Goal: Task Accomplishment & Management: Complete application form

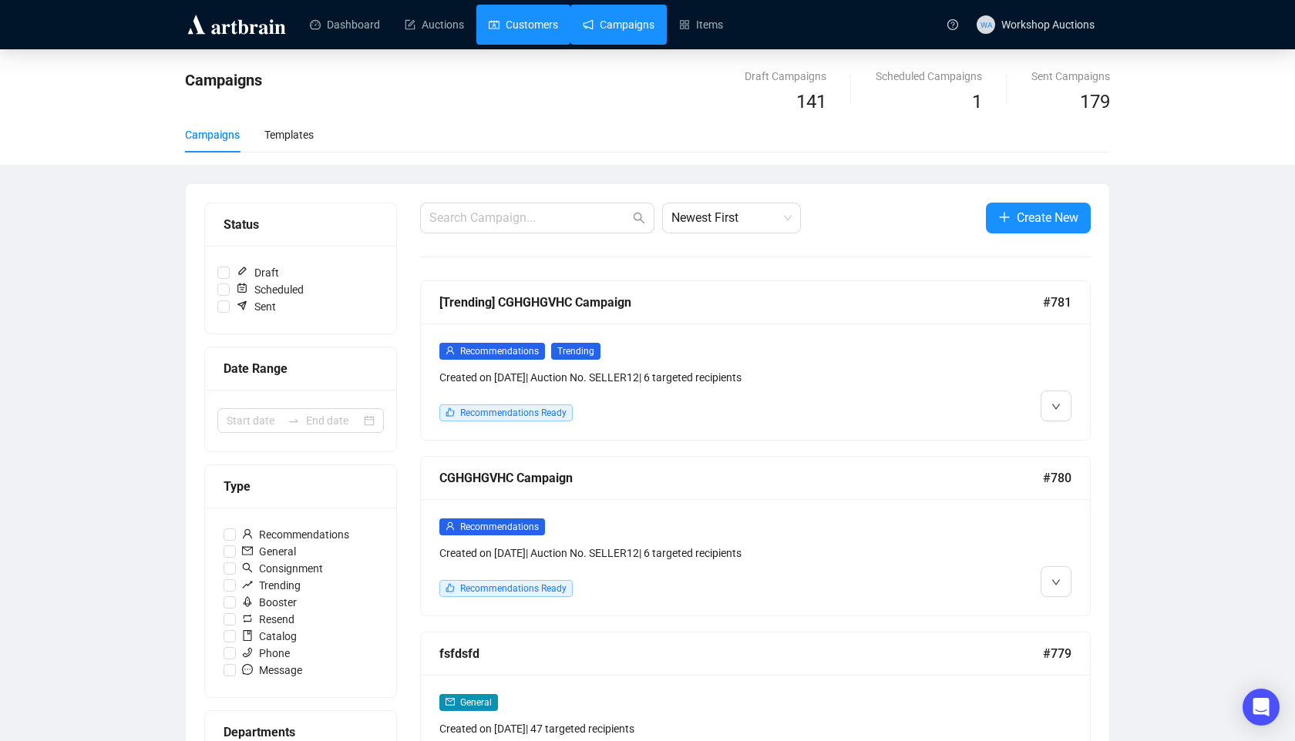
click at [522, 22] on link "Customers" at bounding box center [523, 25] width 69 height 40
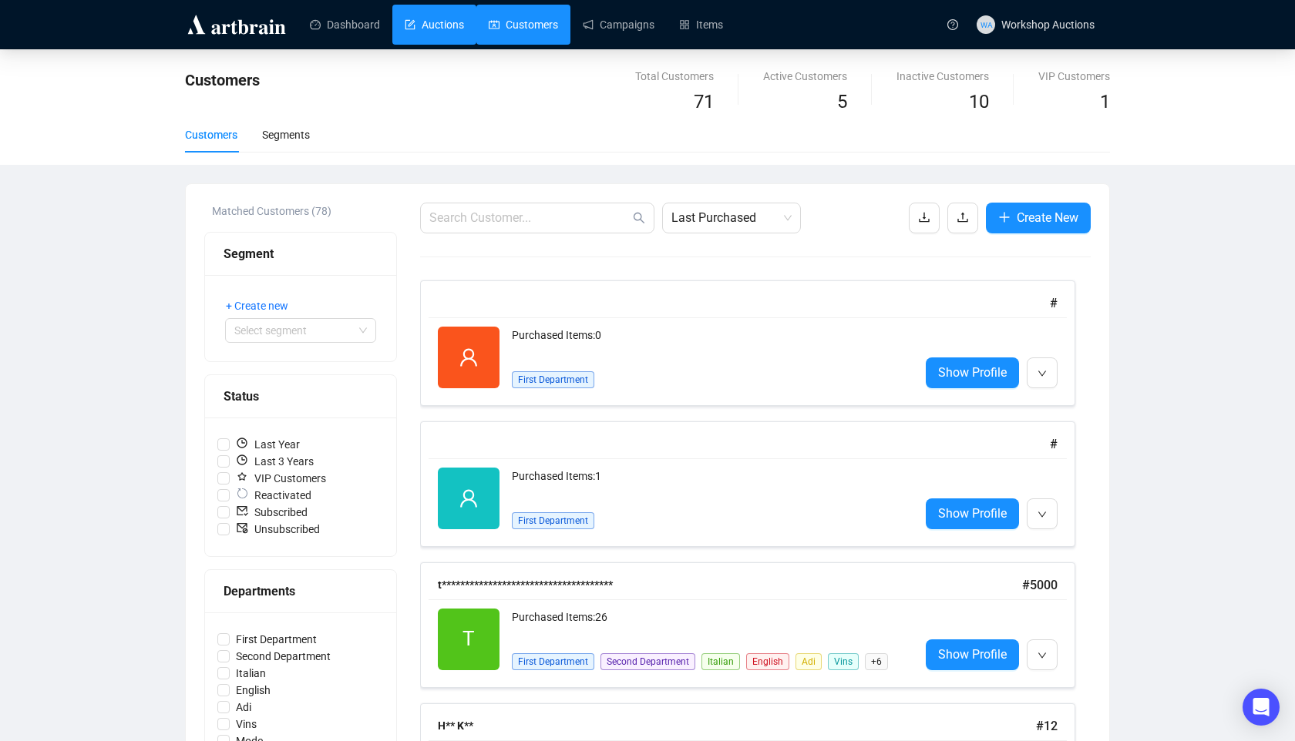
click at [451, 26] on link "Auctions" at bounding box center [434, 25] width 59 height 40
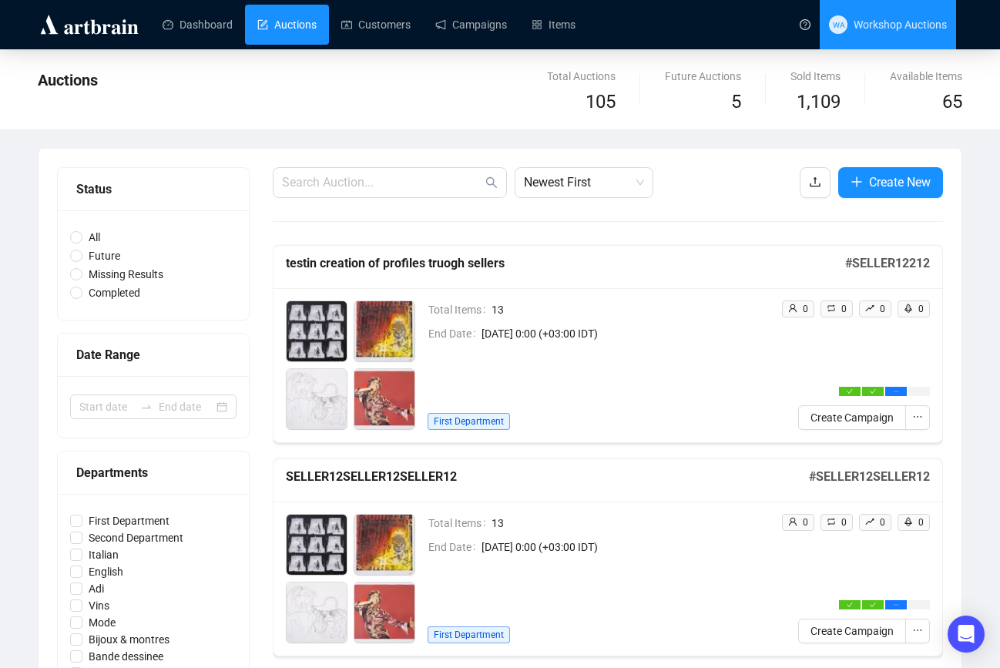
click at [876, 26] on span "Workshop Auctions" at bounding box center [900, 24] width 93 height 12
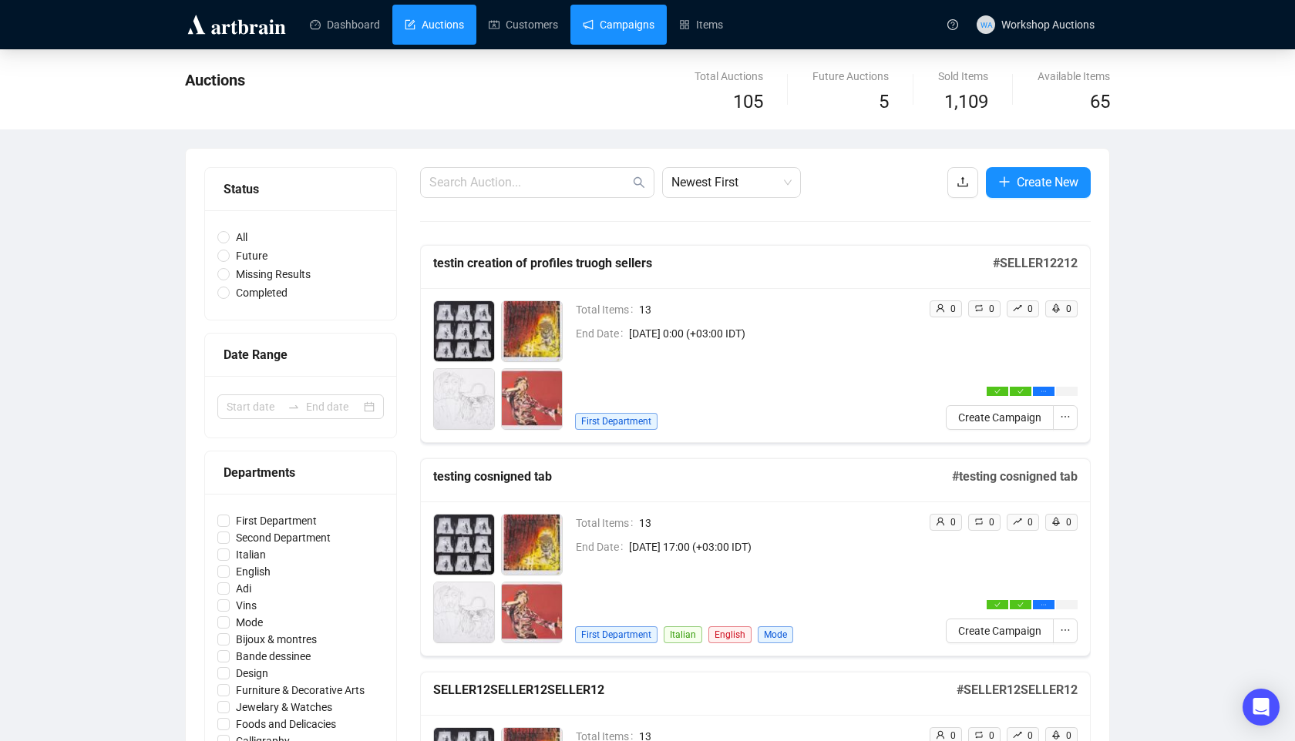
click at [654, 10] on link "Campaigns" at bounding box center [619, 25] width 72 height 40
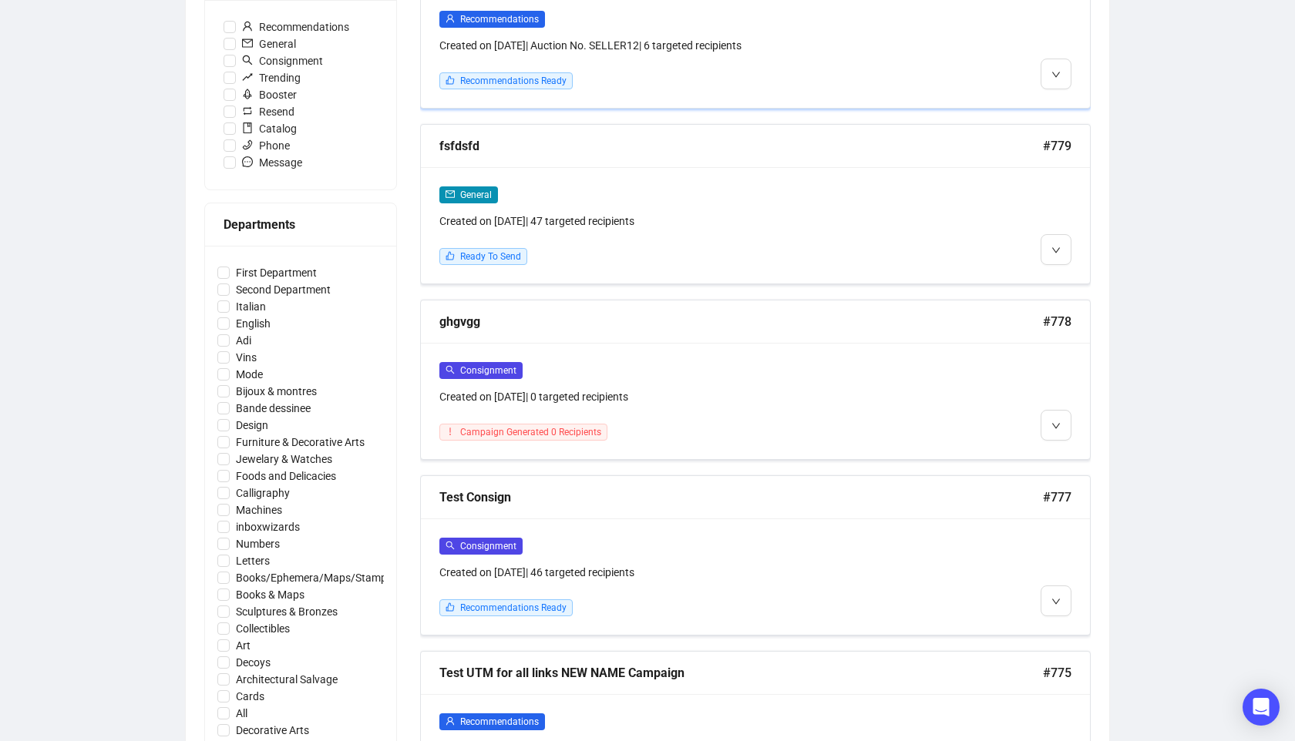
scroll to position [559, 0]
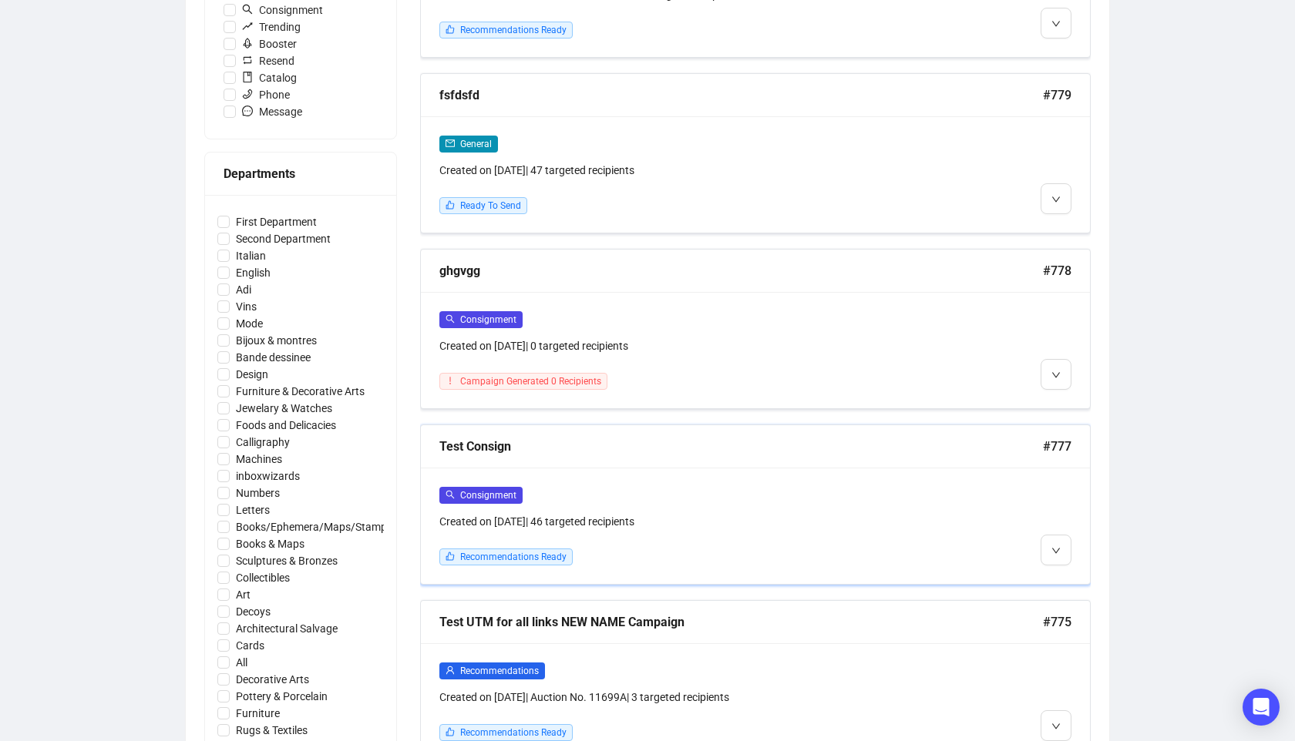
click at [662, 470] on div "Consignment Created on Sep 17, 2025 | 46 targeted recipients Recommendations Re…" at bounding box center [755, 526] width 669 height 116
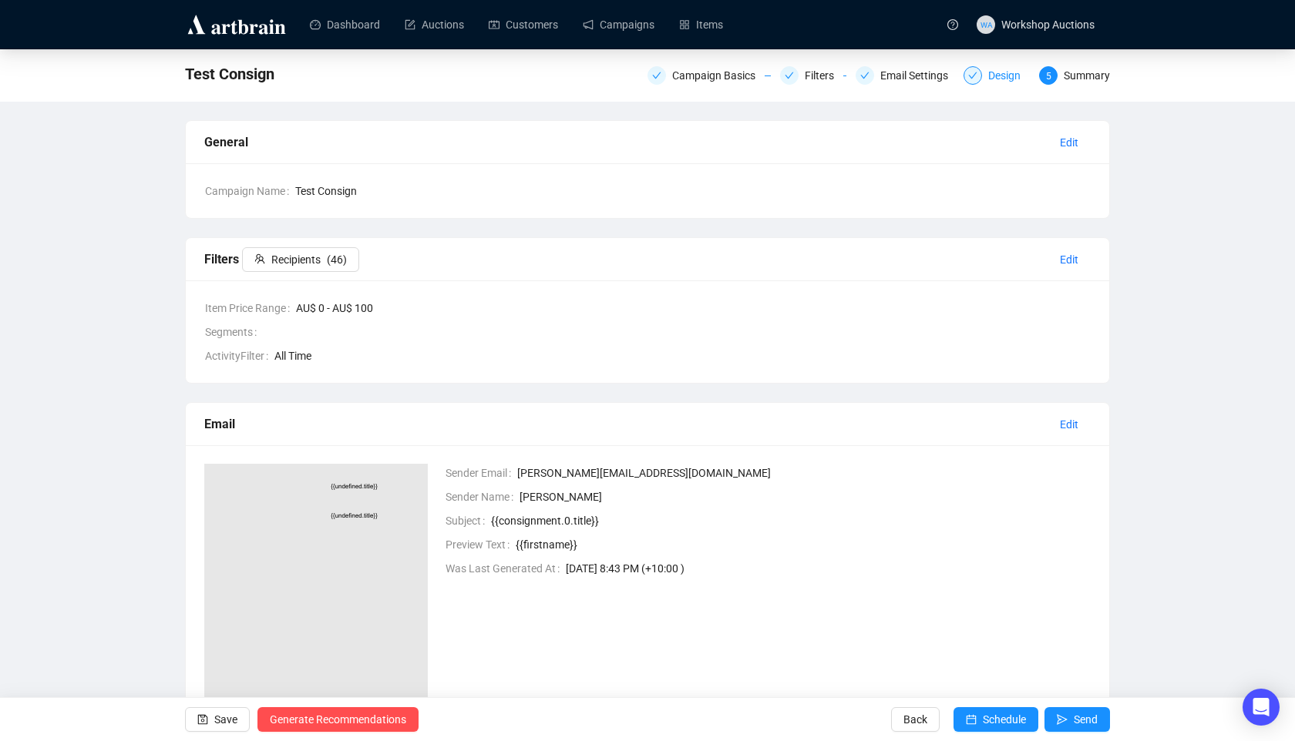
click at [989, 77] on div "Design" at bounding box center [1009, 75] width 42 height 18
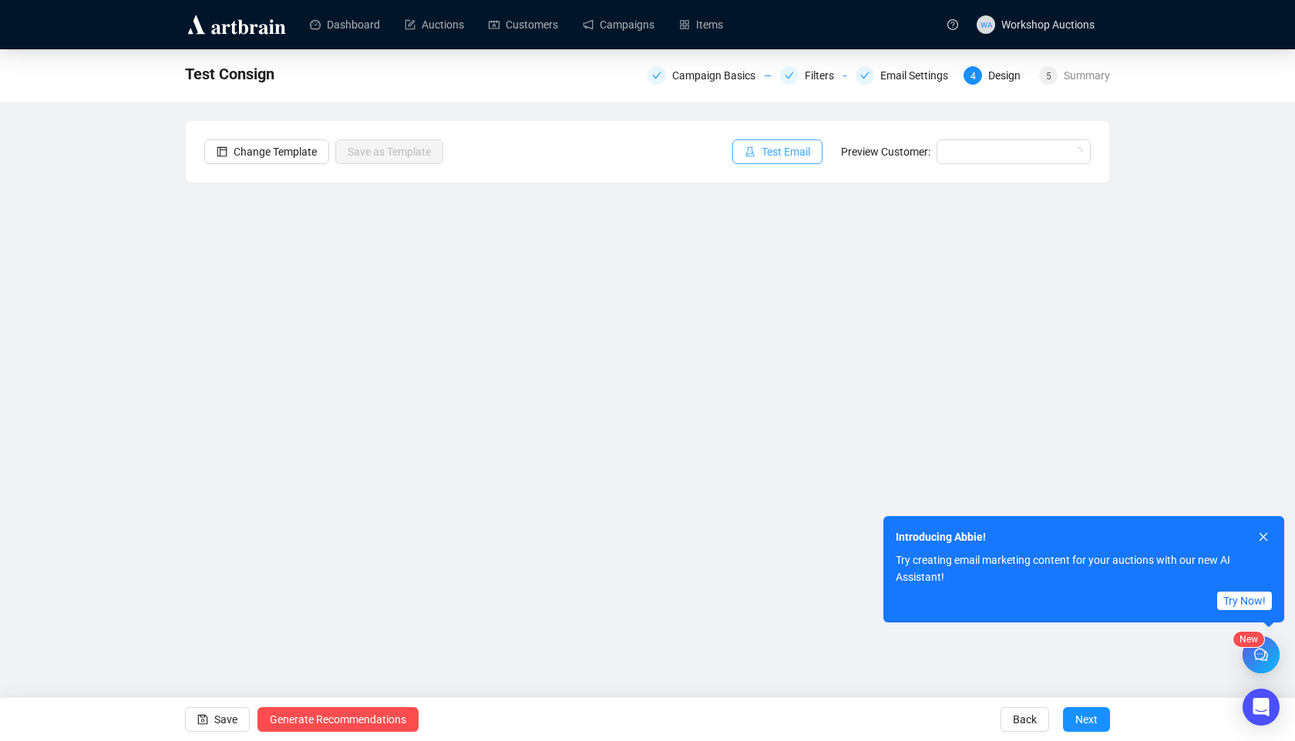
click at [787, 152] on span "Test Email" at bounding box center [785, 151] width 49 height 17
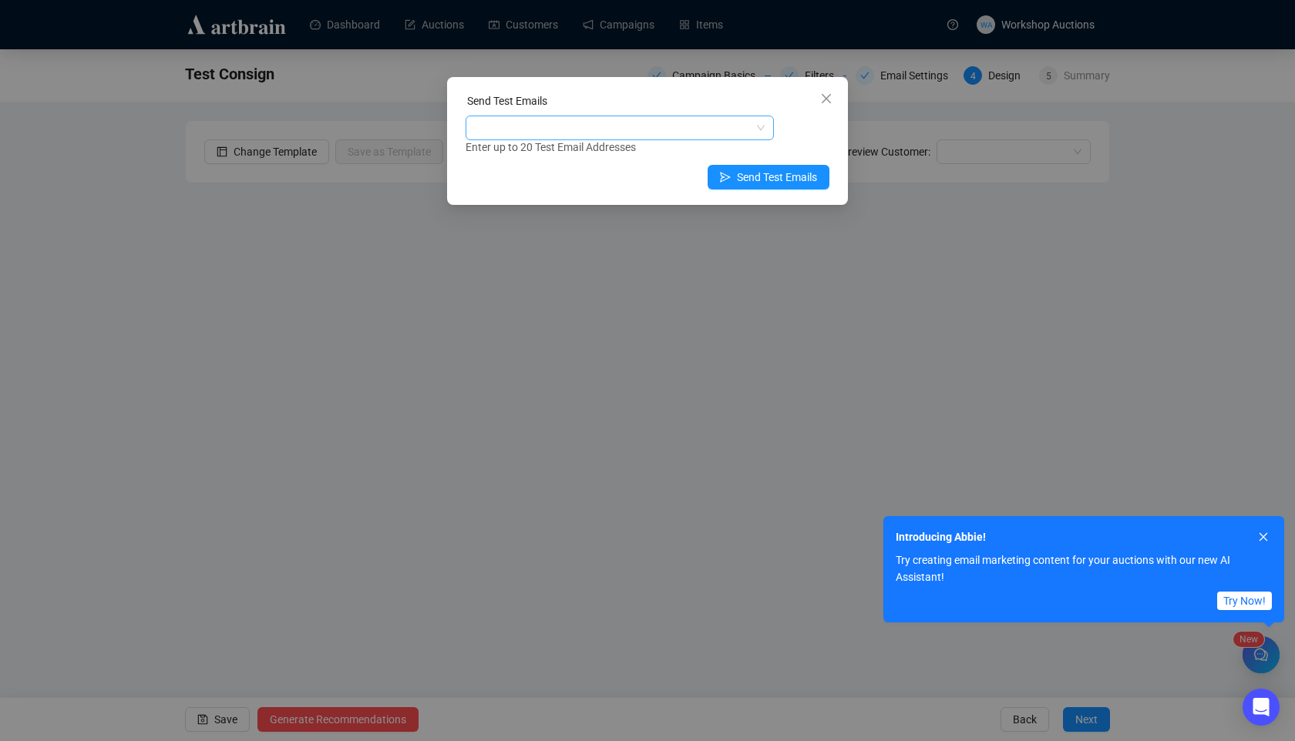
click at [736, 129] on div at bounding box center [612, 128] width 286 height 22
type input "neta"
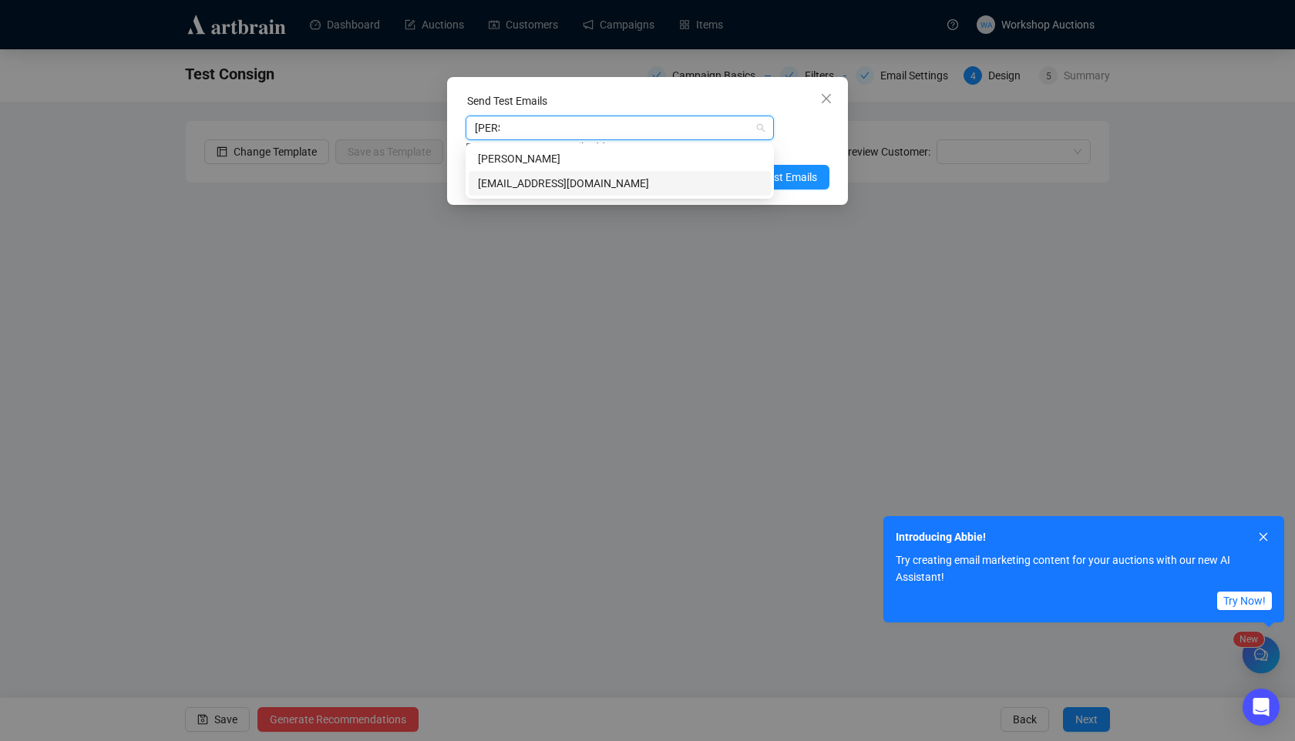
click at [606, 181] on div "netanel.p@artbrain.co" at bounding box center [620, 183] width 284 height 17
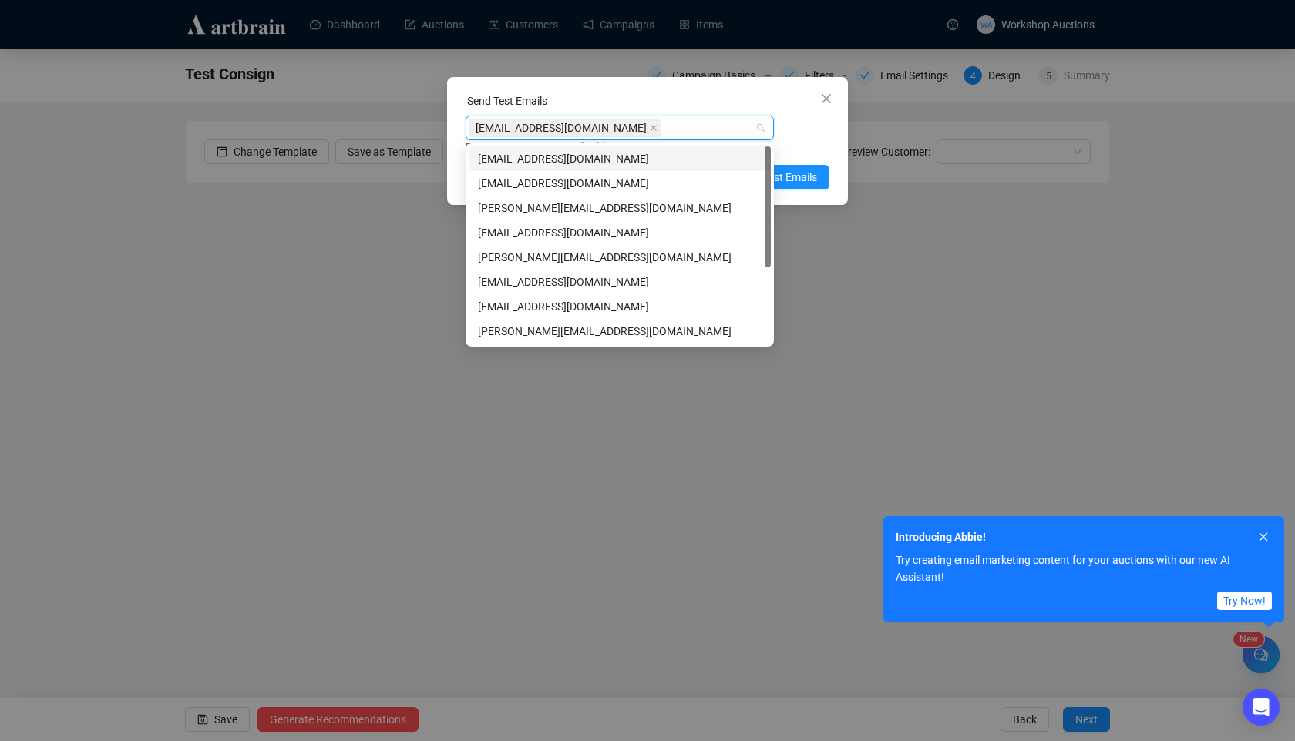
click at [805, 122] on div "netanel.p@artbrain.co Enter up to 20 Test Email Addresses" at bounding box center [647, 136] width 364 height 40
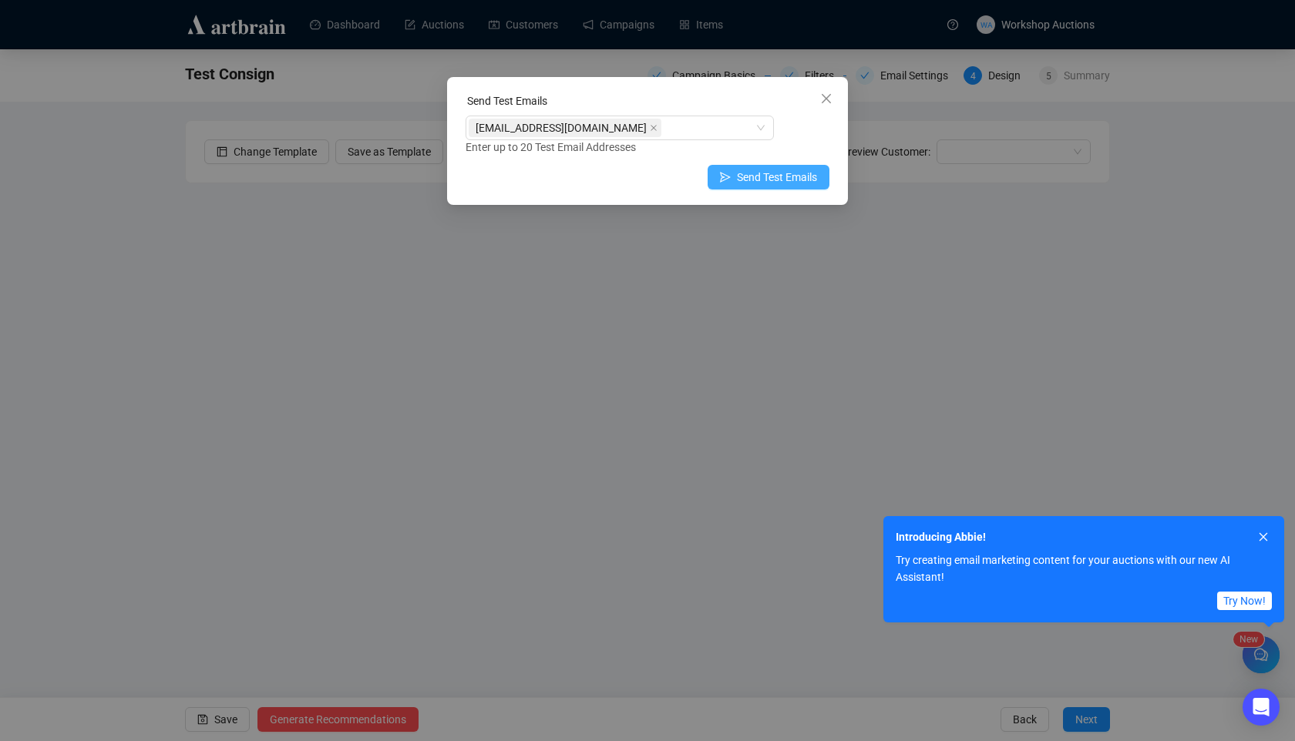
click at [771, 179] on span "Send Test Emails" at bounding box center [777, 177] width 80 height 17
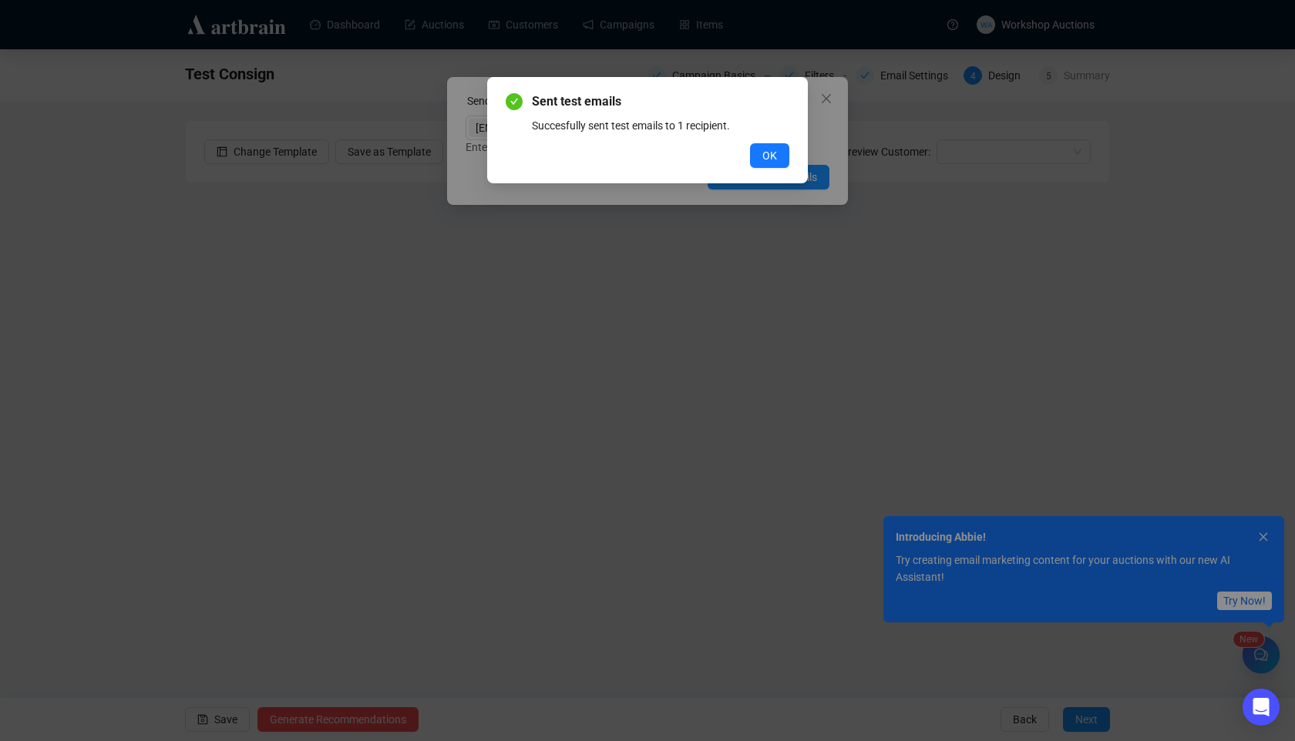
click at [747, 151] on div "OK" at bounding box center [647, 155] width 284 height 25
click at [772, 158] on span "OK" at bounding box center [769, 155] width 15 height 17
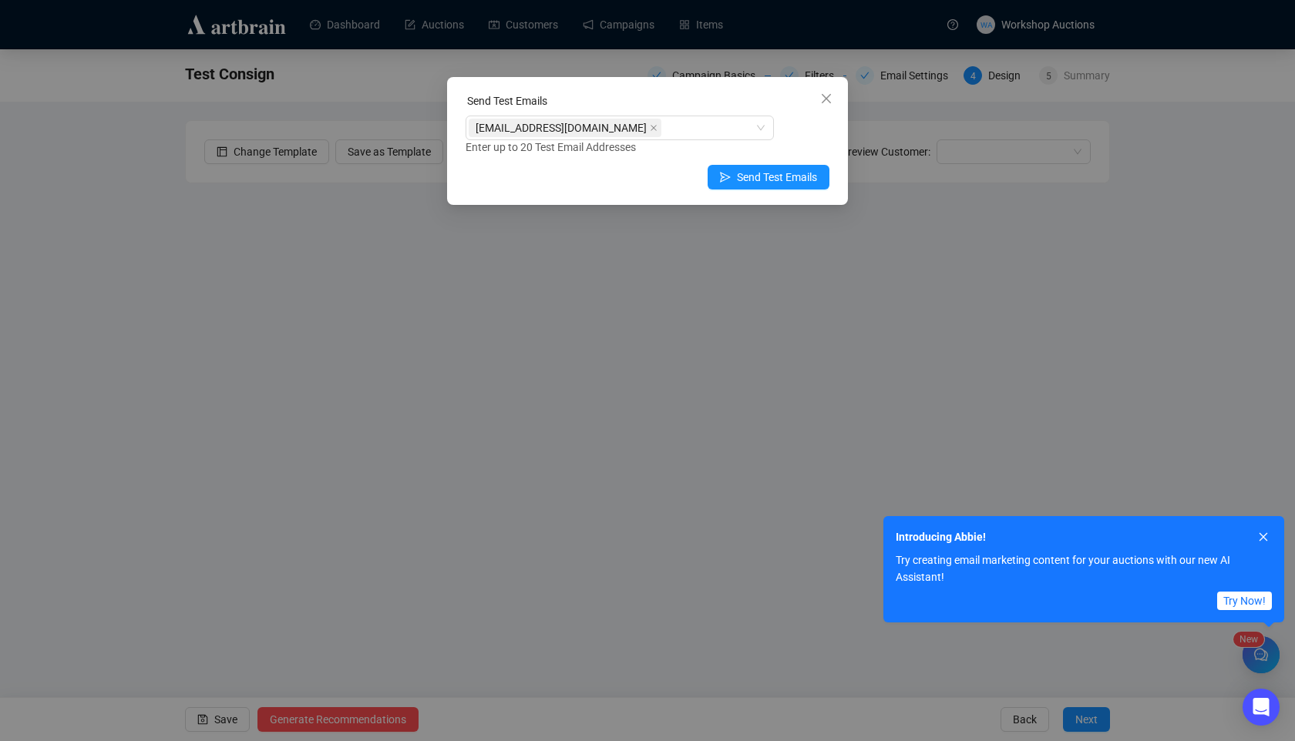
click at [838, 92] on div "Send Test Emails netanel.p@artbrain.co Enter up to 20 Test Email Addresses Send…" at bounding box center [647, 141] width 401 height 128
click at [830, 102] on icon "close" at bounding box center [825, 98] width 9 height 9
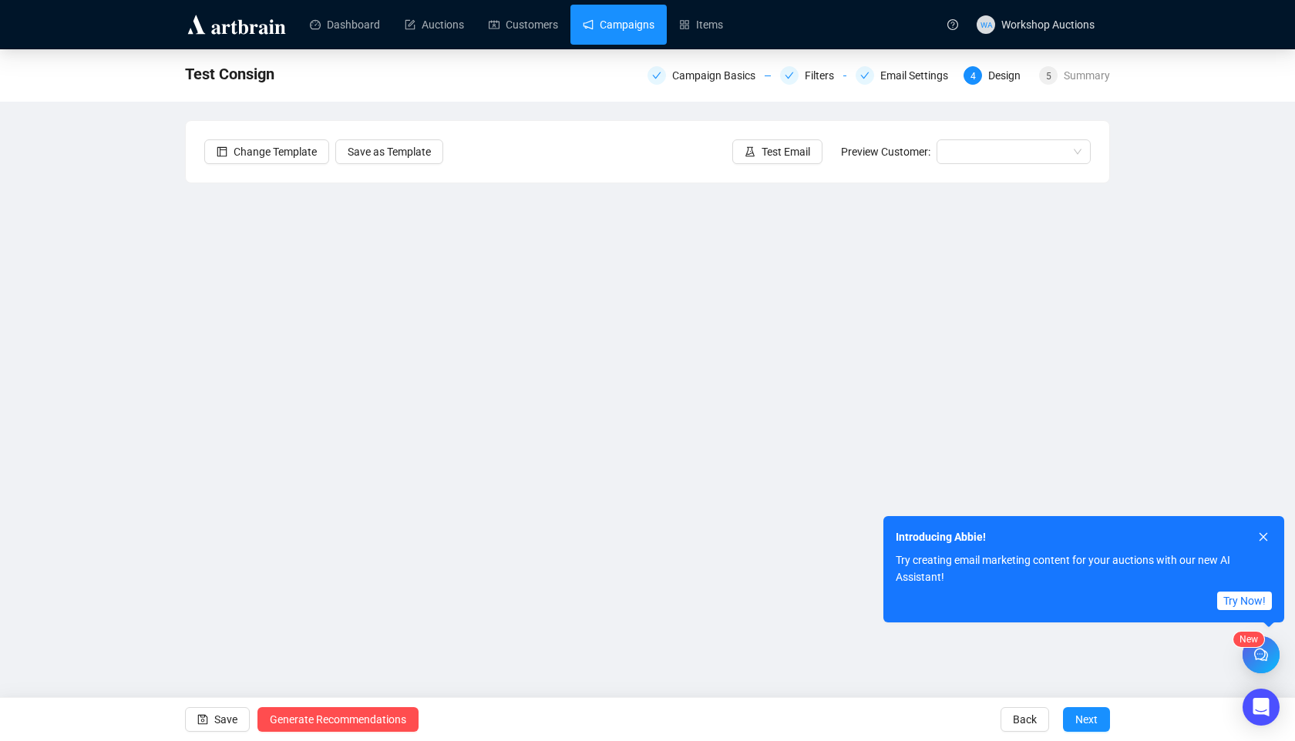
click at [616, 15] on link "Campaigns" at bounding box center [619, 25] width 72 height 40
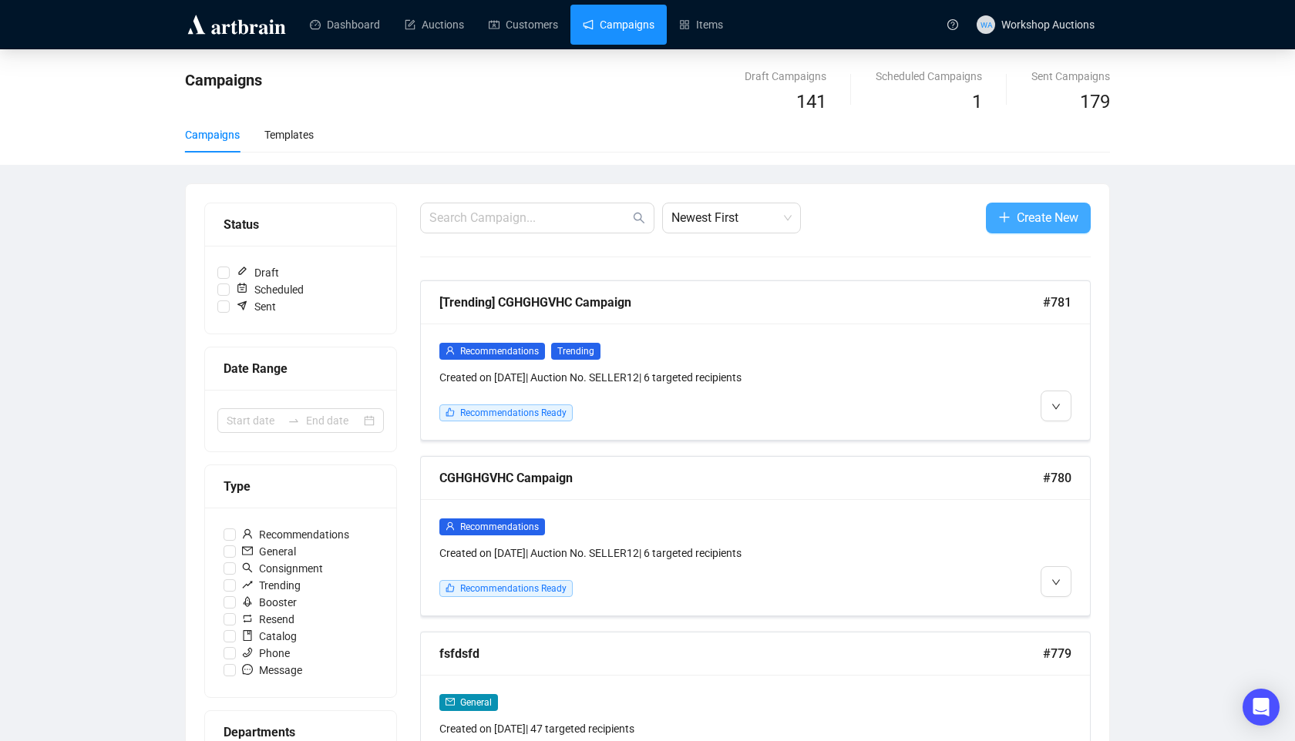
click at [999, 223] on span "Create New" at bounding box center [1047, 217] width 62 height 19
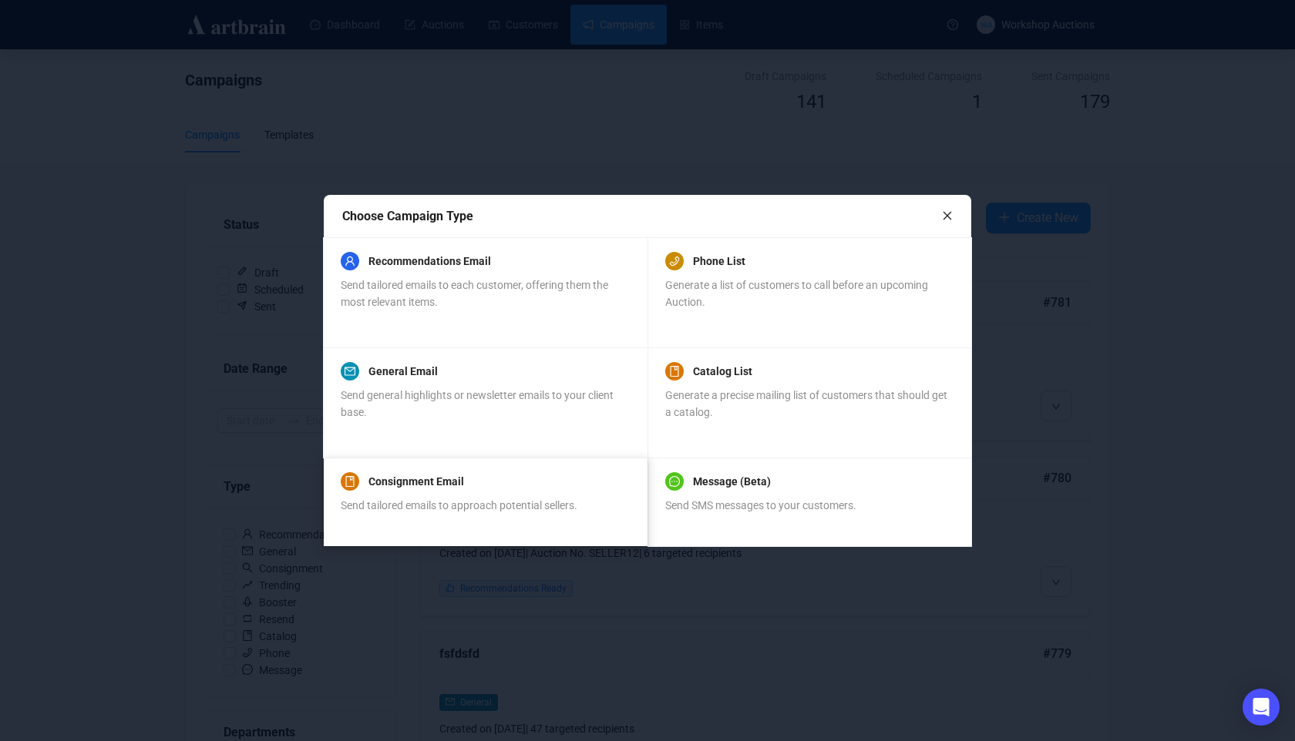
click at [511, 485] on div "Consignment Email" at bounding box center [459, 481] width 237 height 18
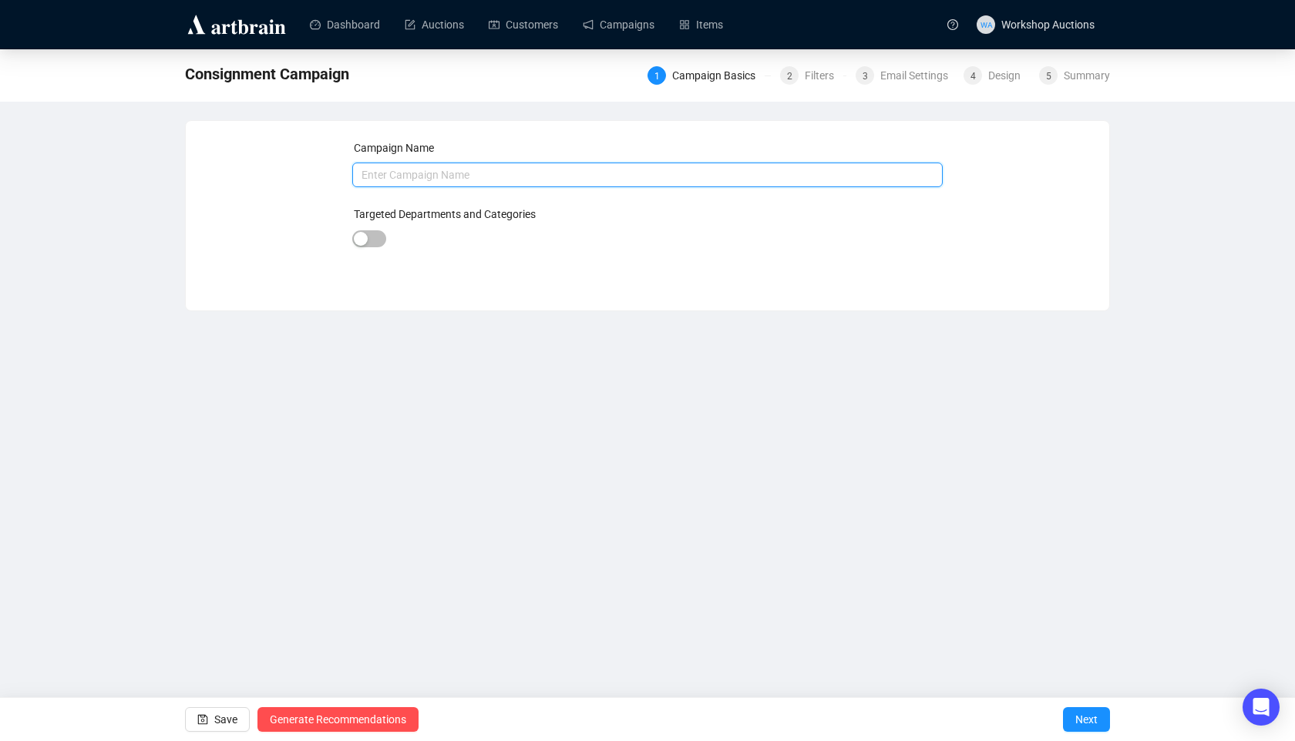
click at [532, 174] on input "text" at bounding box center [647, 175] width 591 height 25
type input "efsfs"
click at [999, 667] on span "Next" at bounding box center [1086, 719] width 22 height 43
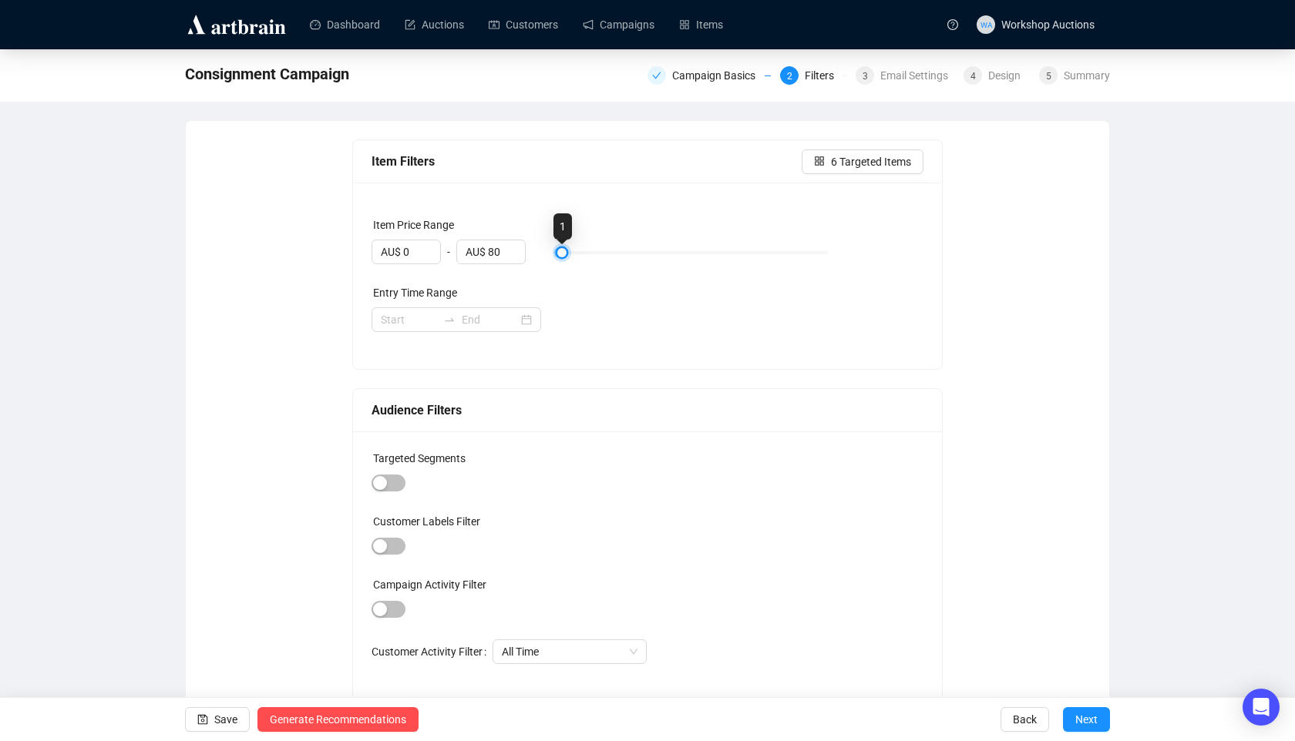
type input "AU$ 100"
drag, startPoint x: 564, startPoint y: 254, endPoint x: 1089, endPoint y: 253, distance: 524.8
click at [999, 253] on div "Item Filters Targeted Items Item Price Range AU$ 0 - AU$ 100 Entry Time Range A…" at bounding box center [647, 420] width 886 height 563
click at [999, 667] on span "Next" at bounding box center [1086, 719] width 22 height 43
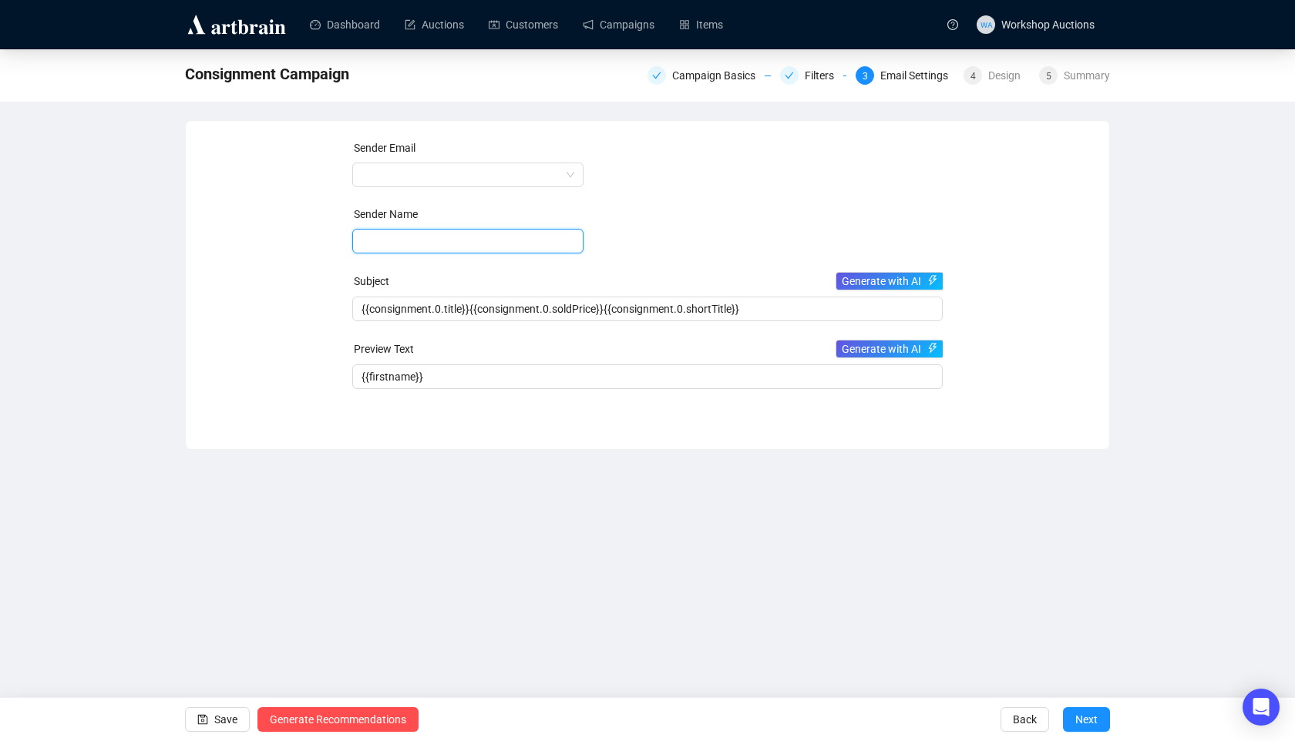
click at [468, 245] on input "text" at bounding box center [467, 241] width 231 height 25
click at [487, 178] on span at bounding box center [467, 174] width 213 height 23
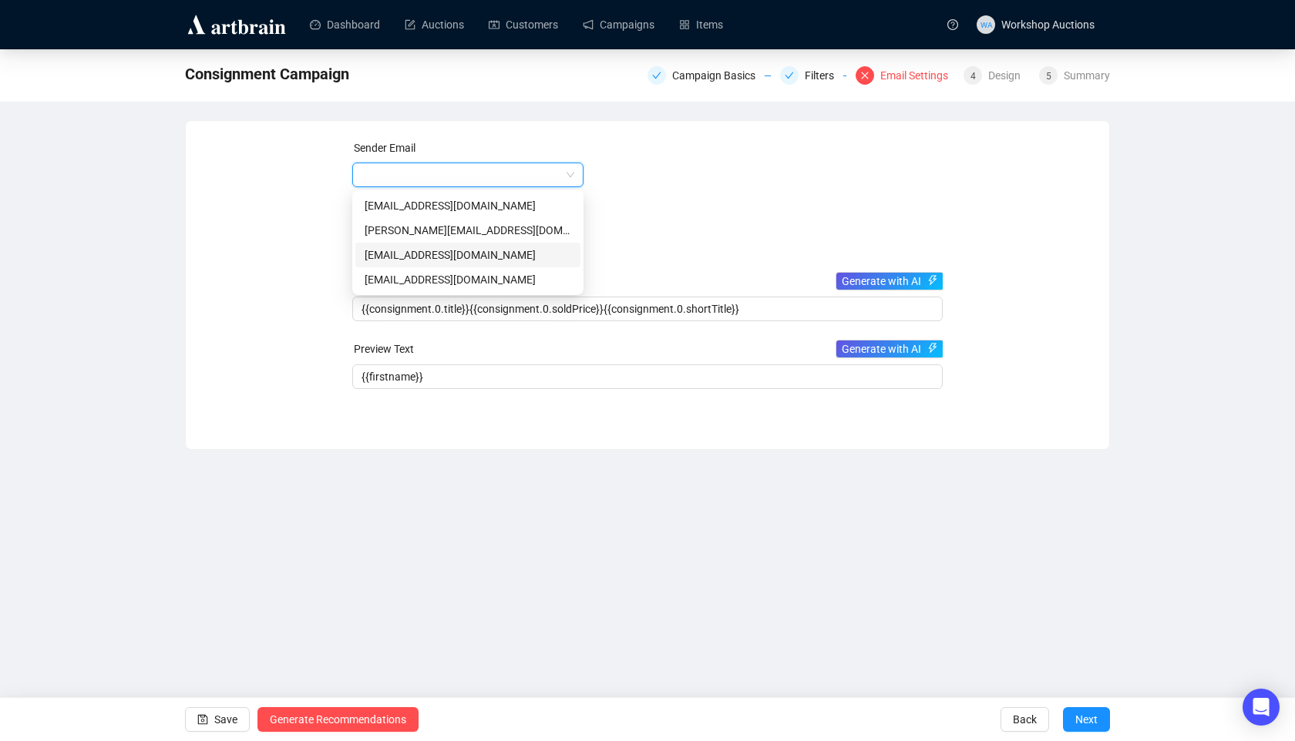
click at [477, 250] on div "[EMAIL_ADDRESS][DOMAIN_NAME]" at bounding box center [467, 255] width 207 height 17
type input "Adar"
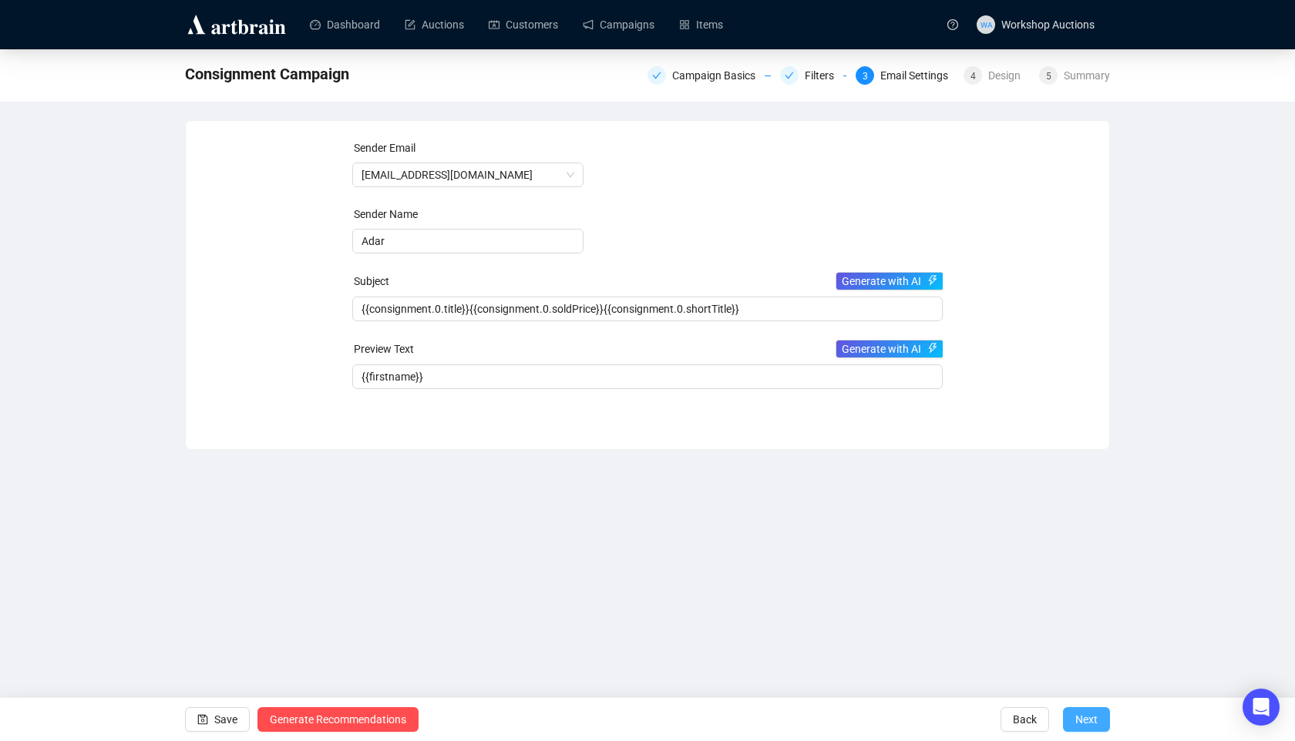
click at [999, 667] on span "Next" at bounding box center [1086, 719] width 22 height 43
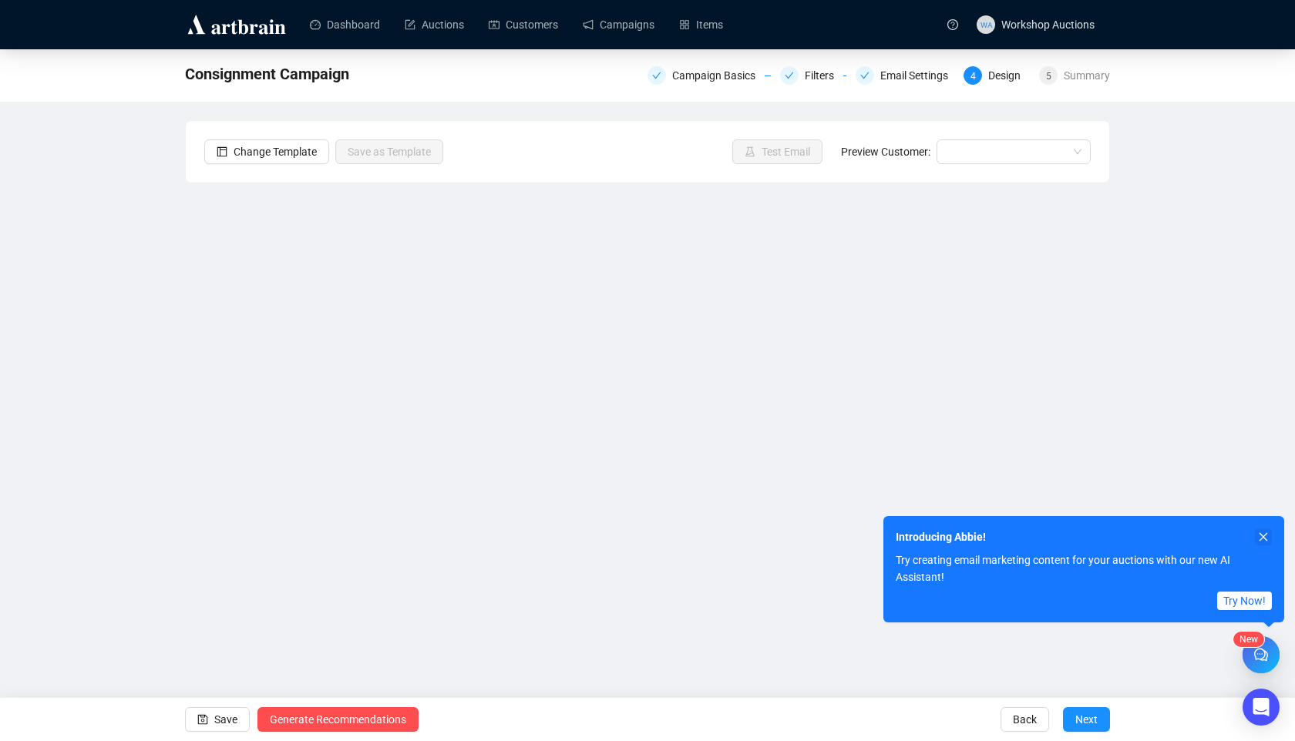
click at [999, 536] on icon "close" at bounding box center [1263, 537] width 8 height 8
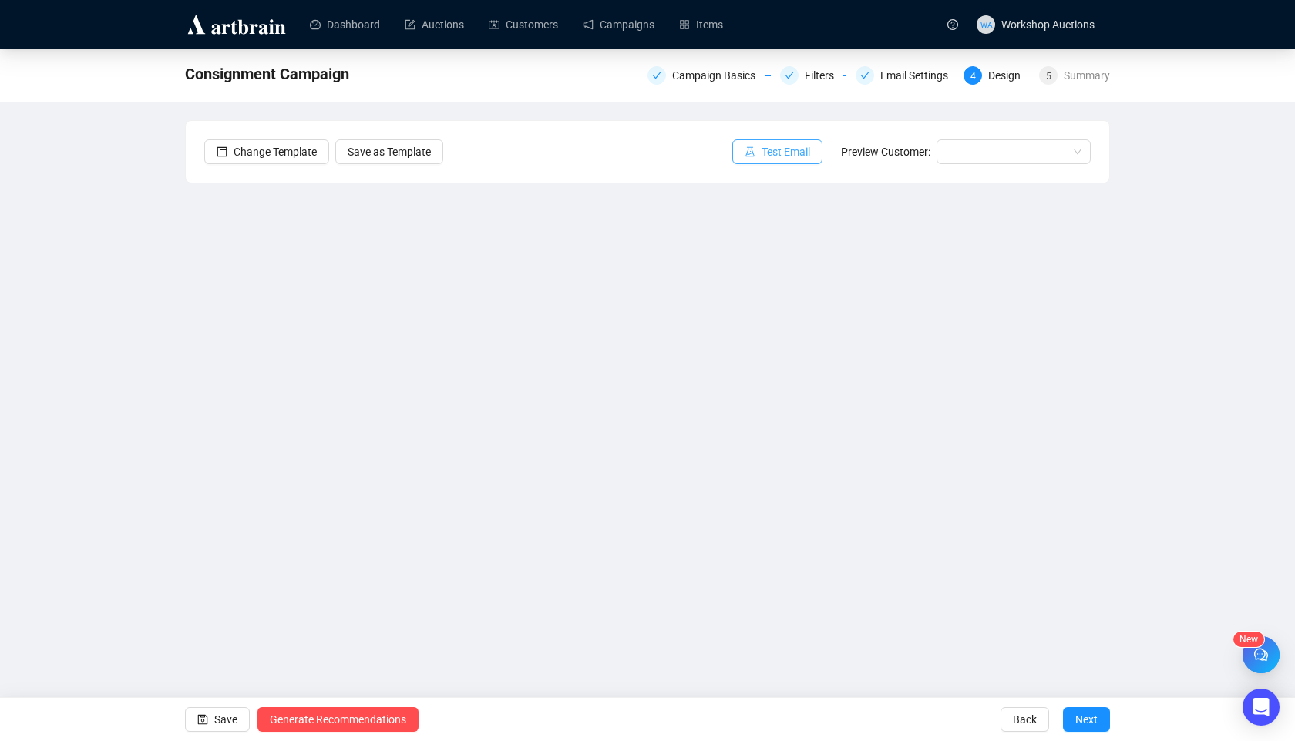
click at [789, 143] on span "Test Email" at bounding box center [785, 151] width 49 height 17
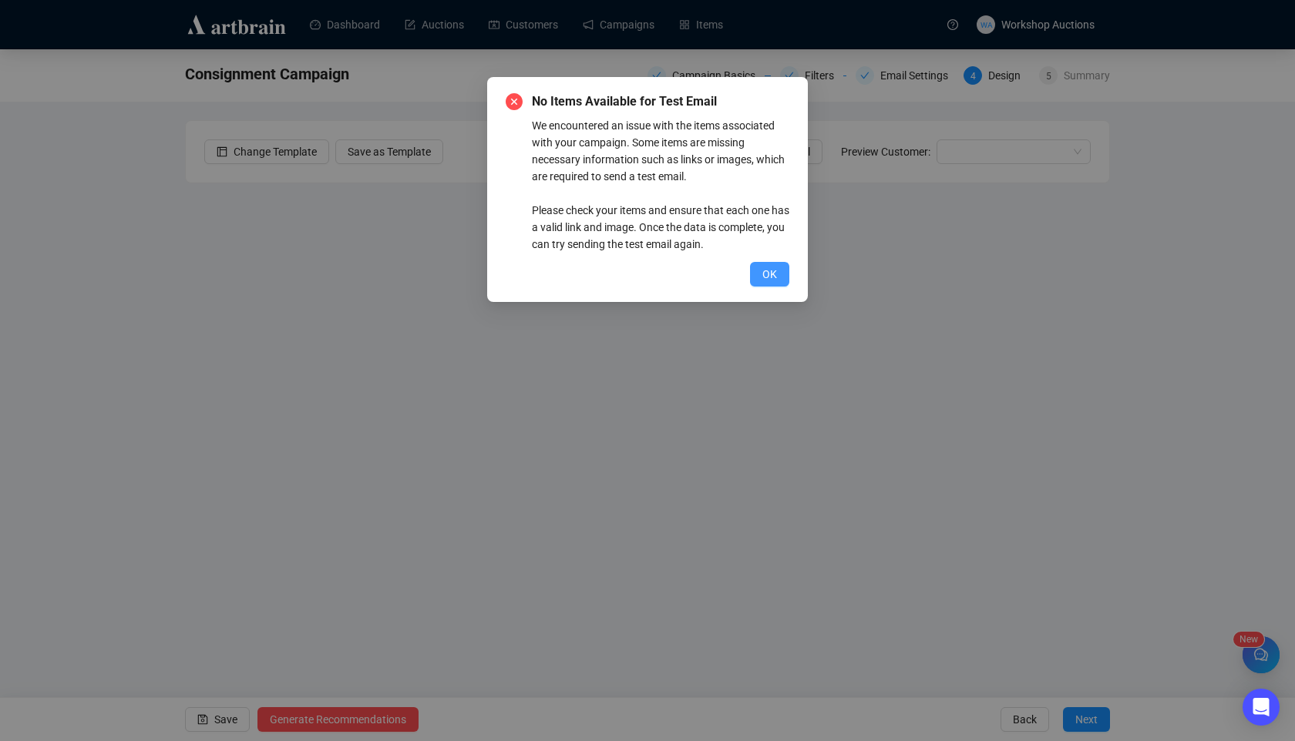
click at [777, 280] on button "OK" at bounding box center [769, 274] width 39 height 25
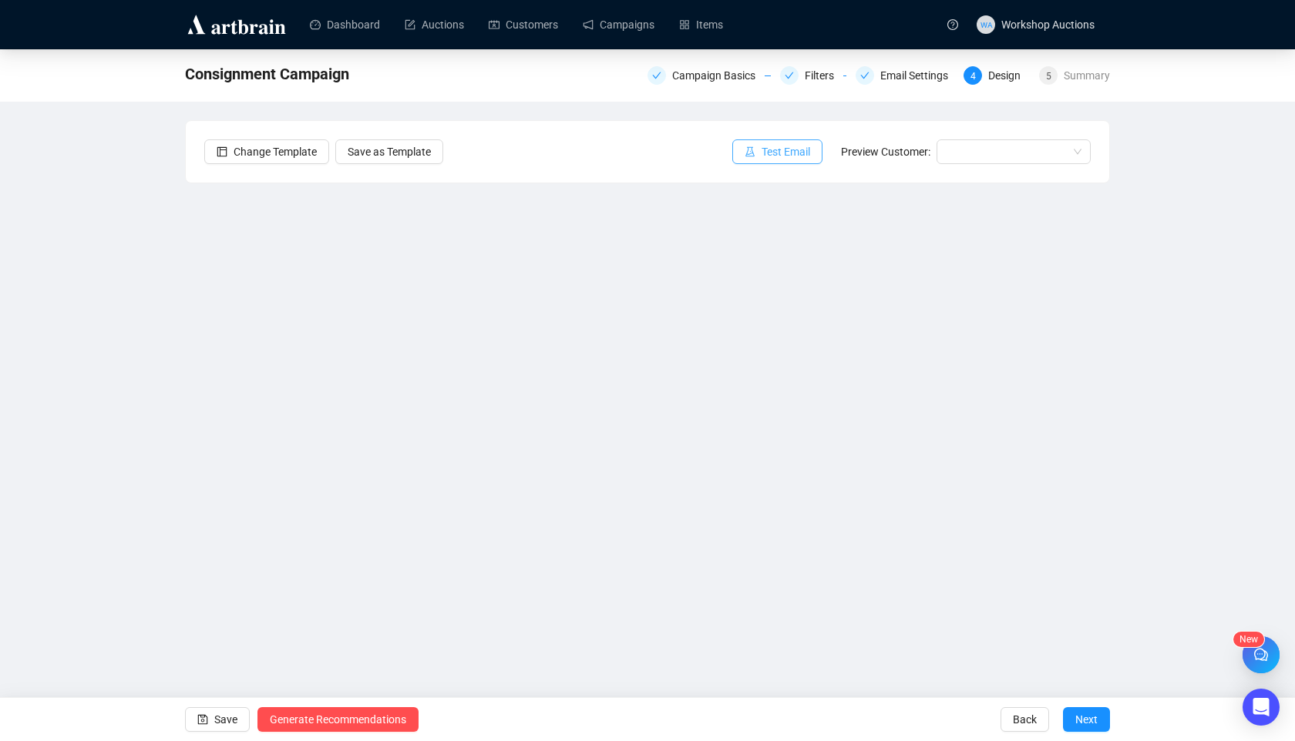
click at [783, 156] on span "Test Email" at bounding box center [785, 151] width 49 height 17
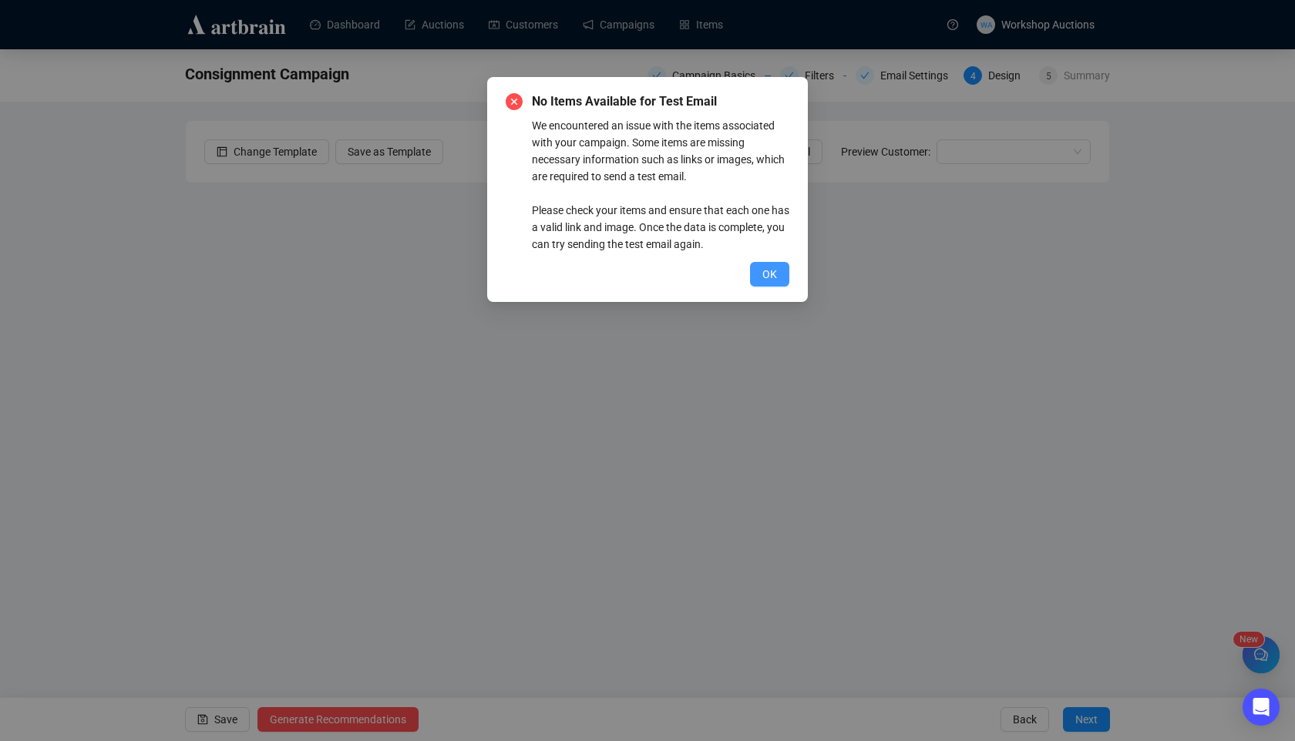
click at [767, 267] on span "OK" at bounding box center [769, 274] width 15 height 17
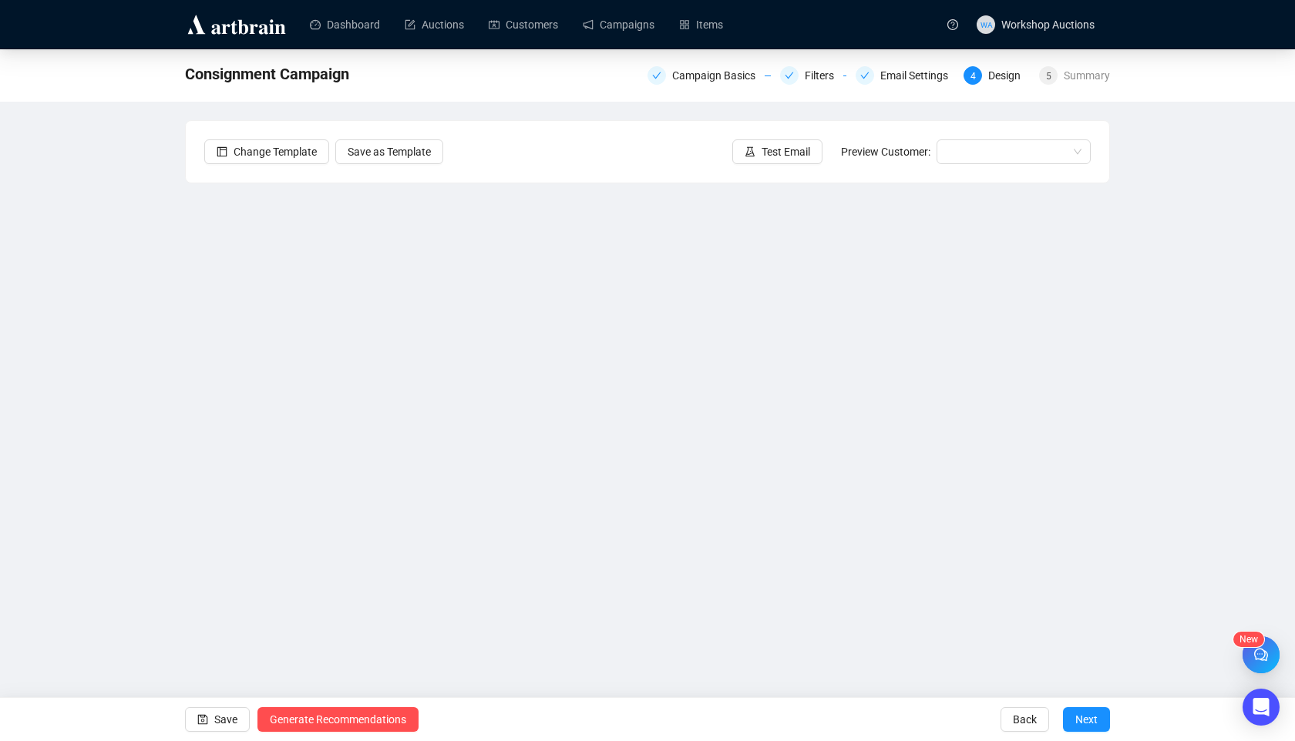
click at [197, 667] on div "Send Test Emails Enter up to 20 Test Email Addresses Send Test Emails" at bounding box center [647, 370] width 1295 height 741
click at [226, 667] on div "Send Test Emails Enter up to 20 Test Email Addresses Send Test Emails" at bounding box center [647, 370] width 1295 height 741
click at [221, 667] on div "Send Test Emails Enter up to 20 Test Email Addresses Send Test Emails" at bounding box center [647, 370] width 1295 height 741
click at [564, 260] on div "Send Test Emails Enter up to 20 Test Email Addresses Send Test Emails" at bounding box center [647, 370] width 1295 height 741
click at [385, 147] on div "Send Test Emails Enter up to 20 Test Email Addresses Send Test Emails" at bounding box center [647, 370] width 1295 height 741
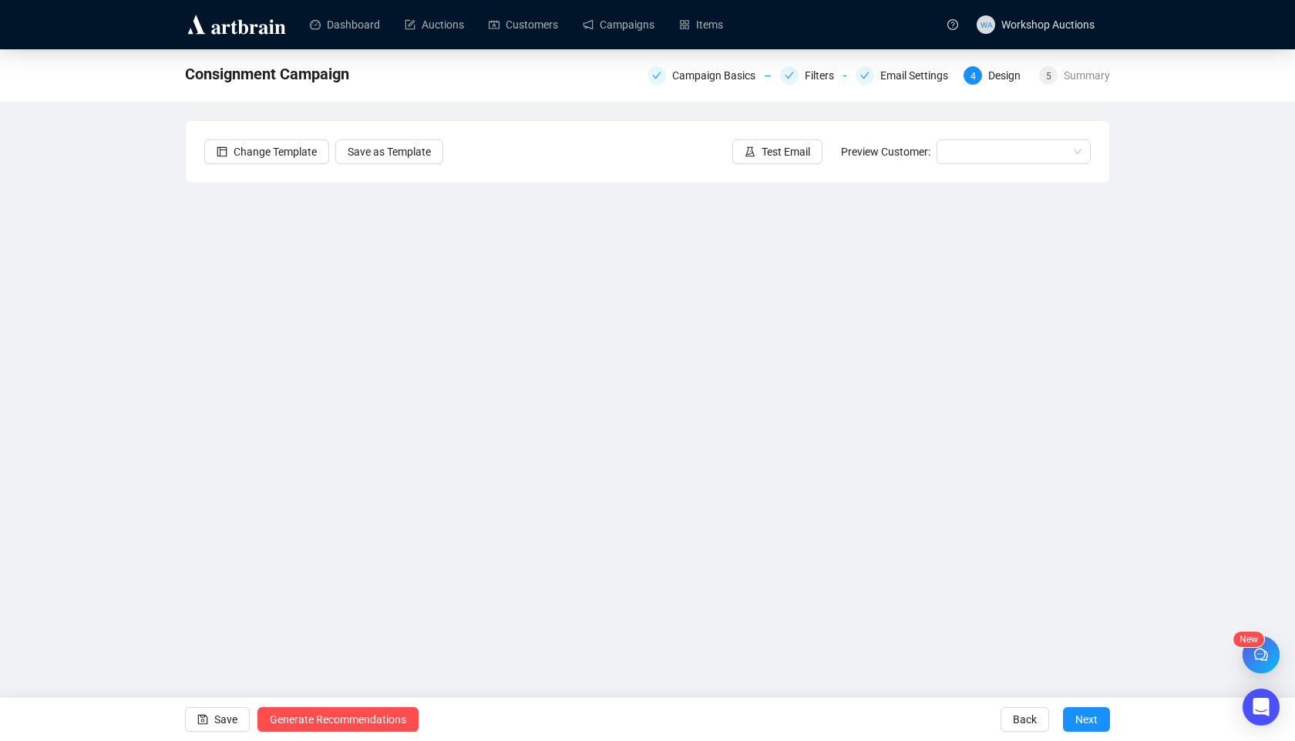
click at [481, 52] on div "Send Test Emails Enter up to 20 Test Email Addresses Send Test Emails" at bounding box center [647, 370] width 1295 height 741
click at [960, 130] on div "Send Test Emails Enter up to 20 Test Email Addresses Send Test Emails" at bounding box center [647, 370] width 1295 height 741
drag, startPoint x: 843, startPoint y: 104, endPoint x: 819, endPoint y: 162, distance: 62.5
click at [842, 105] on div "Send Test Emails Enter up to 20 Test Email Addresses Send Test Emails" at bounding box center [647, 370] width 1295 height 741
click at [792, 152] on div "Send Test Emails Enter up to 20 Test Email Addresses Send Test Emails" at bounding box center [647, 370] width 1295 height 741
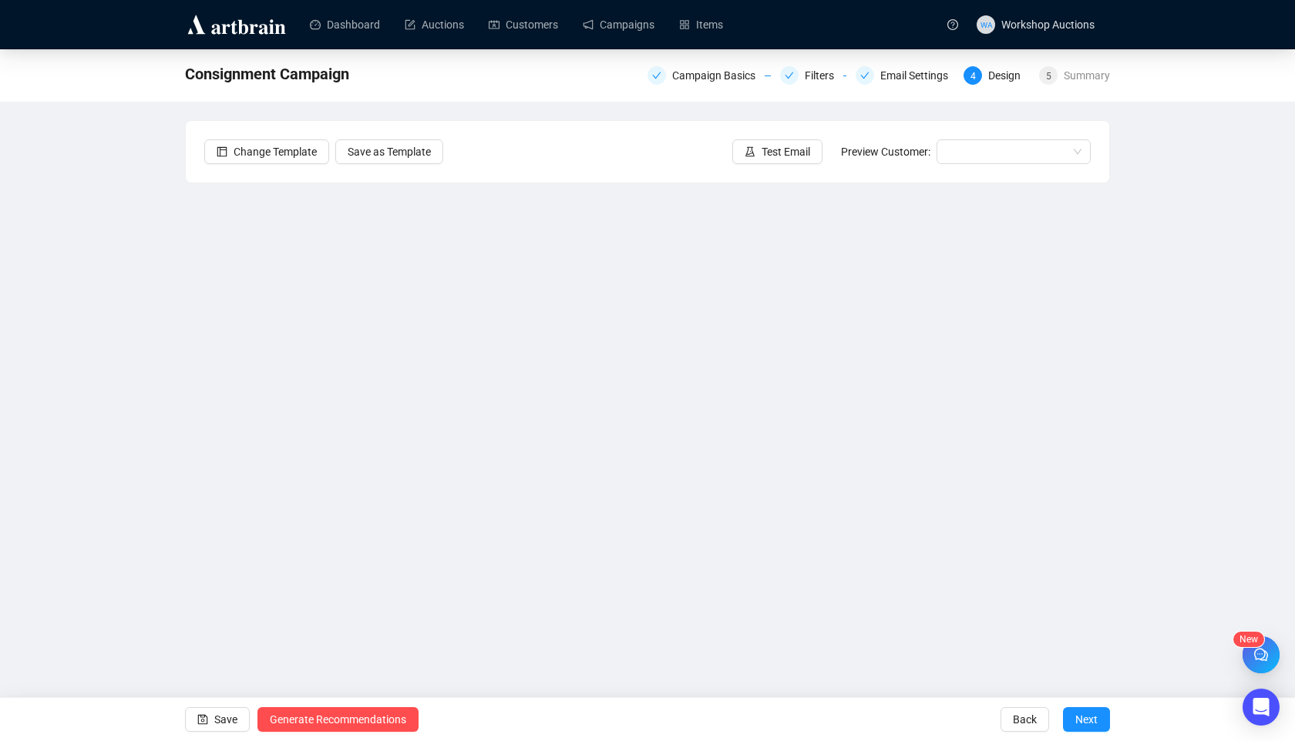
click at [909, 404] on div "Send Test Emails Enter up to 20 Test Email Addresses Send Test Emails" at bounding box center [647, 370] width 1295 height 741
click at [945, 78] on div "Send Test Emails Enter up to 20 Test Email Addresses Send Test Emails" at bounding box center [647, 370] width 1295 height 741
click at [839, 75] on div "Send Test Emails Enter up to 20 Test Email Addresses Send Test Emails" at bounding box center [647, 370] width 1295 height 741
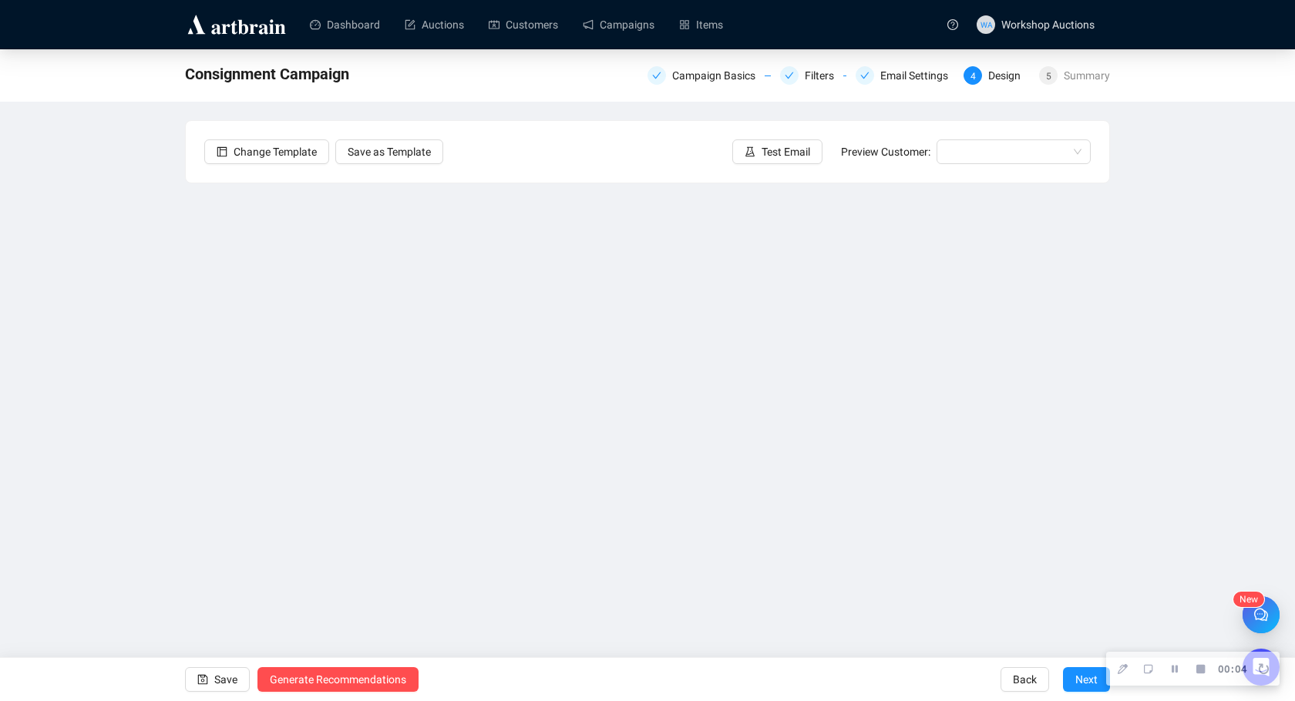
click at [848, 256] on div "Send Test Emails Enter up to 20 Test Email Addresses Send Test Emails" at bounding box center [647, 350] width 1295 height 701
click at [922, 288] on div "Send Test Emails Enter up to 20 Test Email Addresses Send Test Emails" at bounding box center [647, 350] width 1295 height 701
drag, startPoint x: 933, startPoint y: 334, endPoint x: 618, endPoint y: 352, distance: 315.7
click at [618, 352] on div "Send Test Emails Enter up to 20 Test Email Addresses Send Test Emails" at bounding box center [647, 350] width 1295 height 701
drag, startPoint x: 944, startPoint y: 472, endPoint x: 641, endPoint y: 472, distance: 302.8
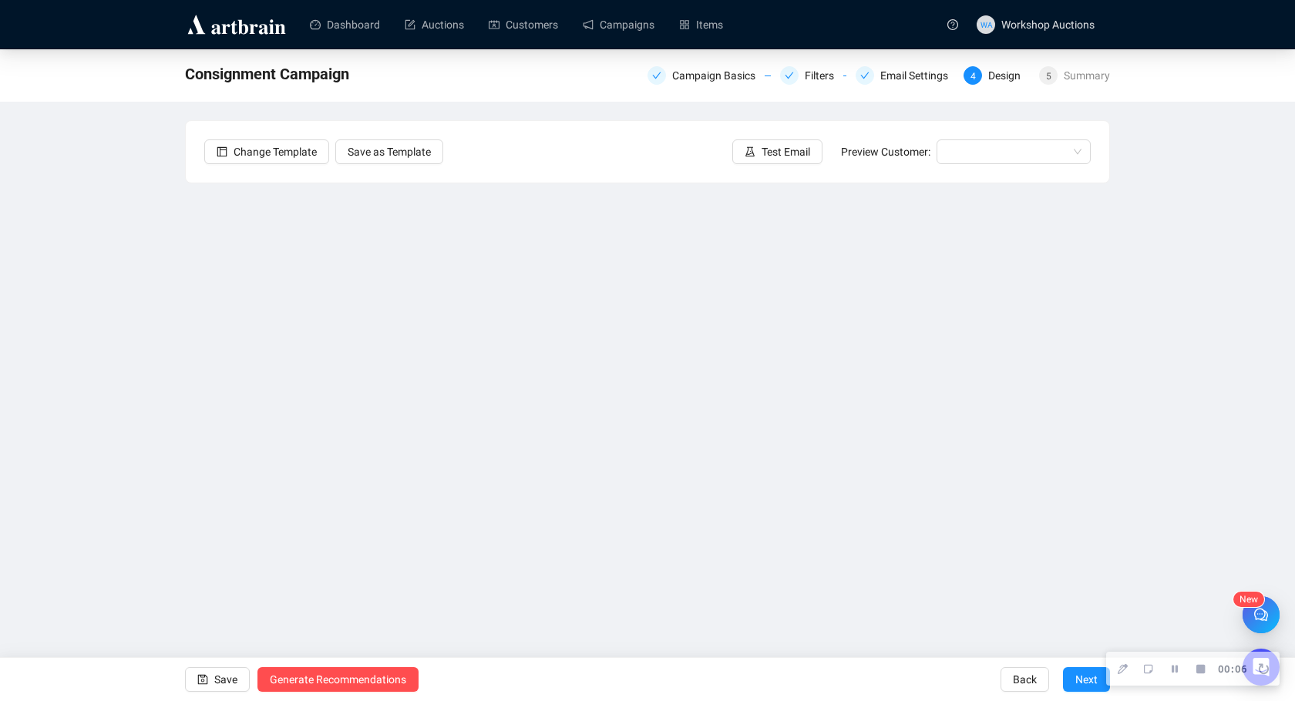
click at [641, 472] on div "Send Test Emails Enter up to 20 Test Email Addresses Send Test Emails" at bounding box center [647, 350] width 1295 height 701
drag, startPoint x: 837, startPoint y: 507, endPoint x: 583, endPoint y: 484, distance: 254.6
click at [583, 484] on div "Send Test Emails Enter up to 20 Test Email Addresses Send Test Emails" at bounding box center [647, 350] width 1295 height 701
drag, startPoint x: 813, startPoint y: 589, endPoint x: 567, endPoint y: 435, distance: 290.1
click at [567, 435] on div "Send Test Emails Enter up to 20 Test Email Addresses Send Test Emails" at bounding box center [647, 350] width 1295 height 701
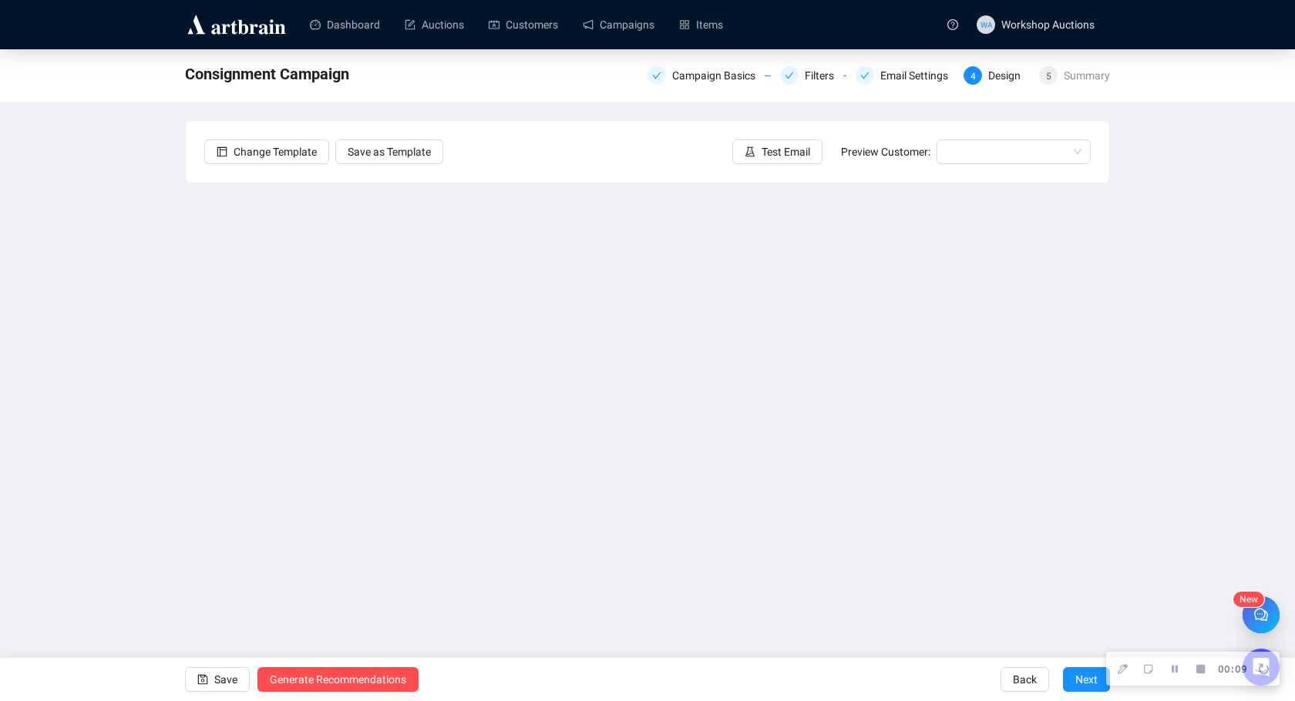
click at [781, 156] on div "Send Test Emails Enter up to 20 Test Email Addresses Send Test Emails" at bounding box center [647, 350] width 1295 height 701
click at [998, 156] on div "Send Test Emails Enter up to 20 Test Email Addresses Send Test Emails" at bounding box center [647, 350] width 1295 height 701
click at [338, 144] on div "Send Test Emails Enter up to 20 Test Email Addresses Send Test Emails" at bounding box center [647, 350] width 1295 height 701
click at [277, 152] on div "Send Test Emails Enter up to 20 Test Email Addresses Send Test Emails" at bounding box center [647, 350] width 1295 height 701
click at [999, 667] on icon "Finish Recording" at bounding box center [1200, 668] width 8 height 8
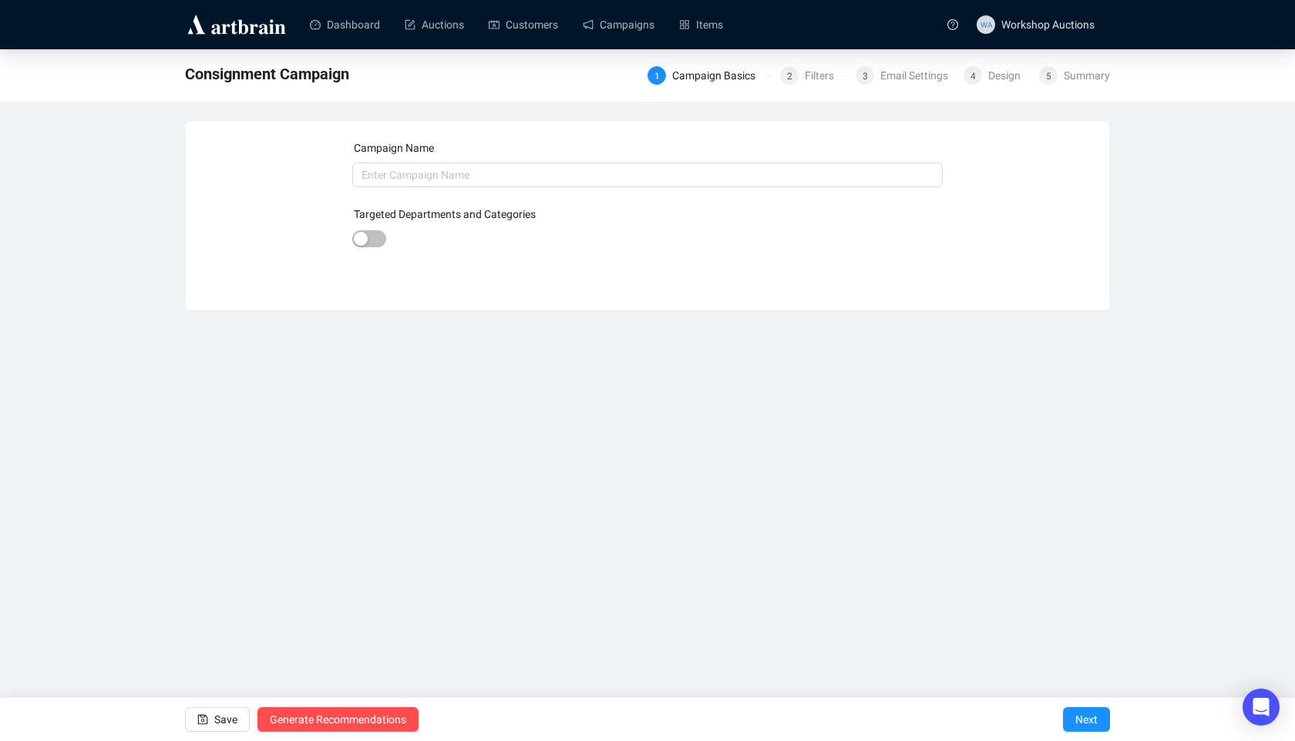
click at [399, 189] on form "Campaign Name Targeted Departments and Categories Save Generate Recommendations…" at bounding box center [647, 194] width 591 height 111
click at [399, 173] on input "text" at bounding box center [647, 175] width 591 height 25
type input "afsfsd"
click at [1086, 724] on span "Next" at bounding box center [1086, 719] width 22 height 43
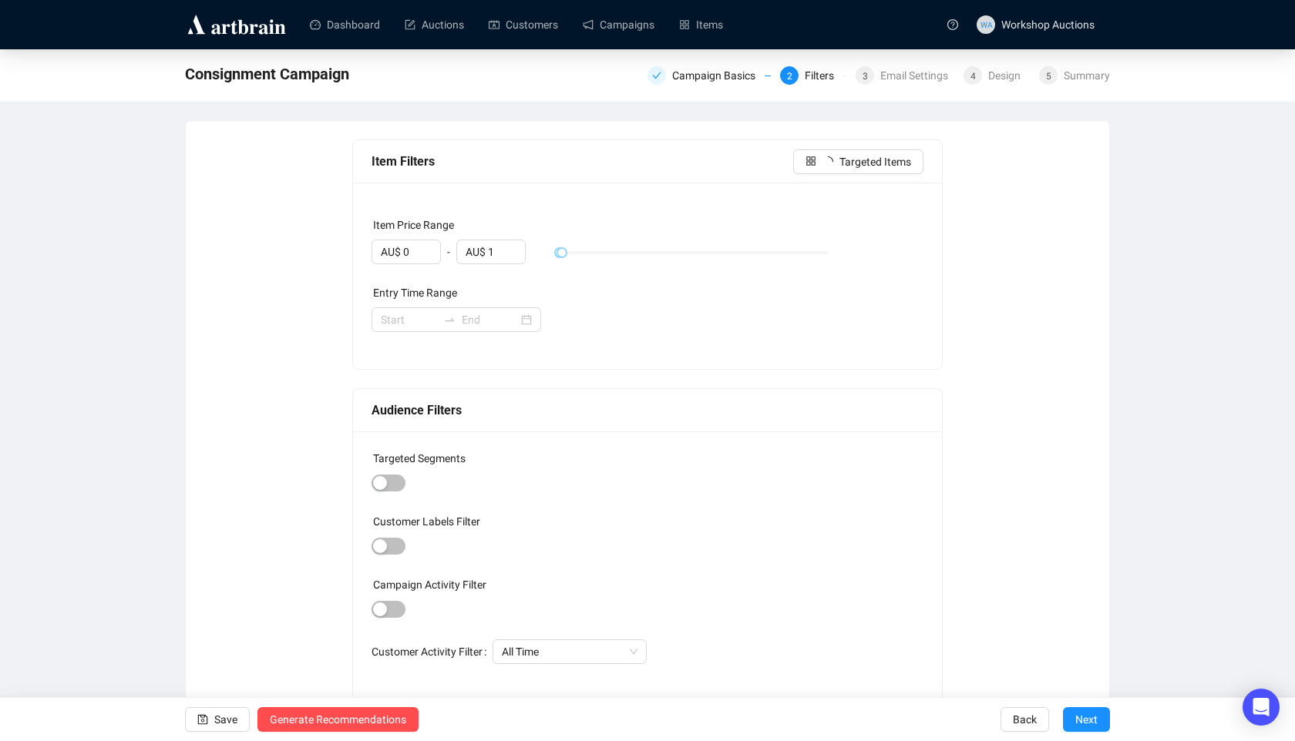
click at [1086, 724] on span "Next" at bounding box center [1086, 719] width 22 height 43
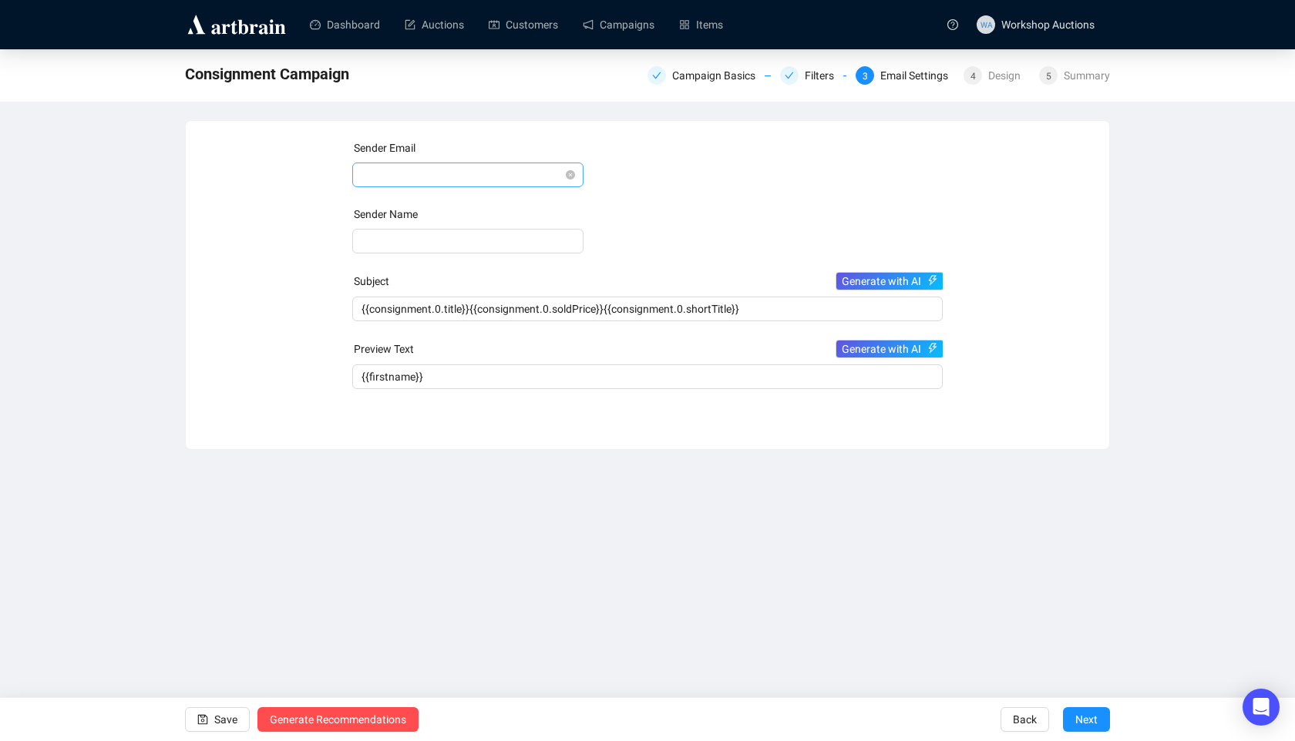
click at [441, 170] on span at bounding box center [467, 174] width 213 height 23
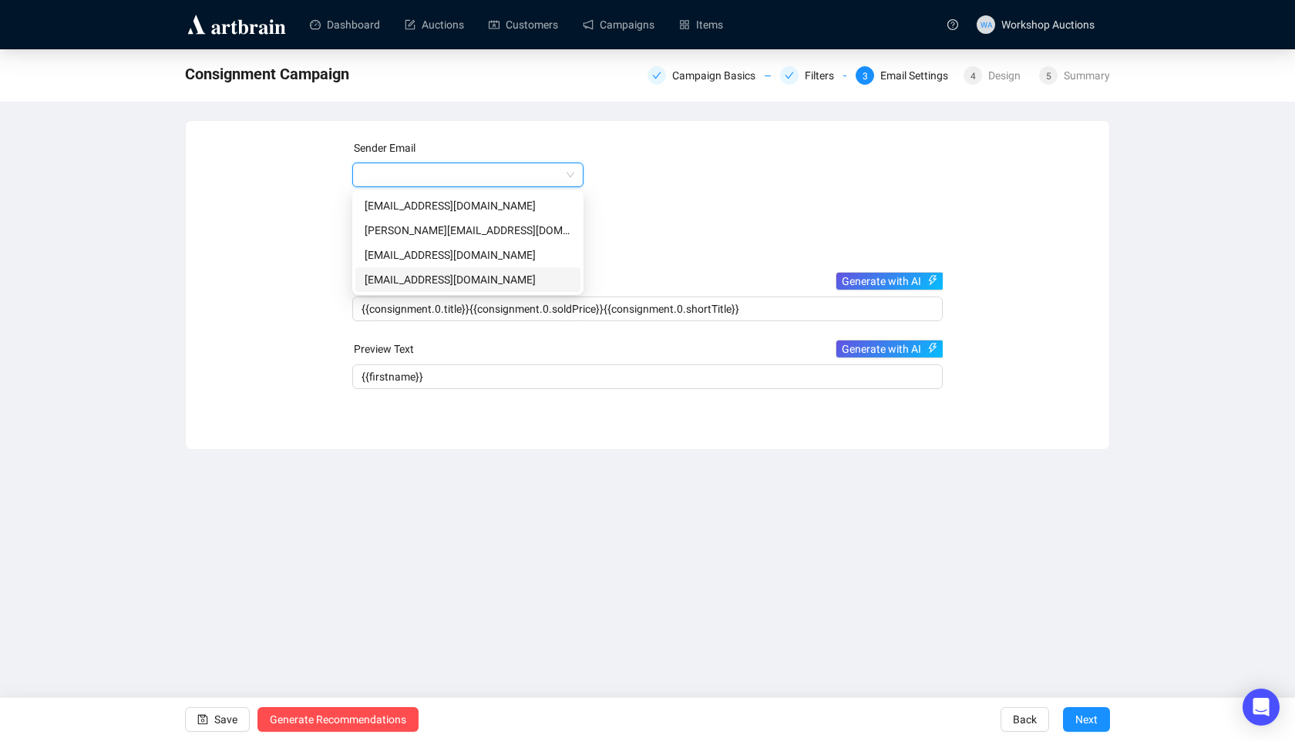
click at [435, 271] on div "[EMAIL_ADDRESS][DOMAIN_NAME]" at bounding box center [467, 279] width 207 height 17
type input "Artbrain"
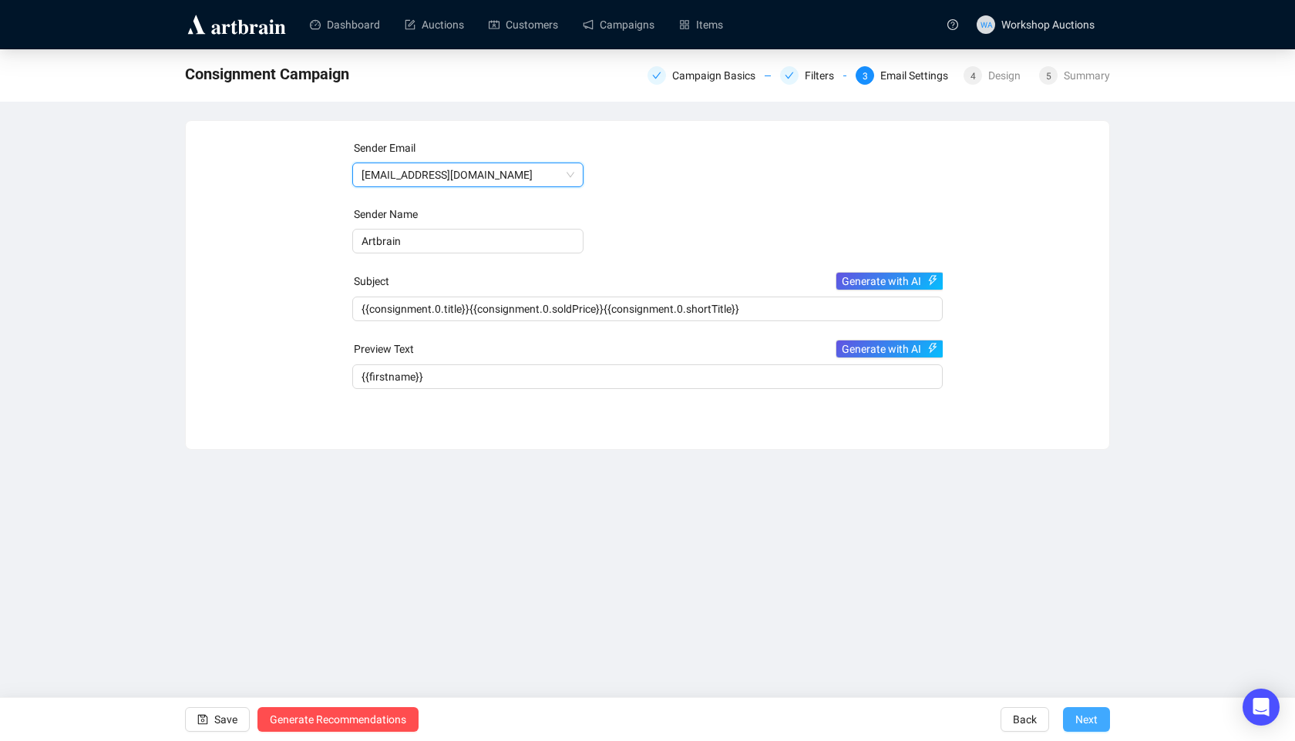
click at [1079, 714] on span "Next" at bounding box center [1086, 719] width 22 height 43
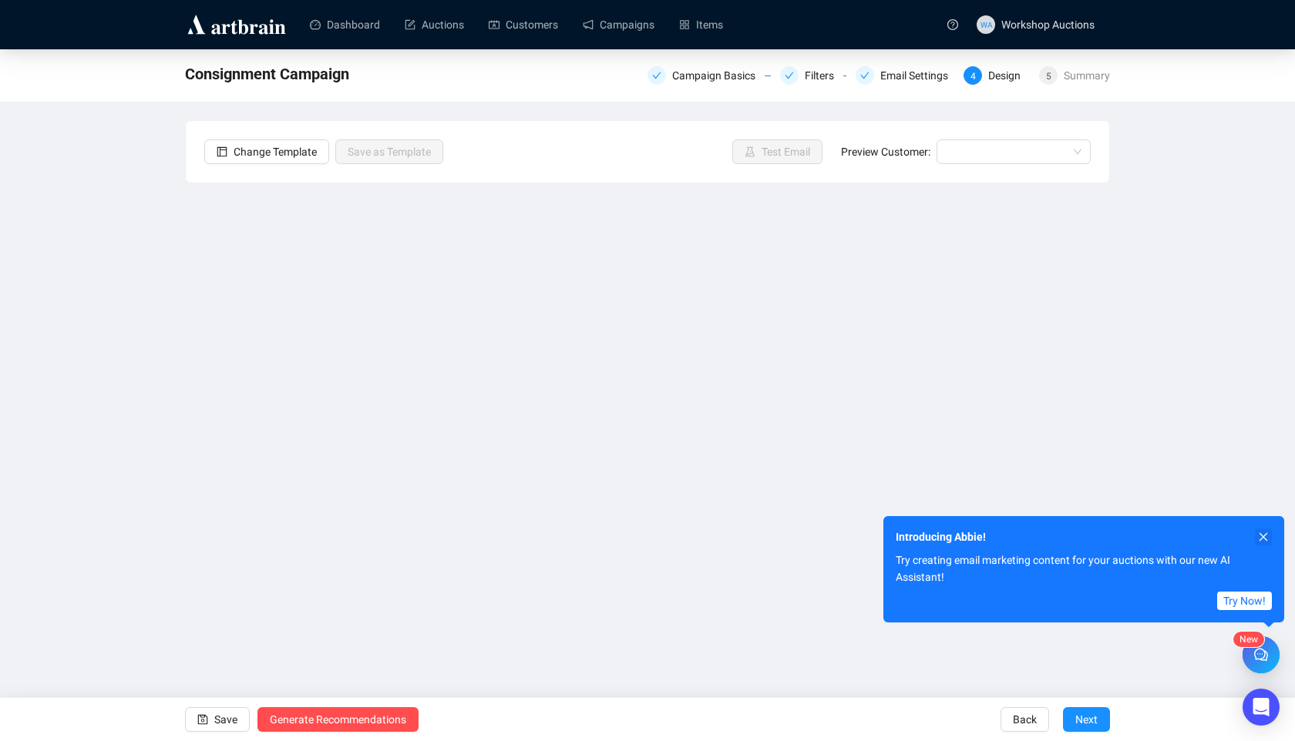
click at [1256, 533] on button "button" at bounding box center [1262, 537] width 17 height 17
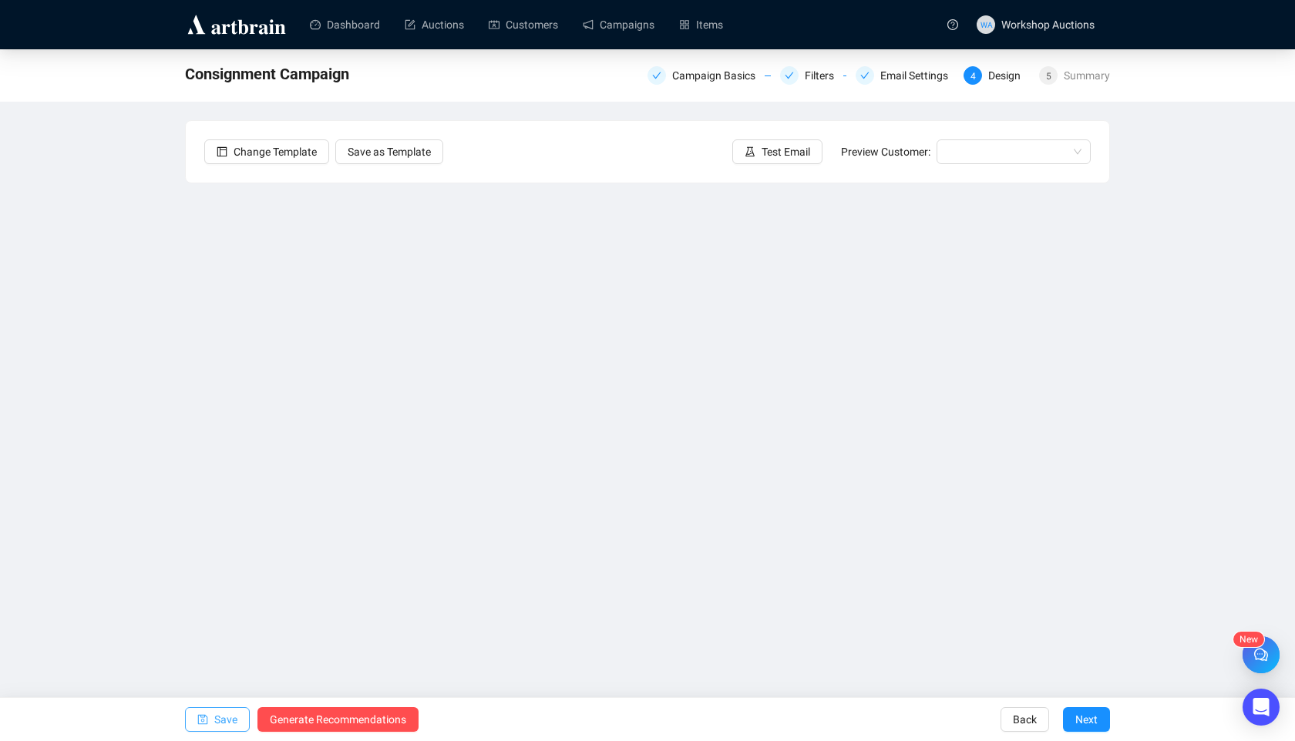
click at [234, 721] on span "Save" at bounding box center [225, 719] width 23 height 43
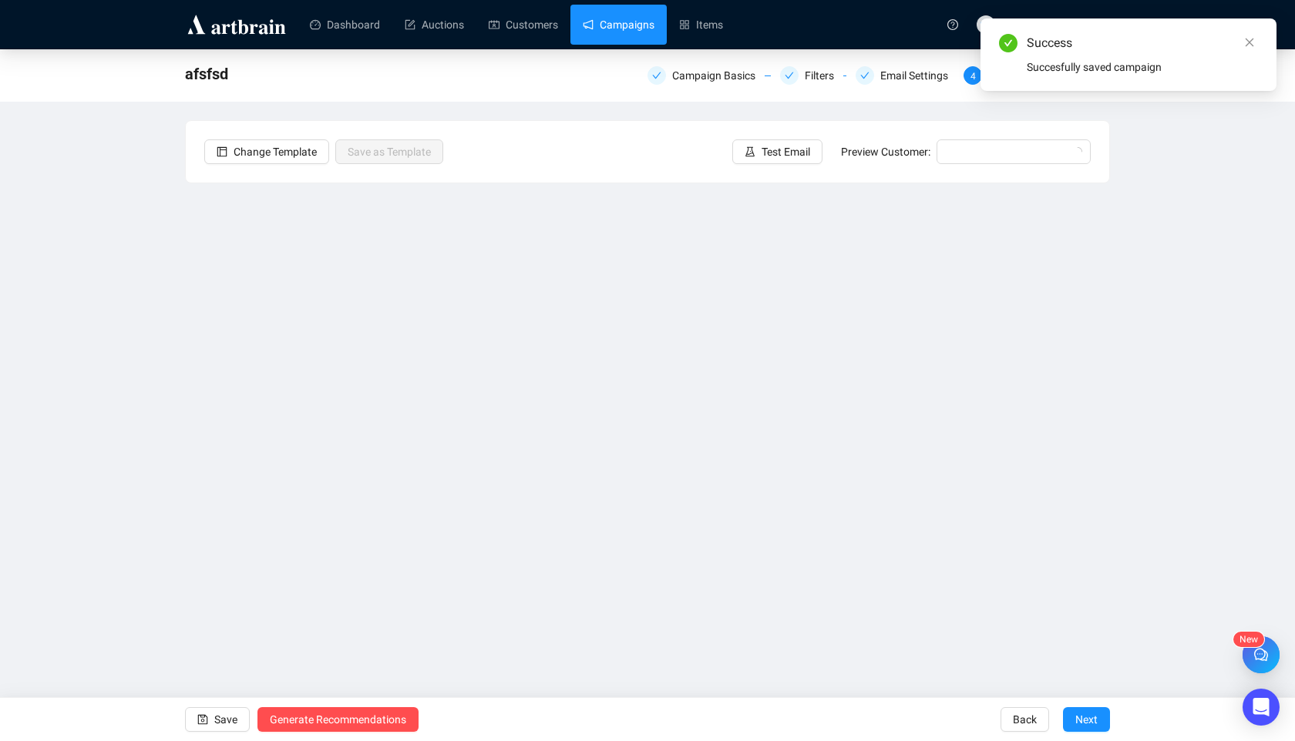
click at [606, 25] on link "Campaigns" at bounding box center [619, 25] width 72 height 40
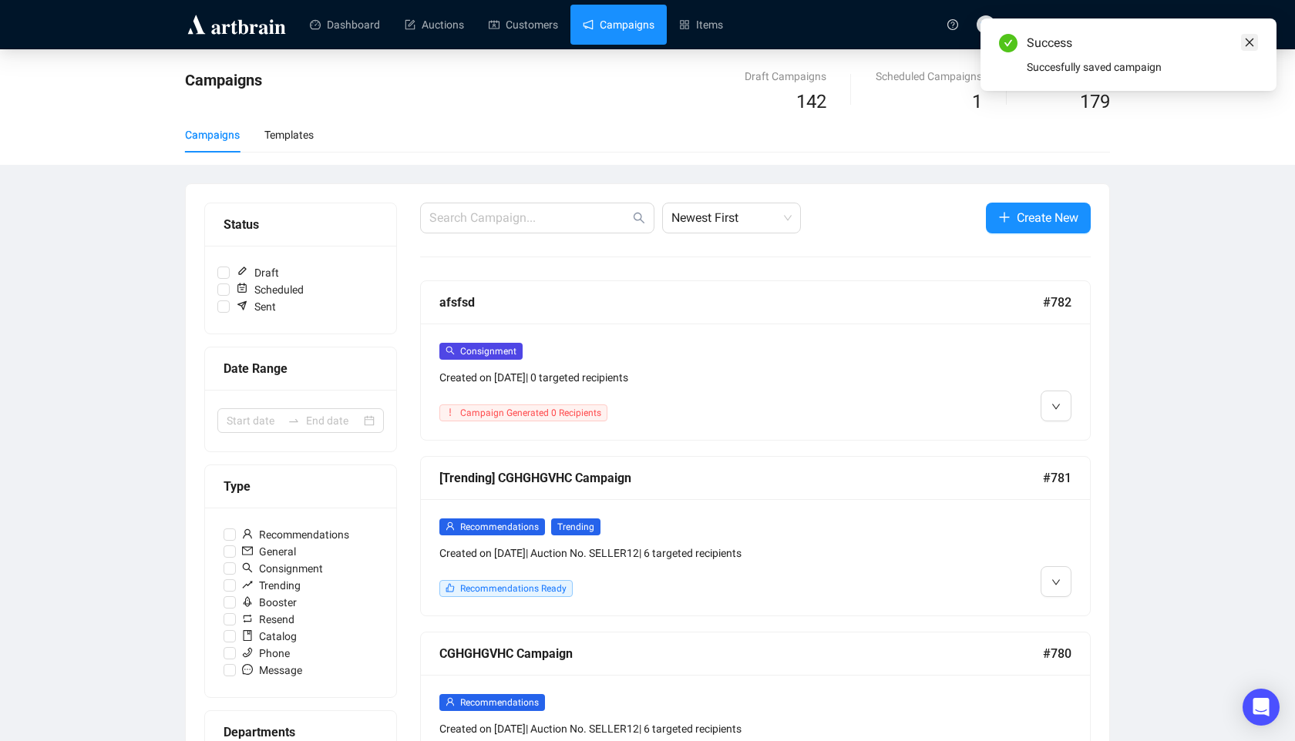
click at [1254, 41] on icon "close" at bounding box center [1249, 42] width 11 height 11
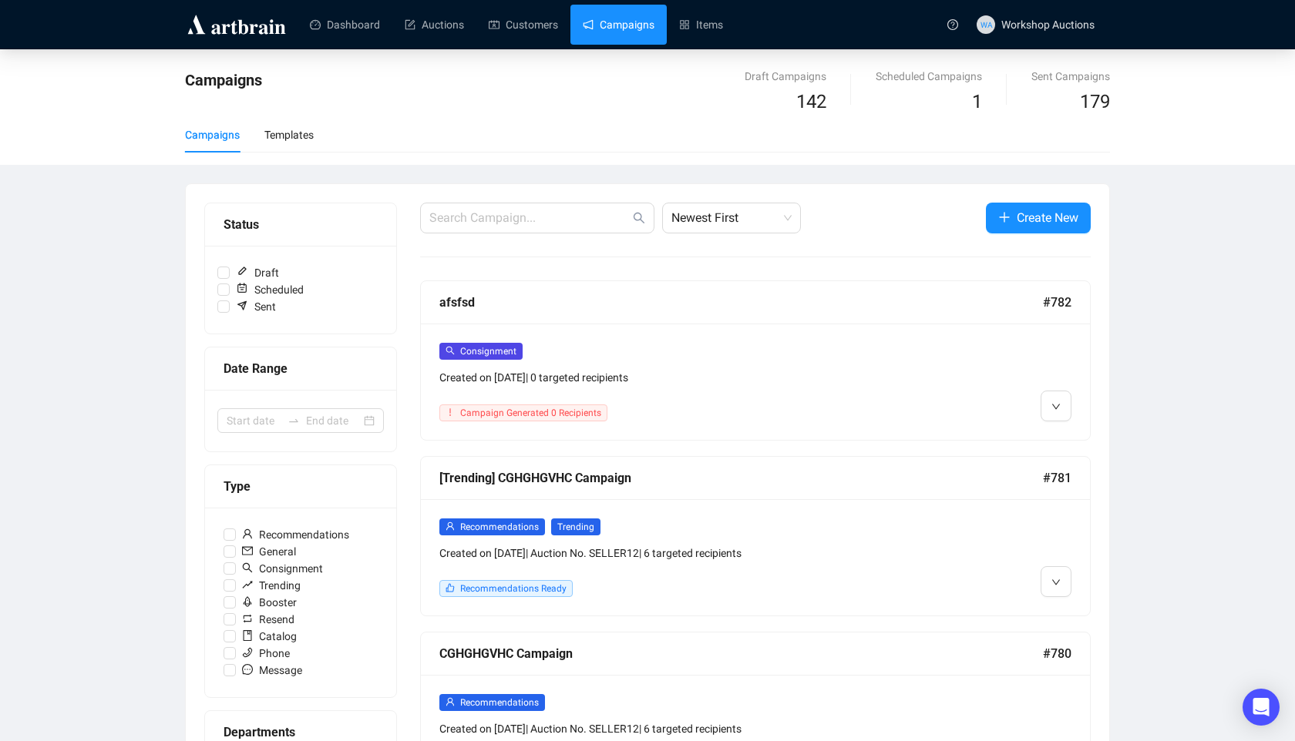
click at [896, 314] on div "afsfsd #782" at bounding box center [755, 302] width 669 height 43
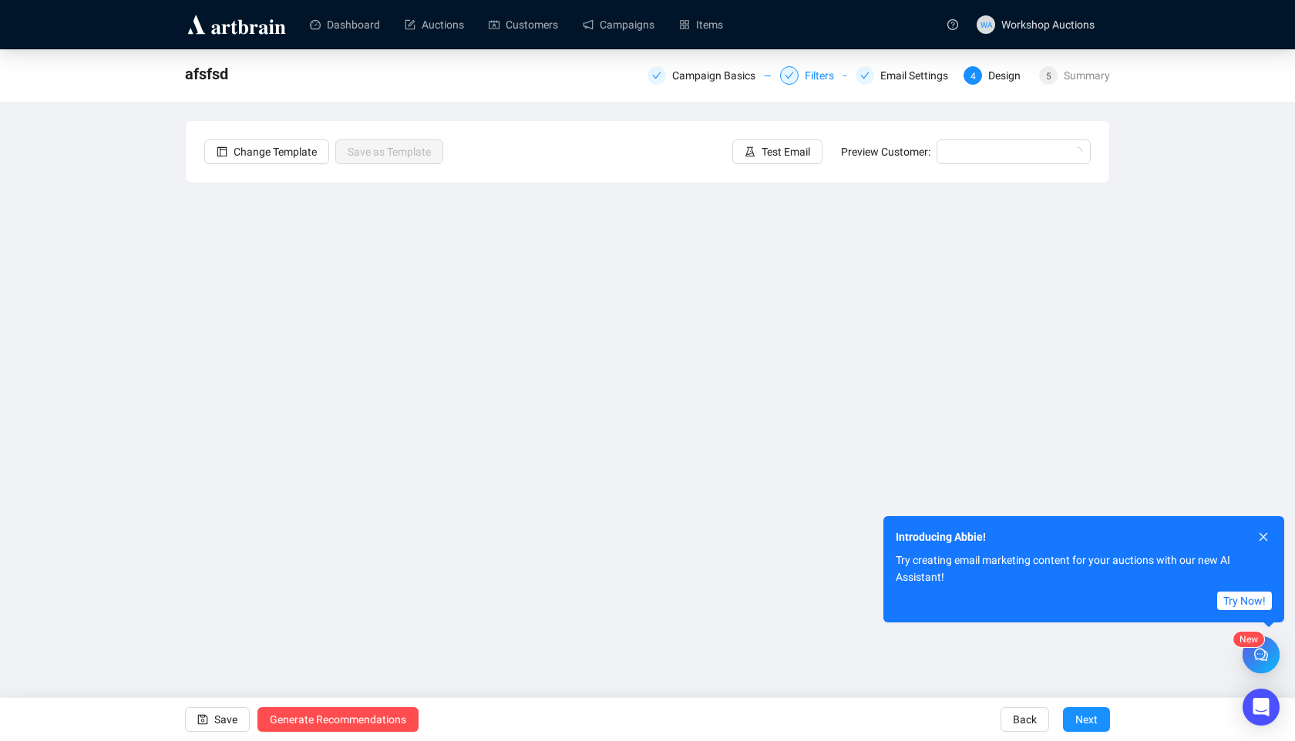
click at [804, 76] on div "Filters" at bounding box center [823, 75] width 39 height 18
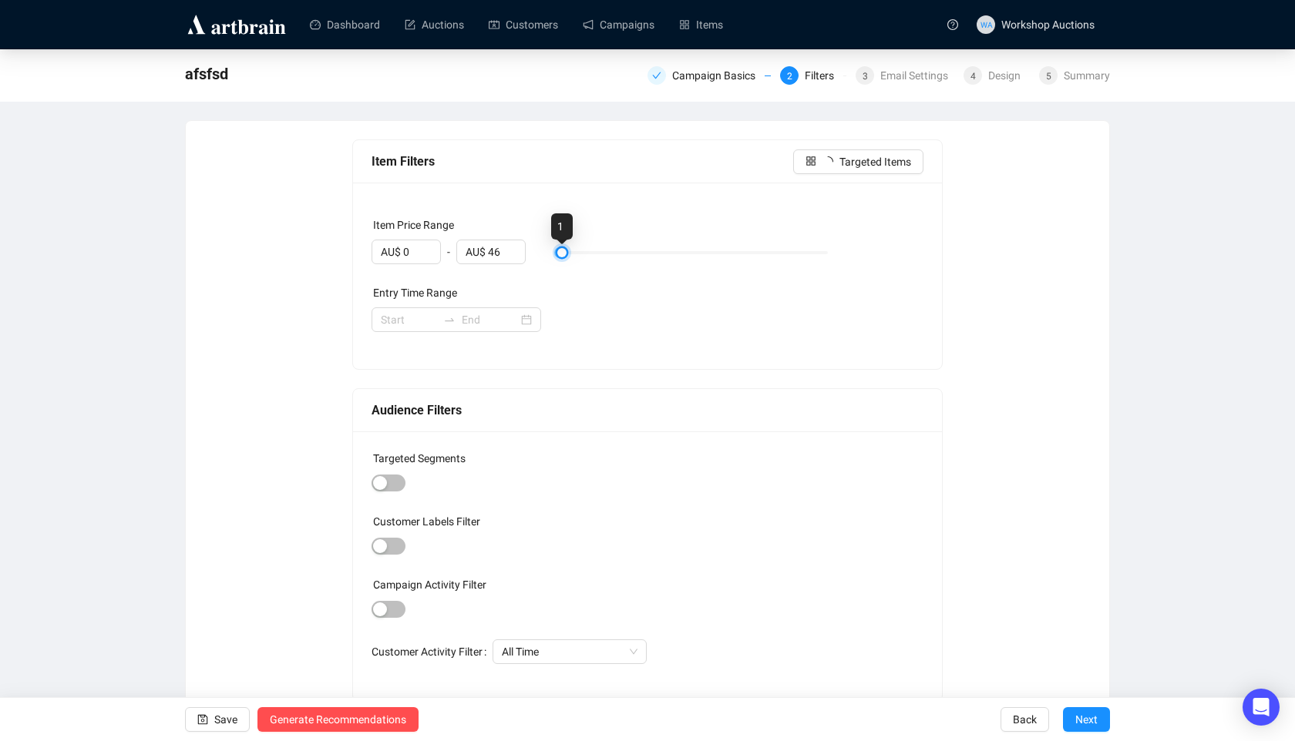
type input "AU$ 100"
drag, startPoint x: 563, startPoint y: 247, endPoint x: 1033, endPoint y: 242, distance: 470.1
click at [1033, 242] on div "Item Filters Targeted Items Item Price Range AU$ 0 - AU$ 100 Entry Time Range A…" at bounding box center [647, 420] width 886 height 563
click at [218, 714] on span "Save" at bounding box center [225, 719] width 23 height 43
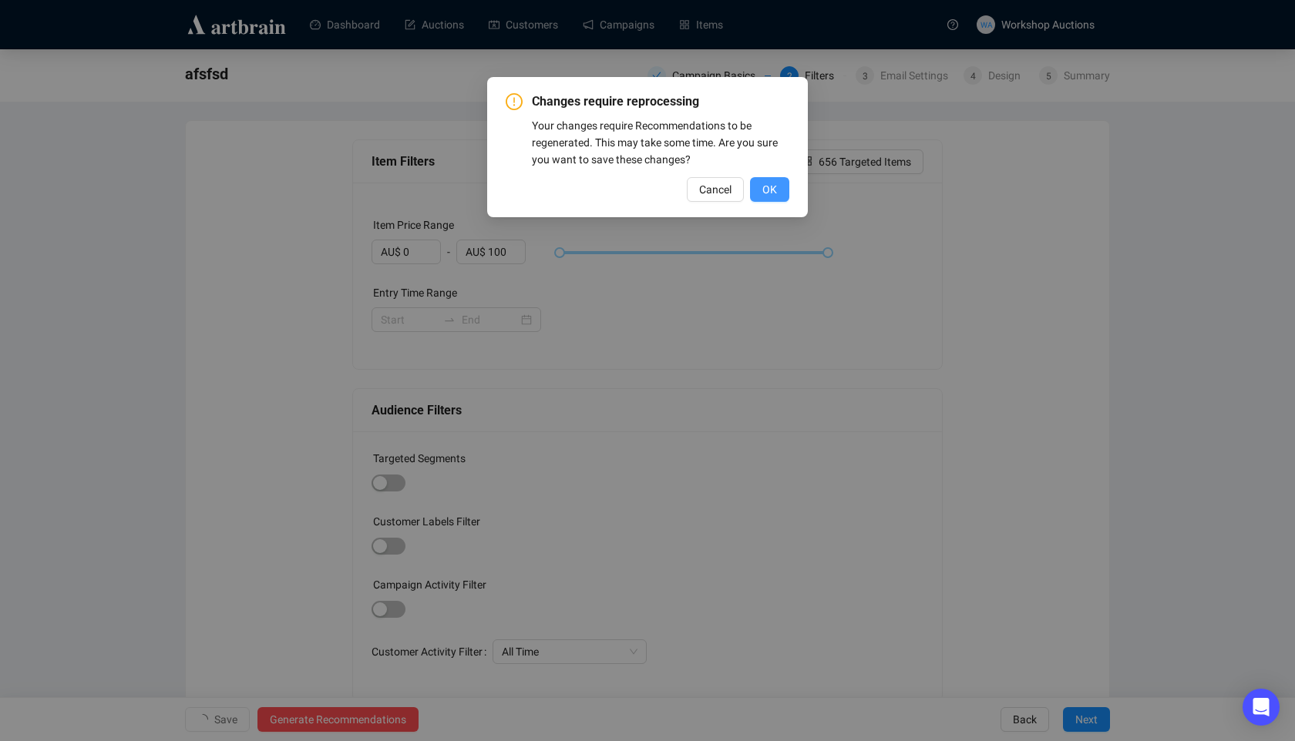
click at [769, 190] on span "OK" at bounding box center [769, 189] width 15 height 17
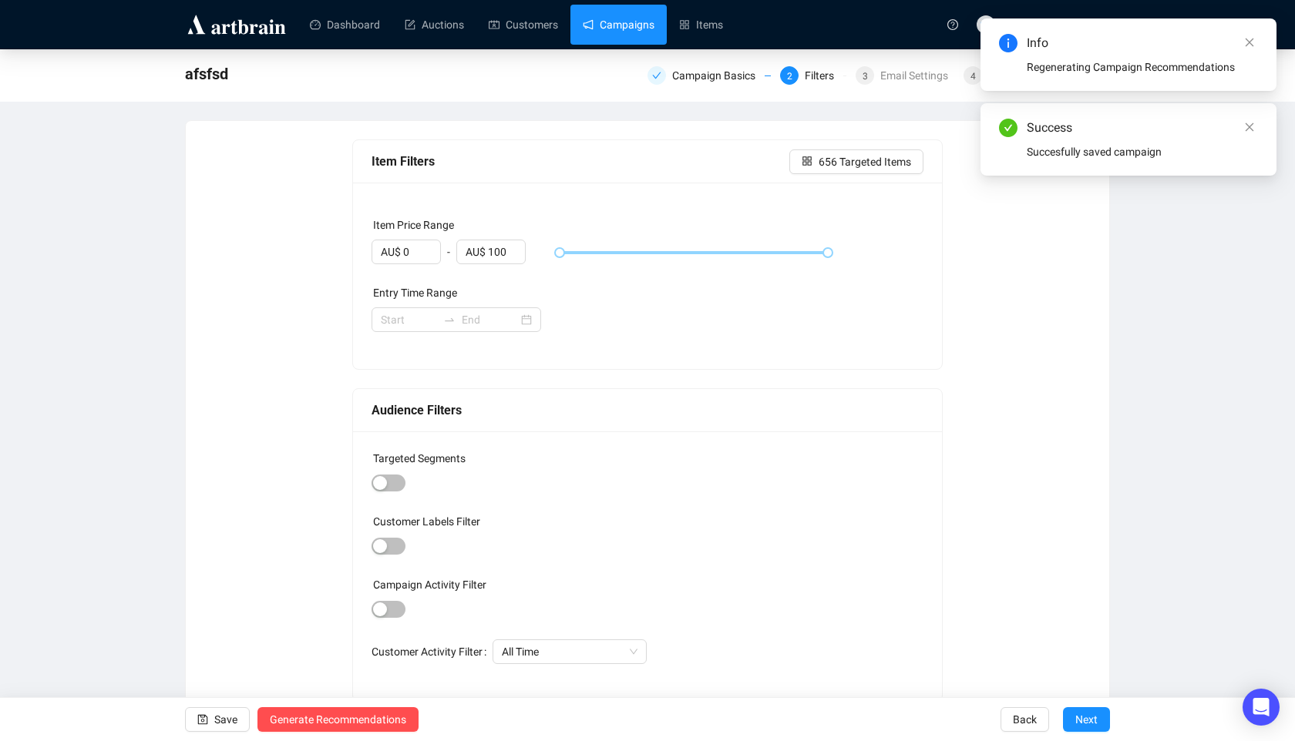
click at [628, 41] on link "Campaigns" at bounding box center [619, 25] width 72 height 40
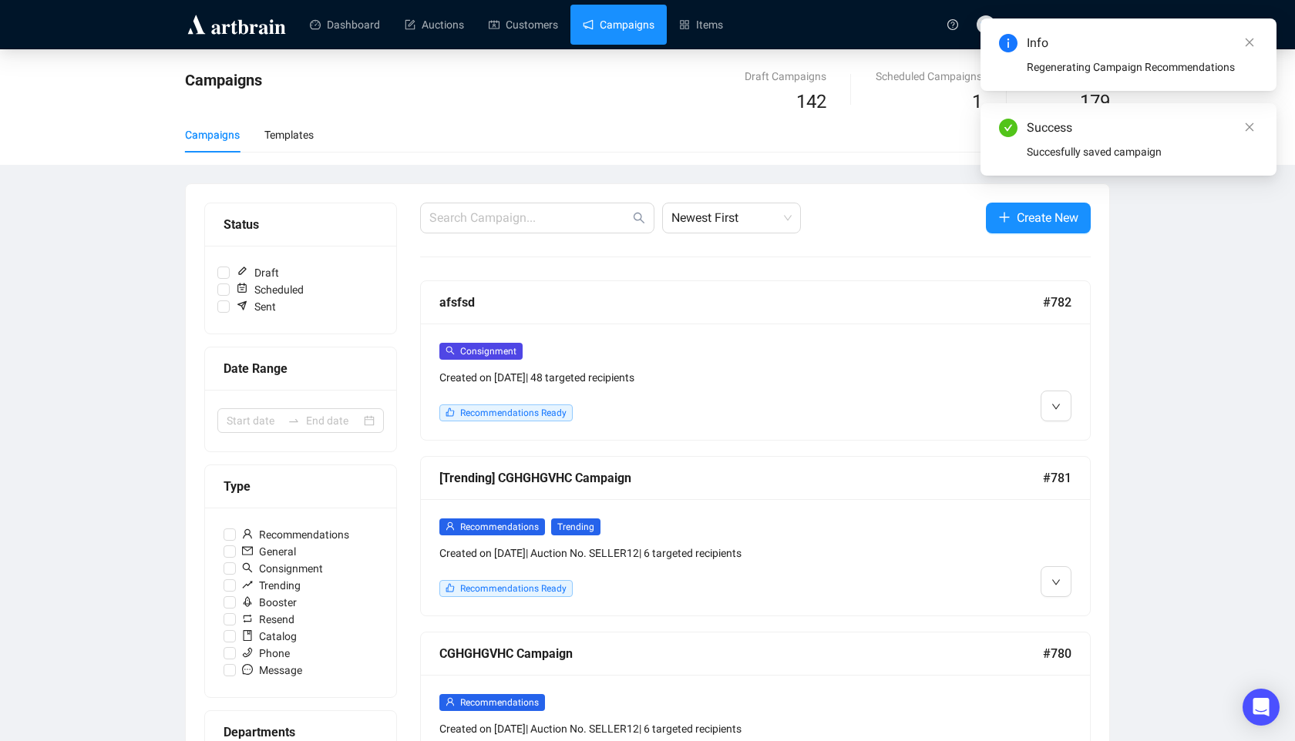
click at [727, 359] on div "Consignment" at bounding box center [675, 351] width 472 height 18
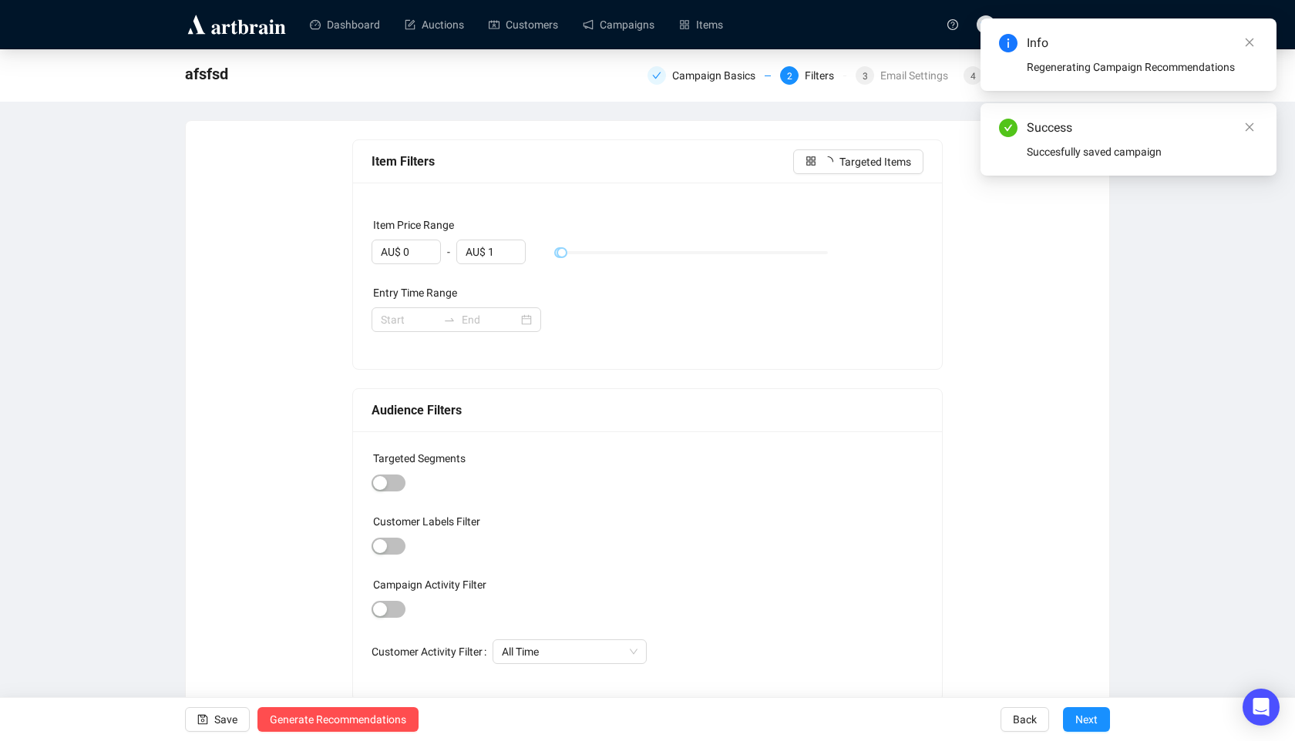
type input "AU$ 100"
click at [905, 79] on div "Email Settings" at bounding box center [918, 75] width 77 height 18
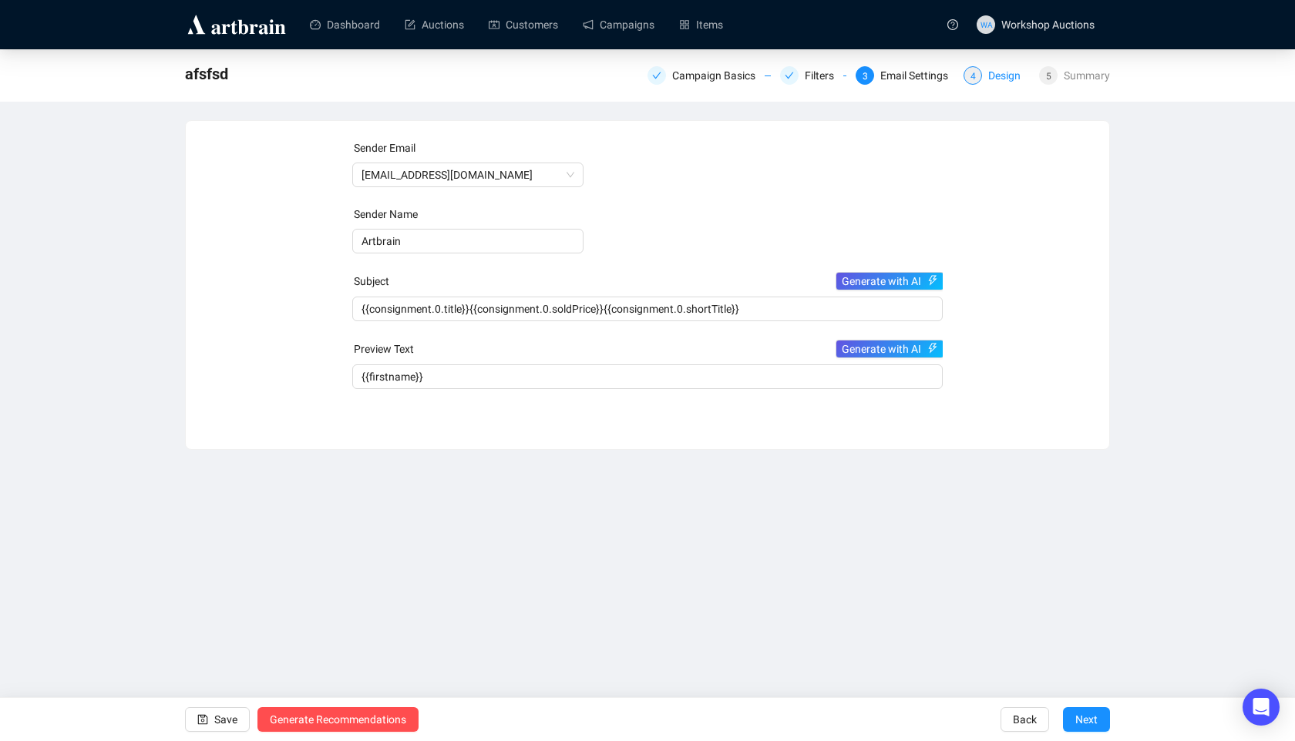
click at [988, 82] on div "Design" at bounding box center [1009, 75] width 42 height 18
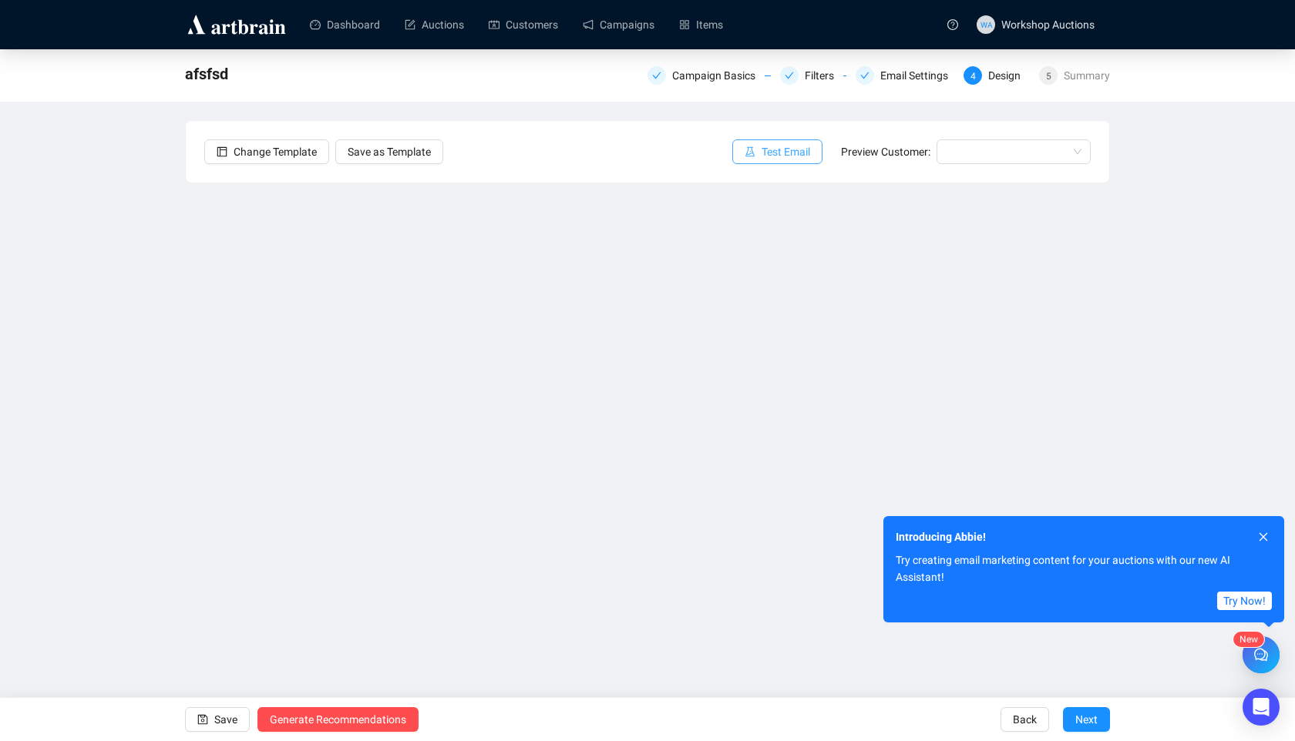
click at [775, 153] on span "Test Email" at bounding box center [785, 151] width 49 height 17
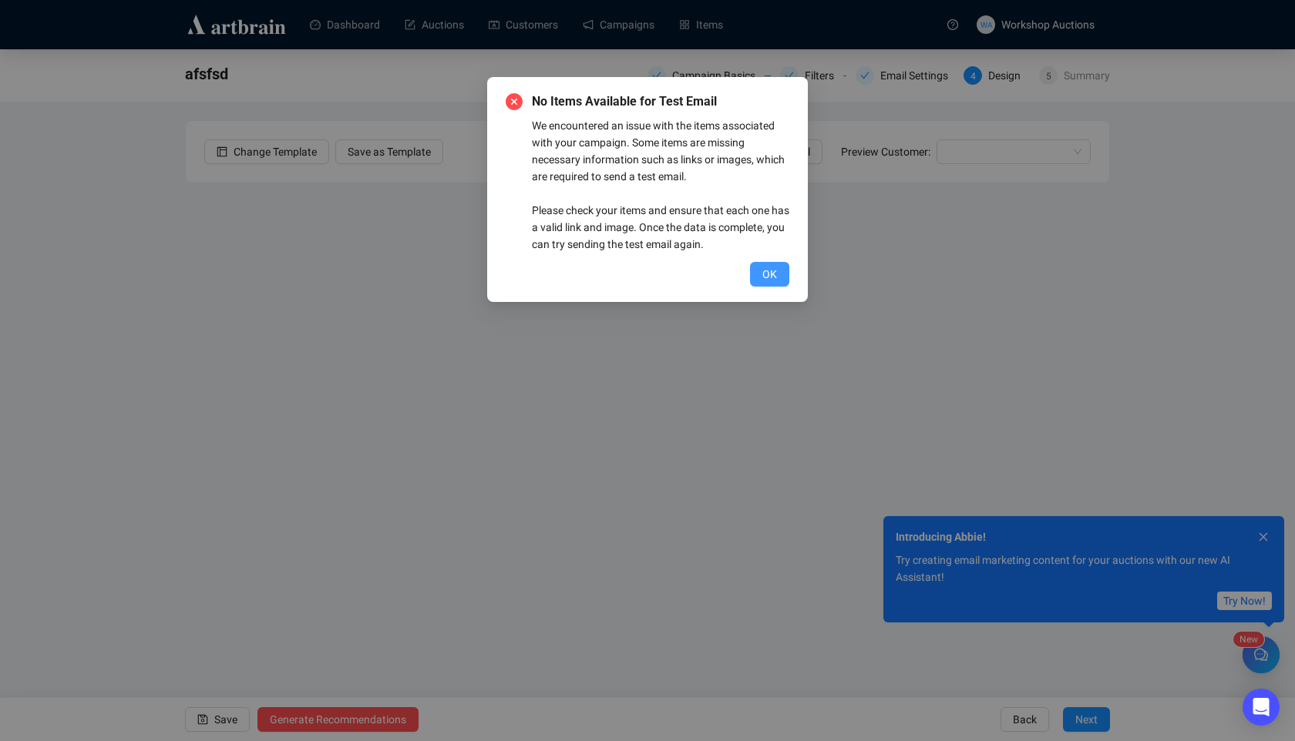
click at [771, 286] on button "OK" at bounding box center [769, 274] width 39 height 25
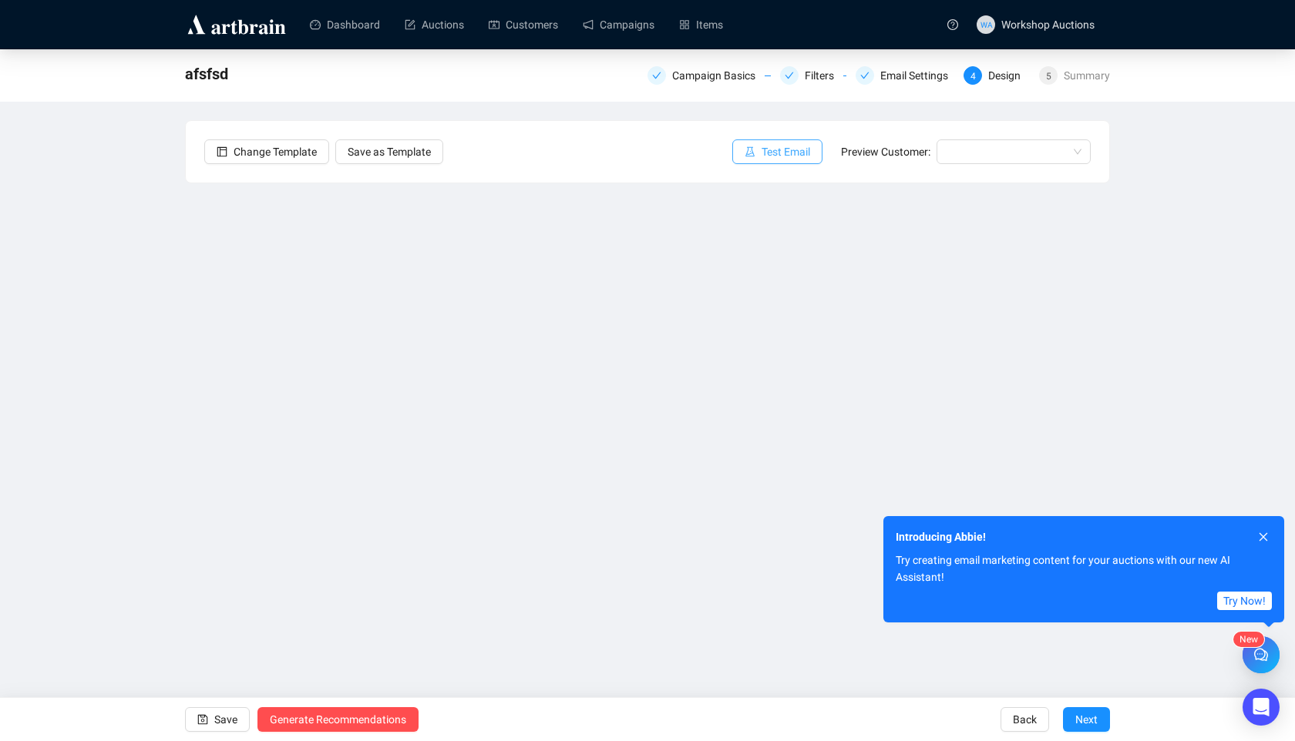
click at [764, 156] on span "Test Email" at bounding box center [785, 151] width 49 height 17
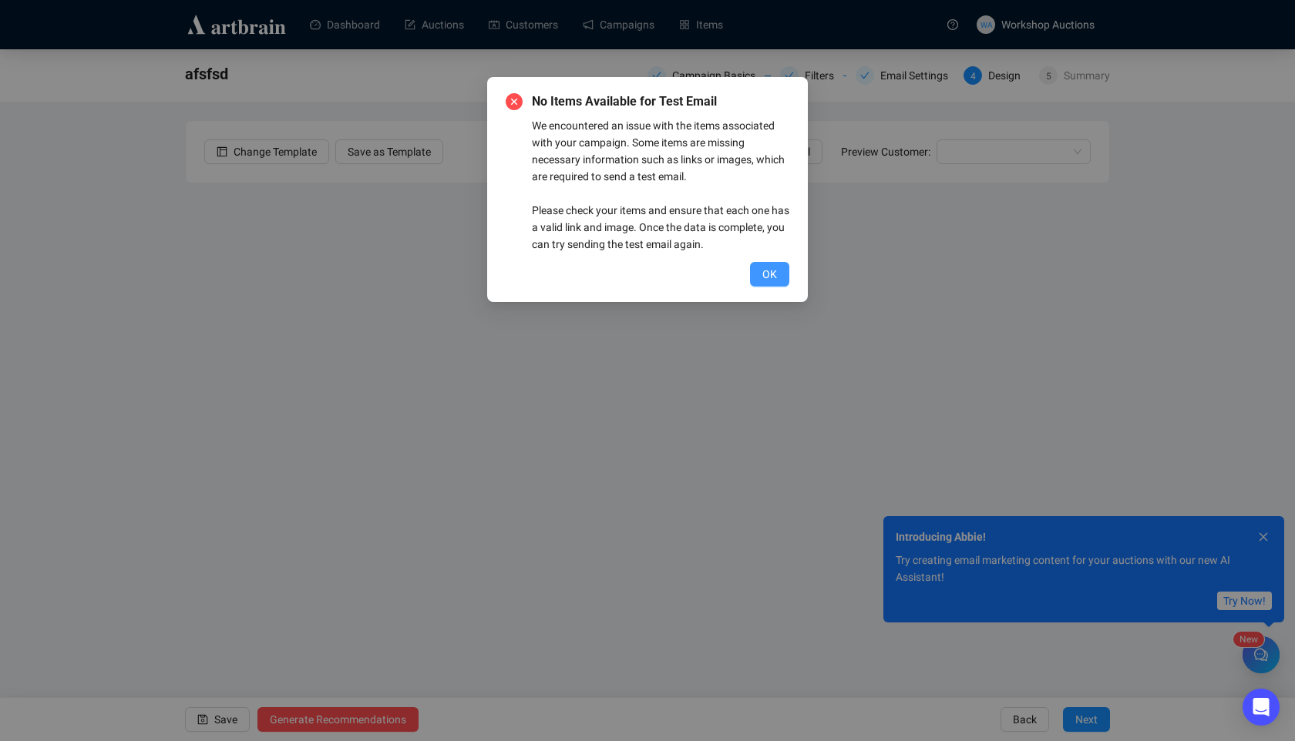
click at [775, 270] on span "OK" at bounding box center [769, 274] width 15 height 17
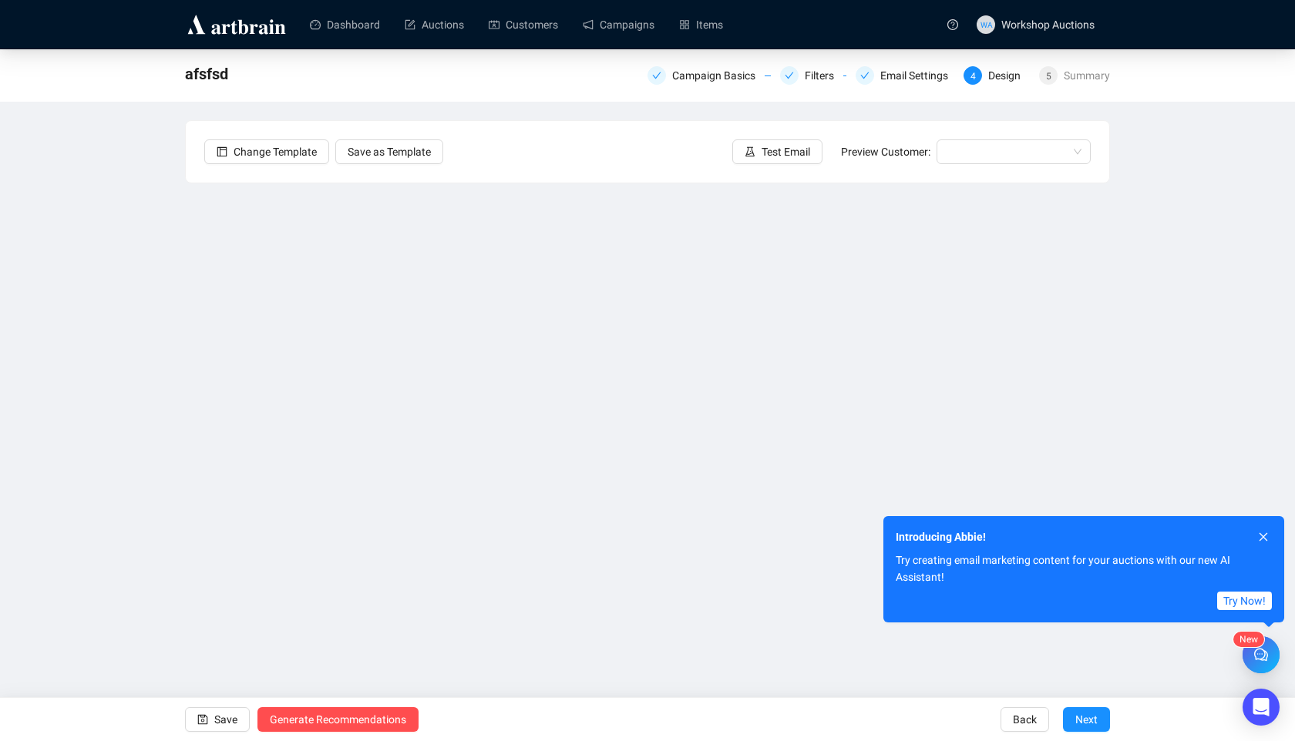
click at [210, 718] on div "Send Test Emails Enter up to 20 Test Email Addresses Send Test Emails" at bounding box center [647, 370] width 1295 height 741
click at [230, 719] on div "Send Test Emails Enter up to 20 Test Email Addresses Send Test Emails" at bounding box center [647, 370] width 1295 height 741
click at [770, 153] on div "Send Test Emails Enter up to 20 Test Email Addresses Send Test Emails" at bounding box center [647, 370] width 1295 height 741
click at [242, 713] on div "Send Test Emails Enter up to 20 Test Email Addresses Send Test Emails" at bounding box center [647, 370] width 1295 height 741
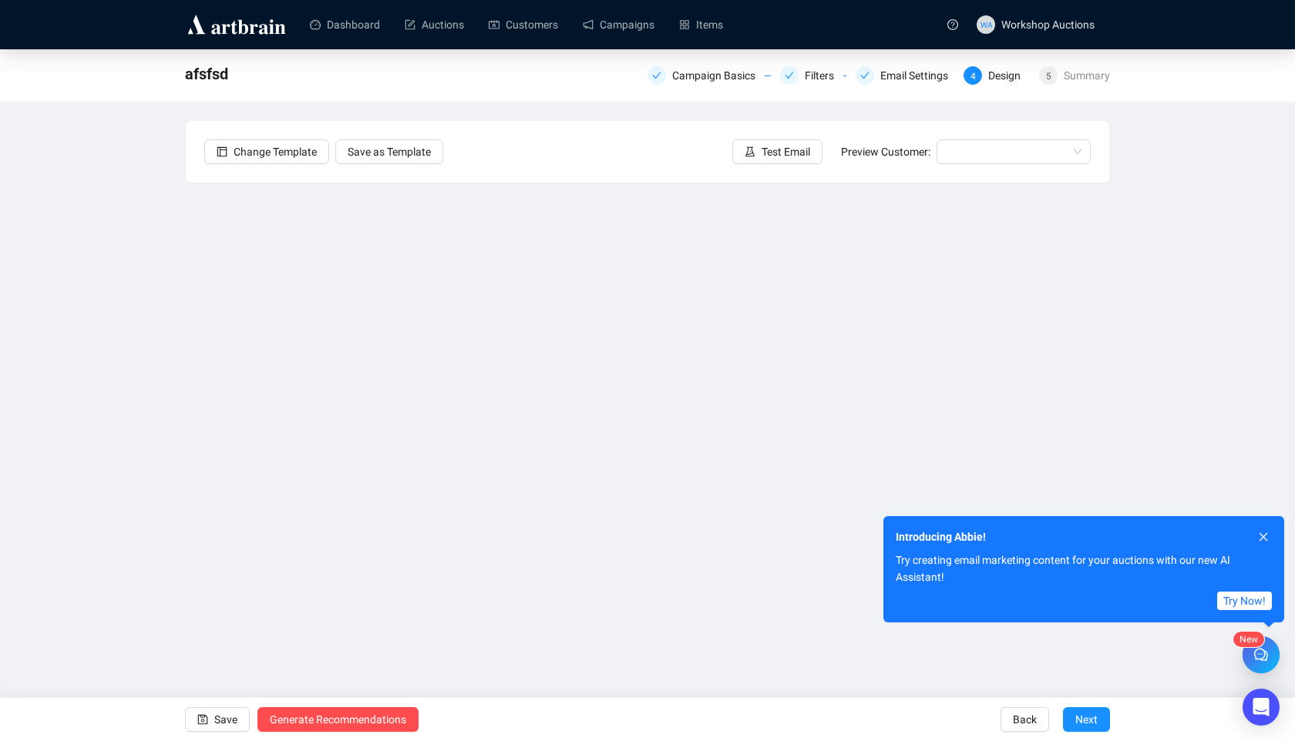
click at [791, 146] on div "Send Test Emails Enter up to 20 Test Email Addresses Send Test Emails" at bounding box center [647, 370] width 1295 height 741
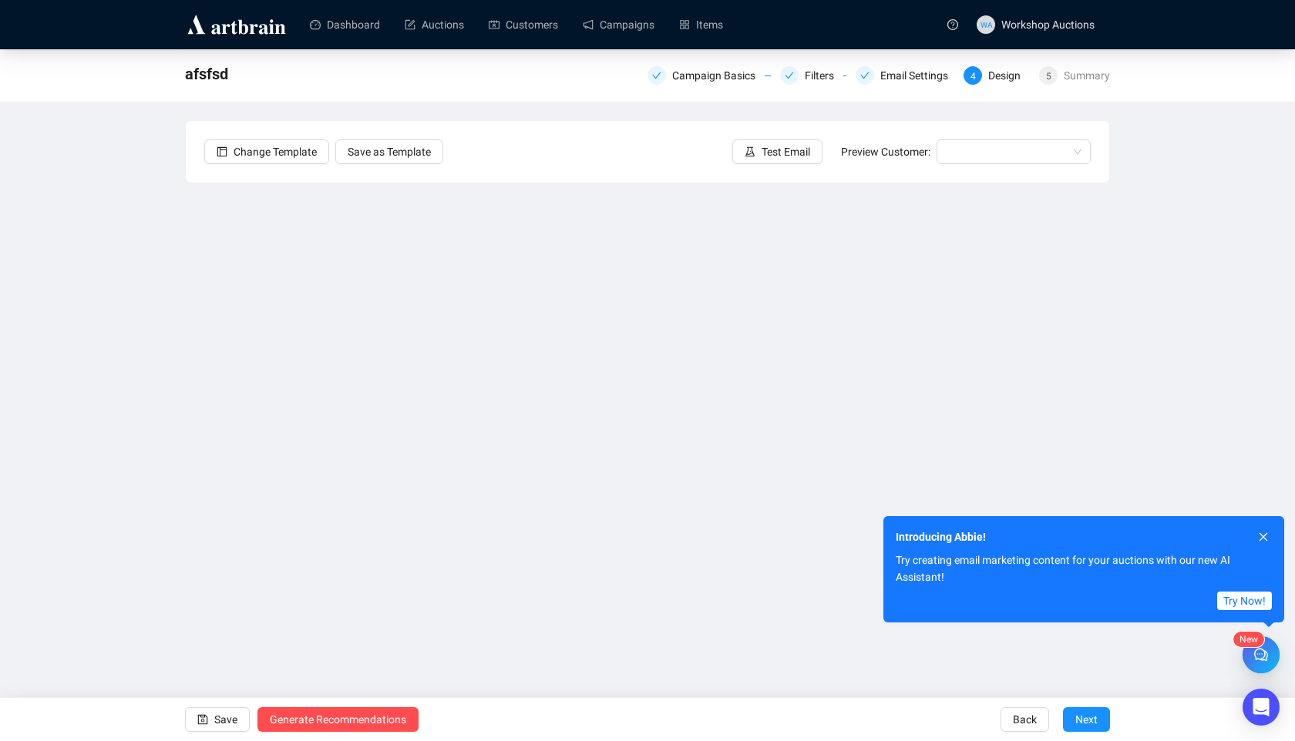
click at [787, 146] on div "Send Test Emails Enter up to 20 Test Email Addresses Send Test Emails" at bounding box center [647, 370] width 1295 height 741
click at [1261, 536] on icon "close" at bounding box center [1263, 537] width 11 height 11
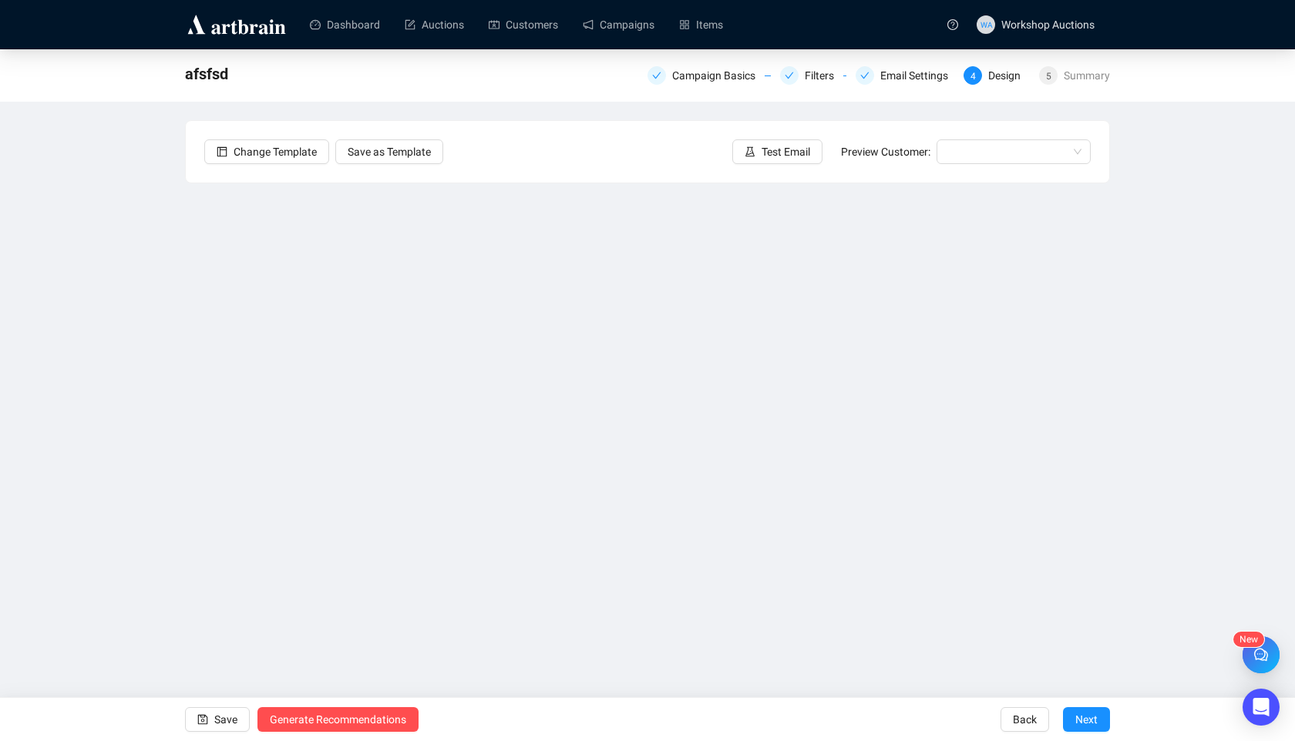
click at [743, 136] on div "Send Test Emails Enter up to 20 Test Email Addresses Send Test Emails" at bounding box center [647, 370] width 1295 height 741
click at [743, 138] on div "Send Test Emails Enter up to 20 Test Email Addresses Send Test Emails" at bounding box center [647, 370] width 1295 height 741
click at [744, 144] on div "Send Test Emails Enter up to 20 Test Email Addresses Send Test Emails" at bounding box center [647, 370] width 1295 height 741
click at [744, 147] on div "Send Test Emails Enter up to 20 Test Email Addresses Send Test Emails" at bounding box center [647, 370] width 1295 height 741
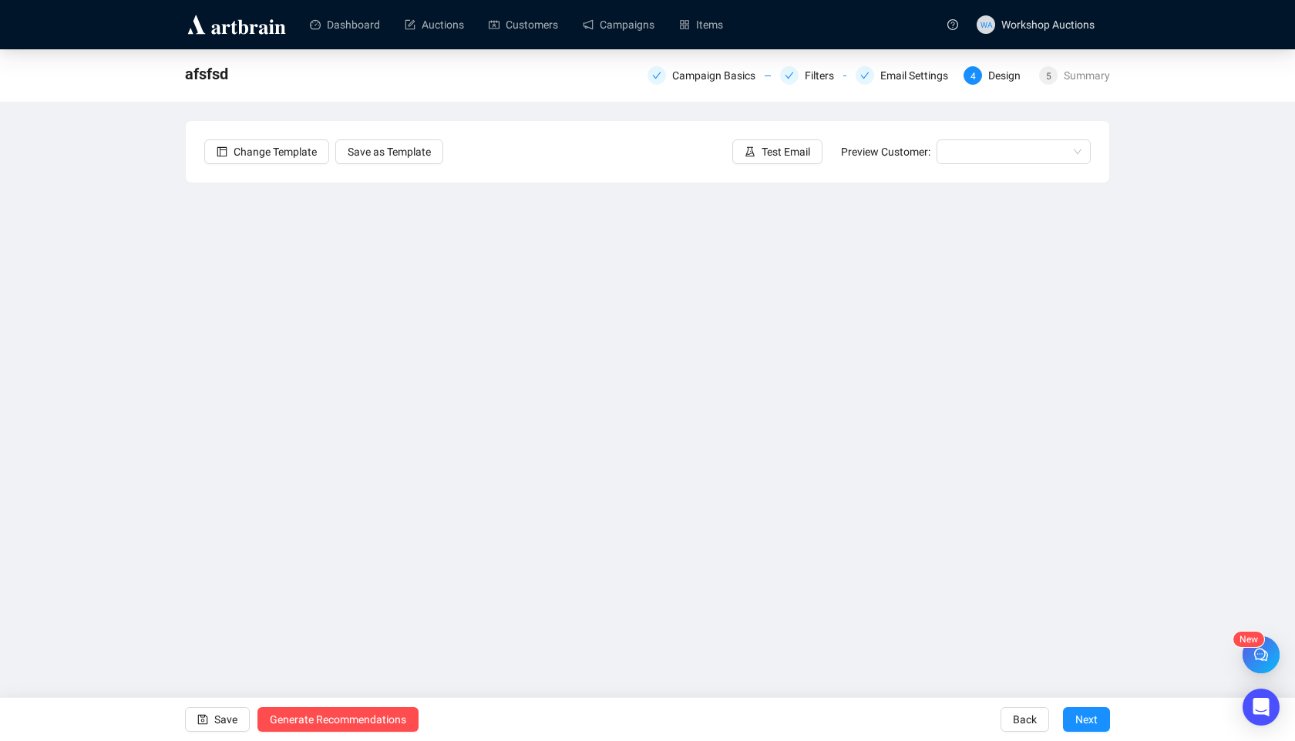
click at [744, 147] on div "Send Test Emails Enter up to 20 Test Email Addresses Send Test Emails" at bounding box center [647, 370] width 1295 height 741
click at [520, 387] on div "Send Test Emails Enter up to 20 Test Email Addresses Send Test Emails" at bounding box center [647, 370] width 1295 height 741
click at [449, 295] on div "Send Test Emails Enter up to 20 Test Email Addresses Send Test Emails" at bounding box center [647, 370] width 1295 height 741
click at [764, 131] on div "Send Test Emails Enter up to 20 Test Email Addresses Send Test Emails" at bounding box center [647, 370] width 1295 height 741
click at [622, 26] on div "Send Test Emails Enter up to 20 Test Email Addresses Send Test Emails" at bounding box center [647, 370] width 1295 height 741
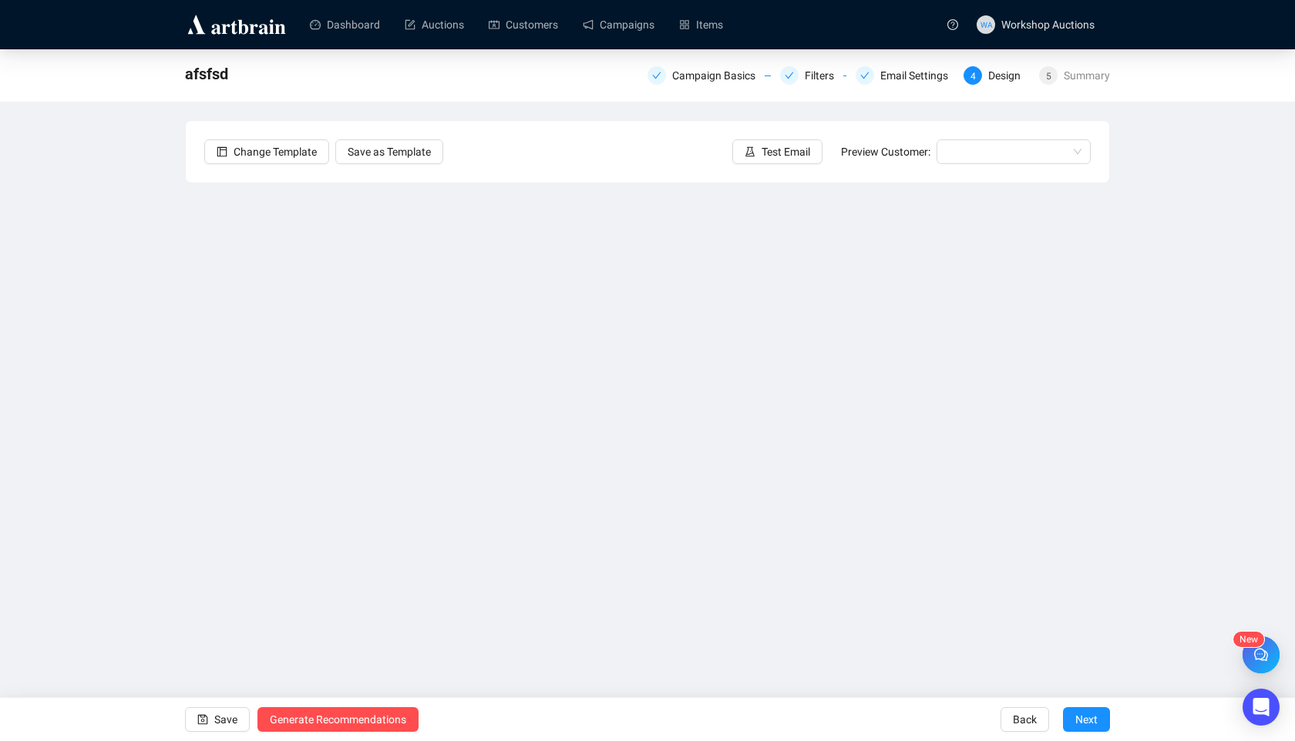
click at [640, 46] on div "Send Test Emails Enter up to 20 Test Email Addresses Send Test Emails" at bounding box center [647, 370] width 1295 height 741
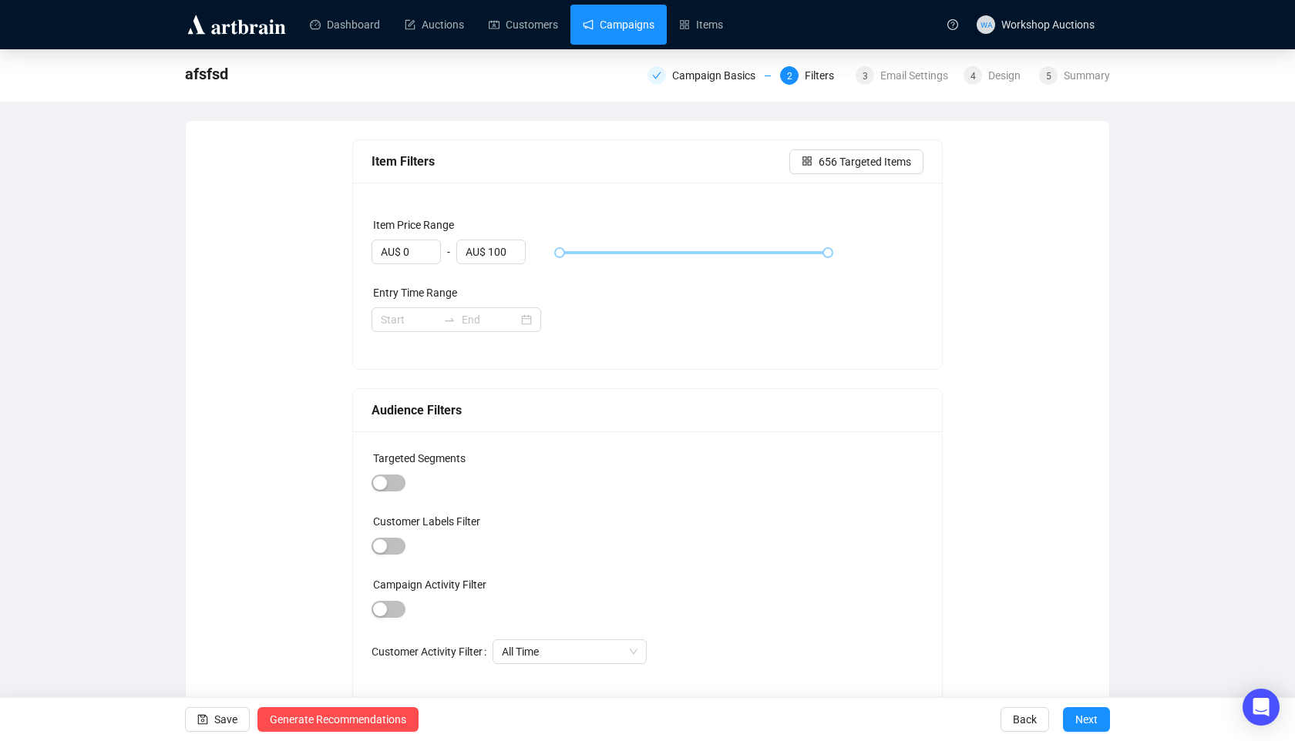
click at [639, 25] on link "Campaigns" at bounding box center [619, 25] width 72 height 40
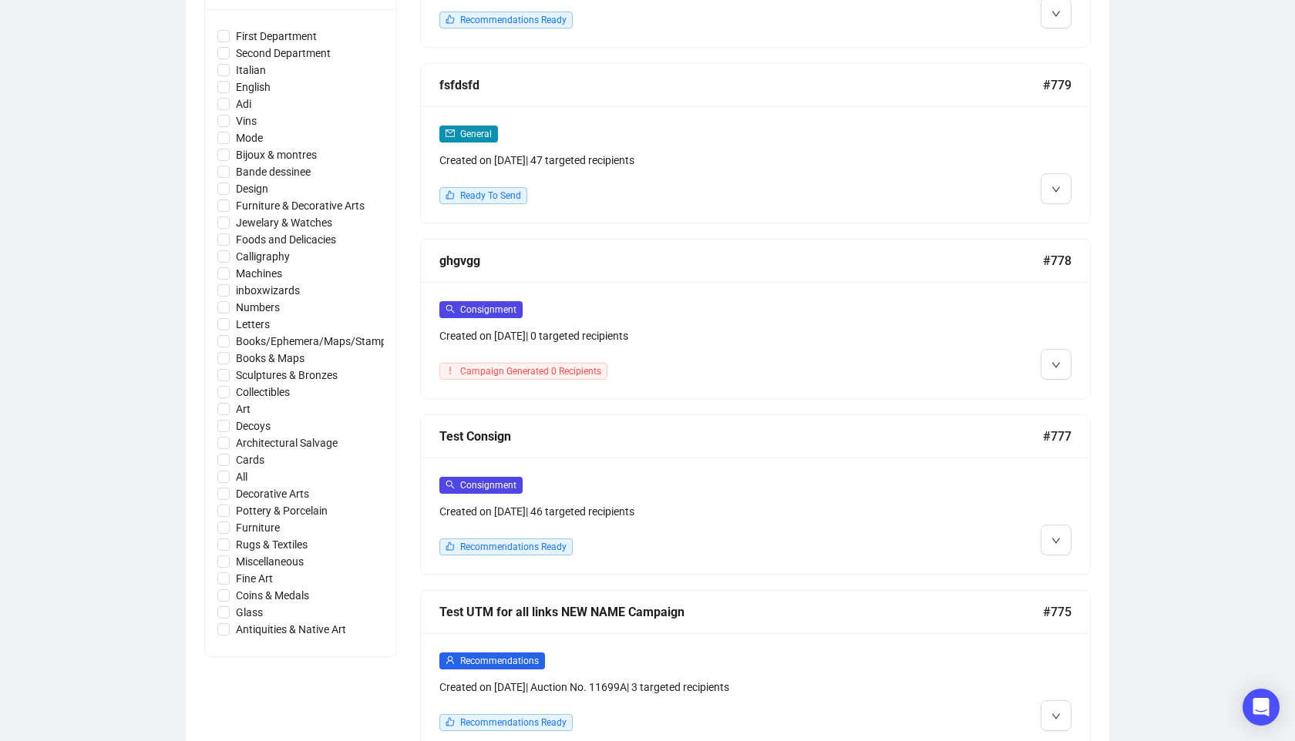
scroll to position [852, 0]
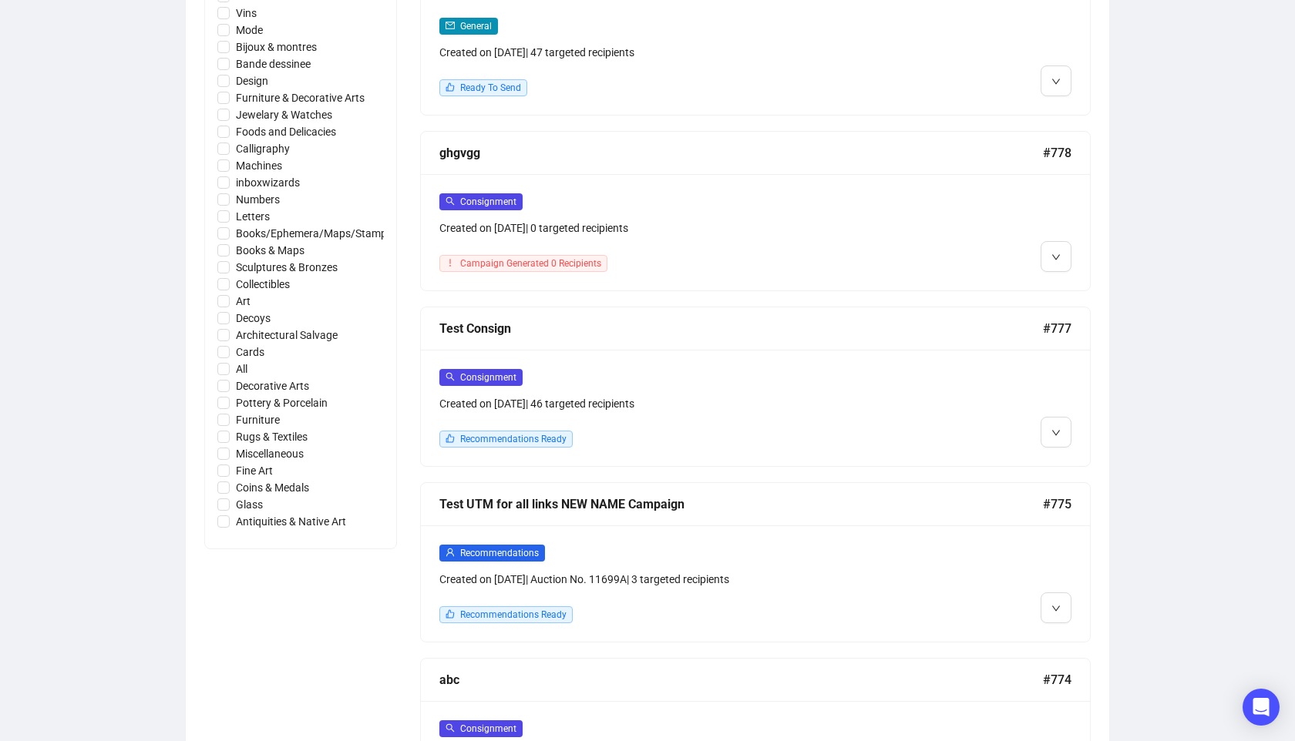
click at [595, 443] on div "Recommendations Ready" at bounding box center [675, 439] width 472 height 17
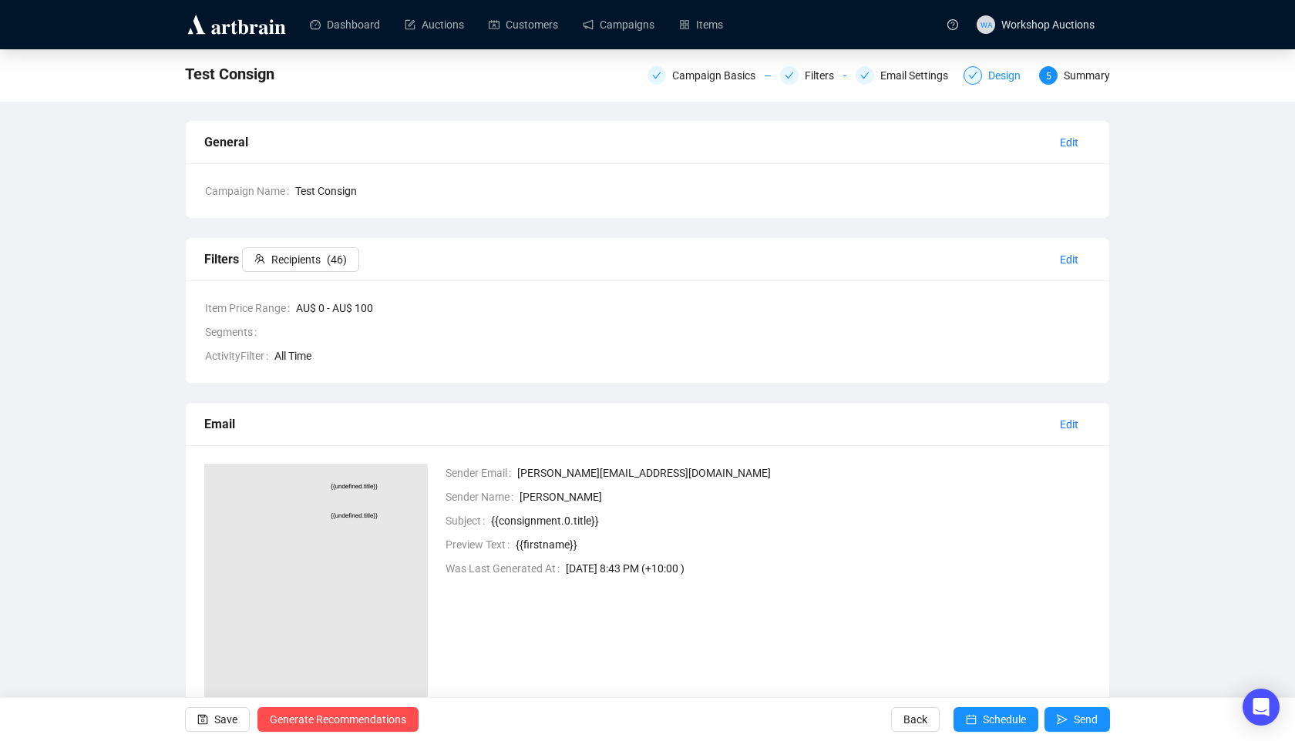
click at [988, 68] on div "Design" at bounding box center [1009, 75] width 42 height 18
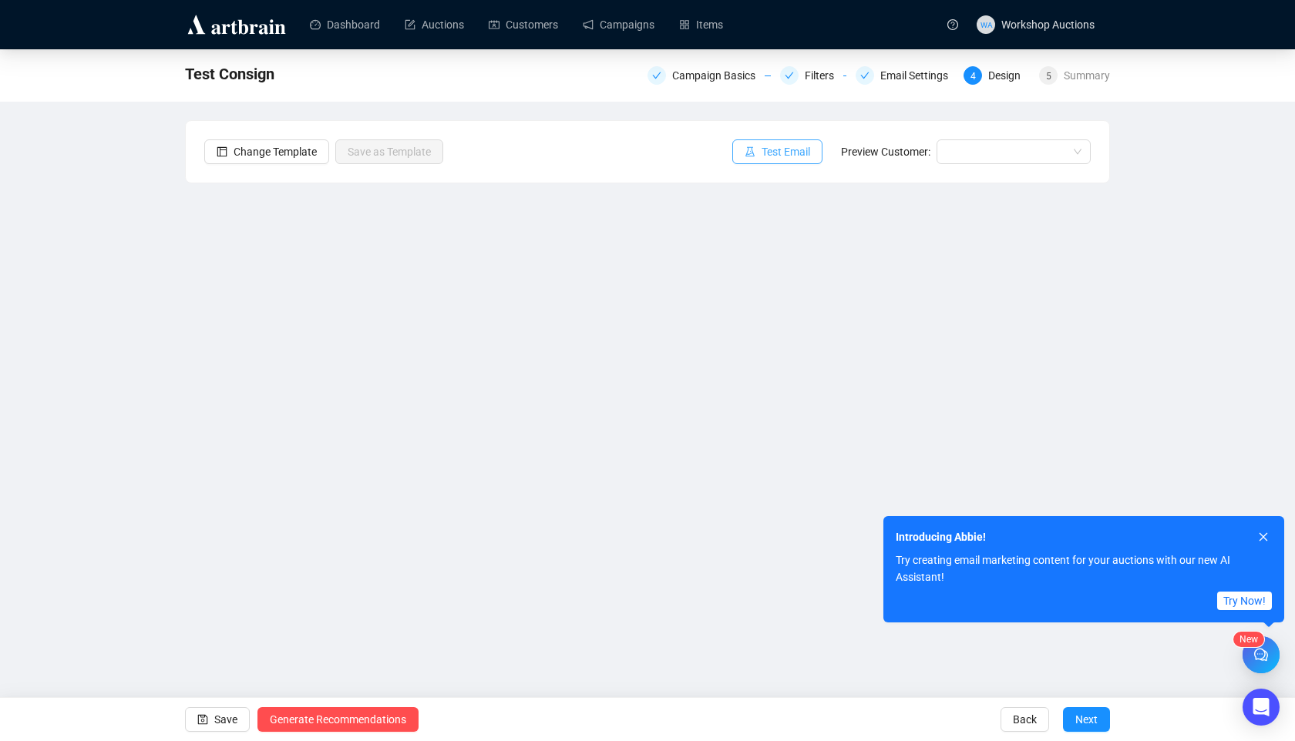
click at [781, 150] on span "Test Email" at bounding box center [785, 151] width 49 height 17
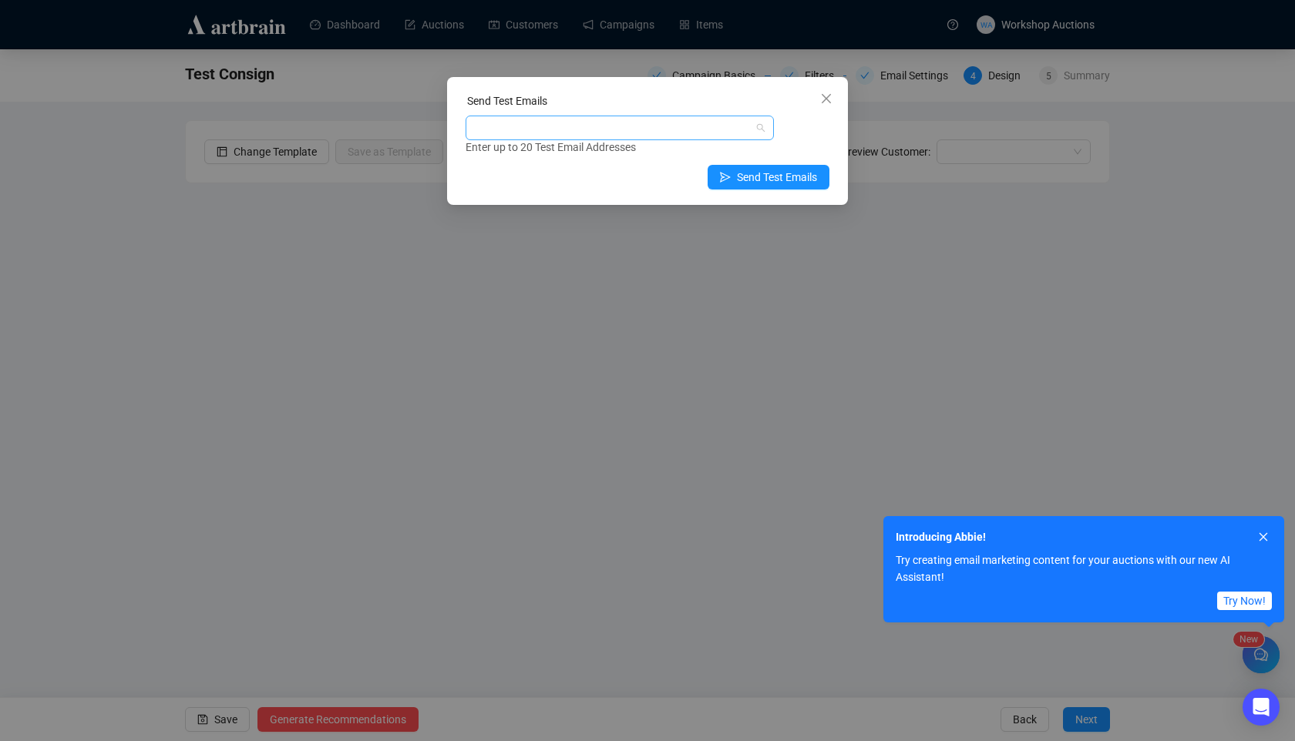
click at [678, 133] on div at bounding box center [612, 128] width 286 height 22
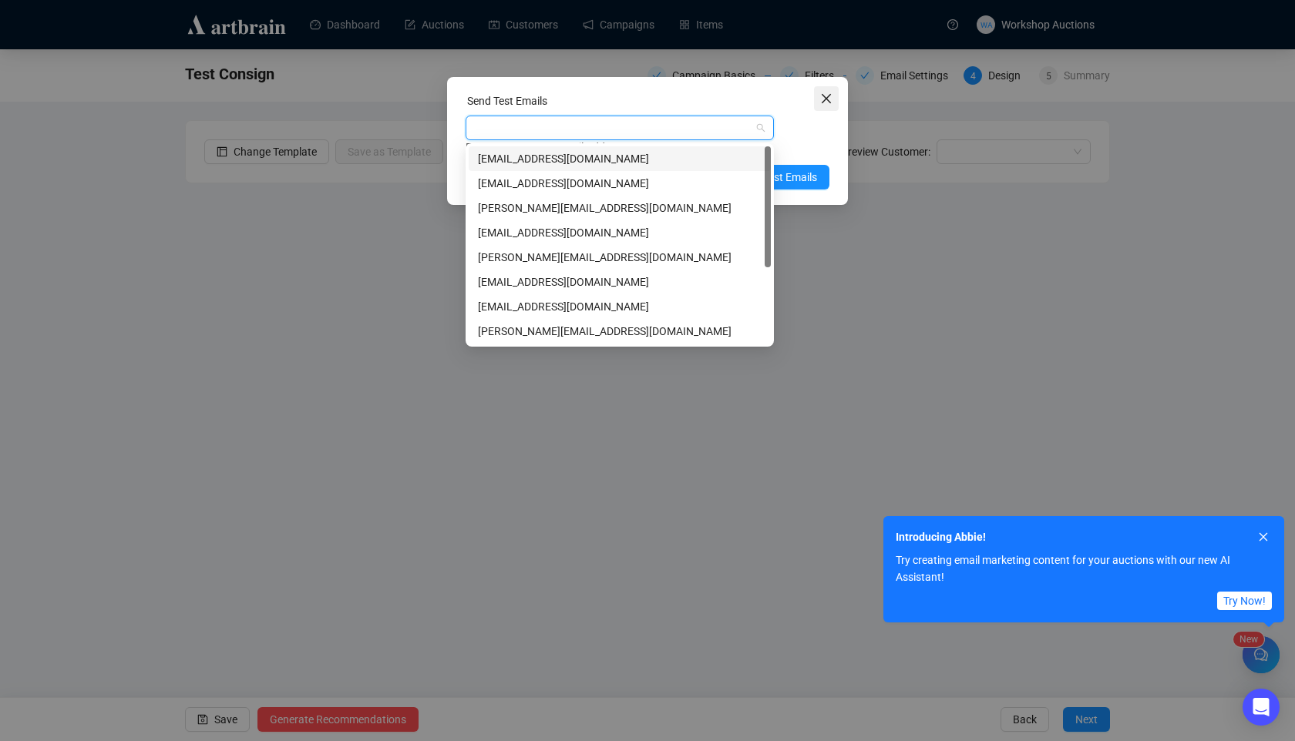
click at [828, 106] on button "Close" at bounding box center [826, 98] width 25 height 25
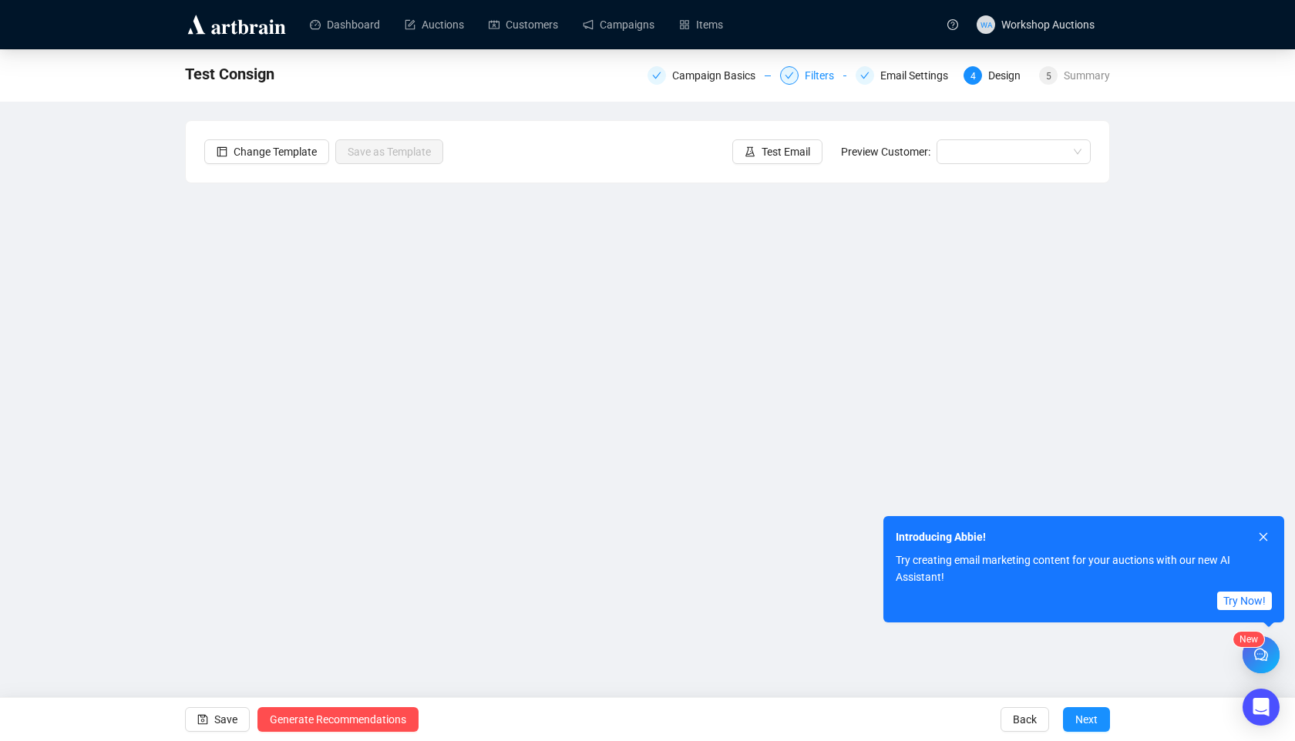
click at [791, 70] on div "Filters" at bounding box center [813, 75] width 66 height 18
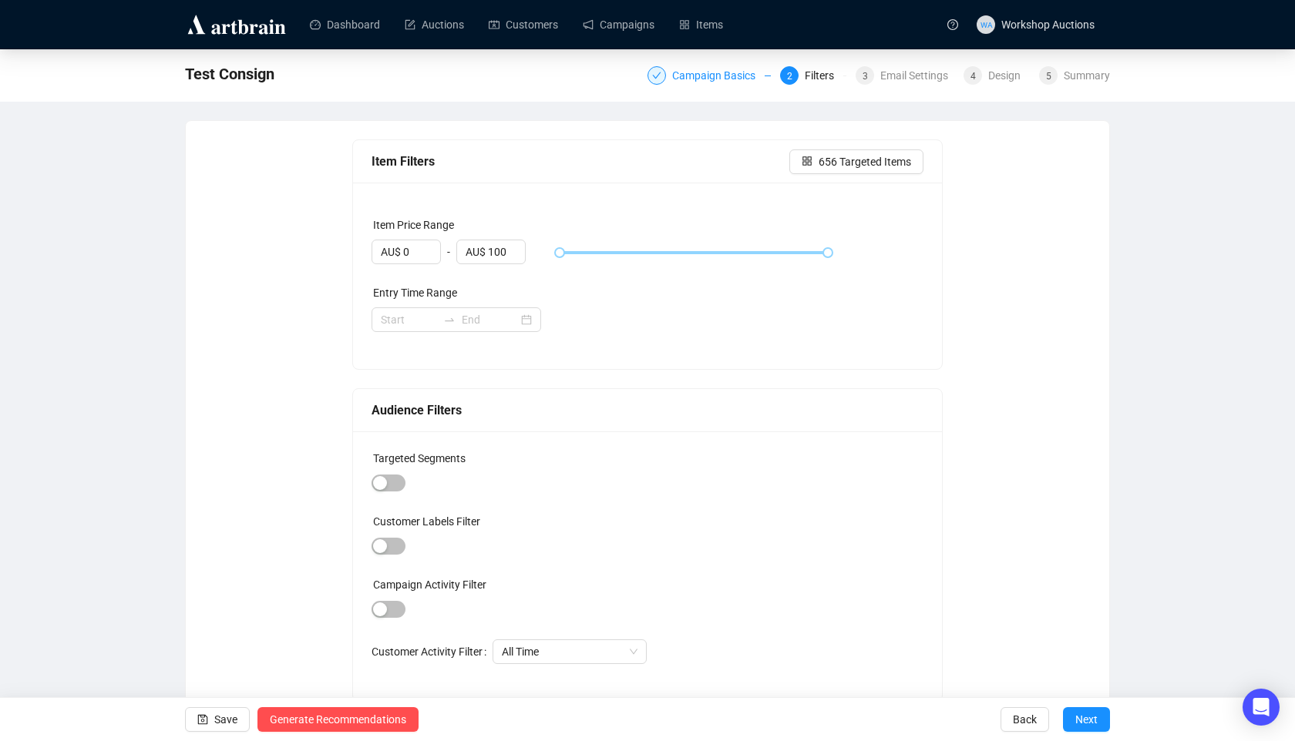
click at [726, 76] on div "Campaign Basics" at bounding box center [718, 75] width 92 height 18
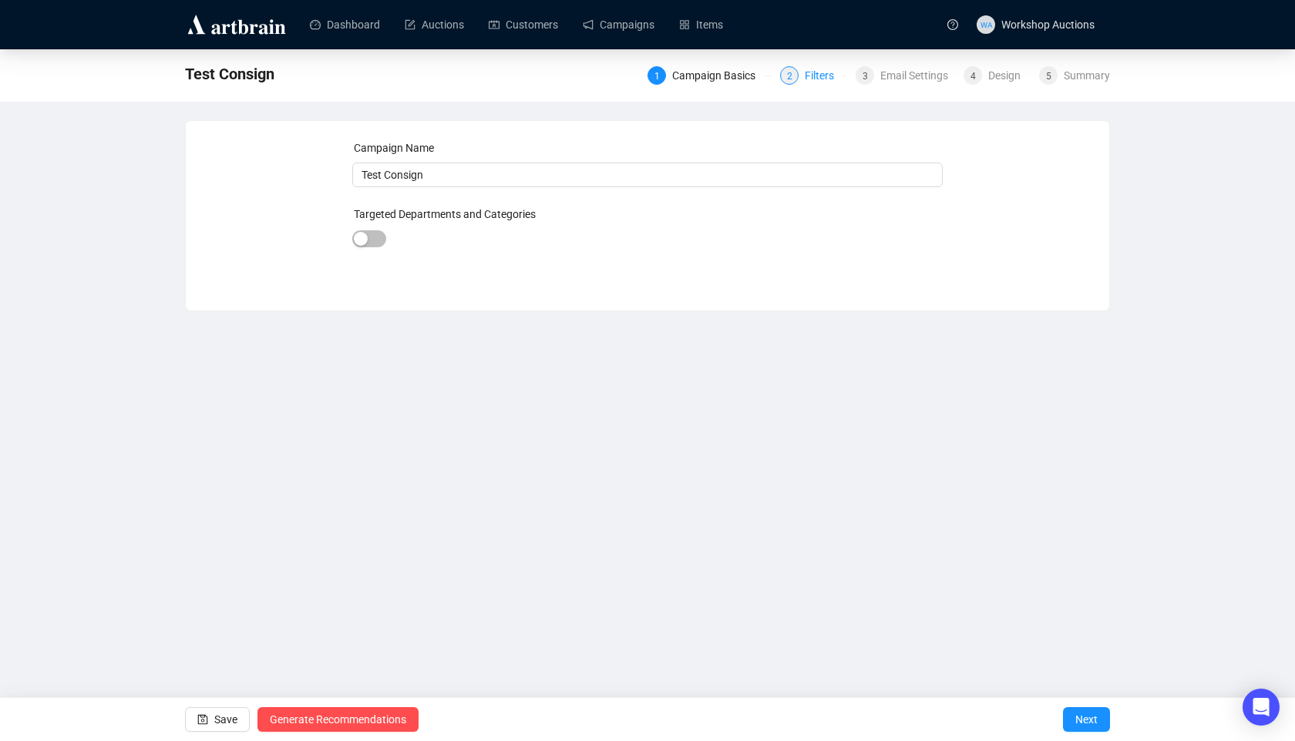
click at [787, 76] on span "2" at bounding box center [789, 76] width 5 height 11
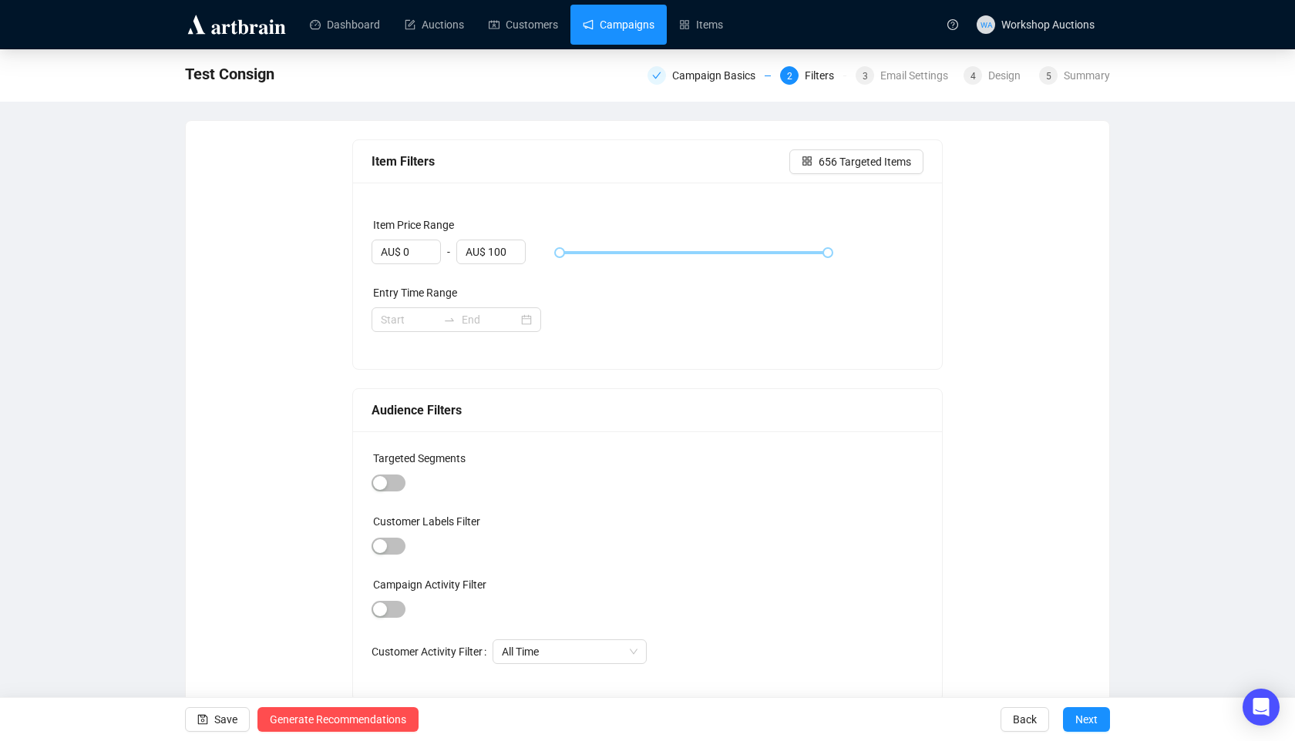
click at [629, 29] on link "Campaigns" at bounding box center [619, 25] width 72 height 40
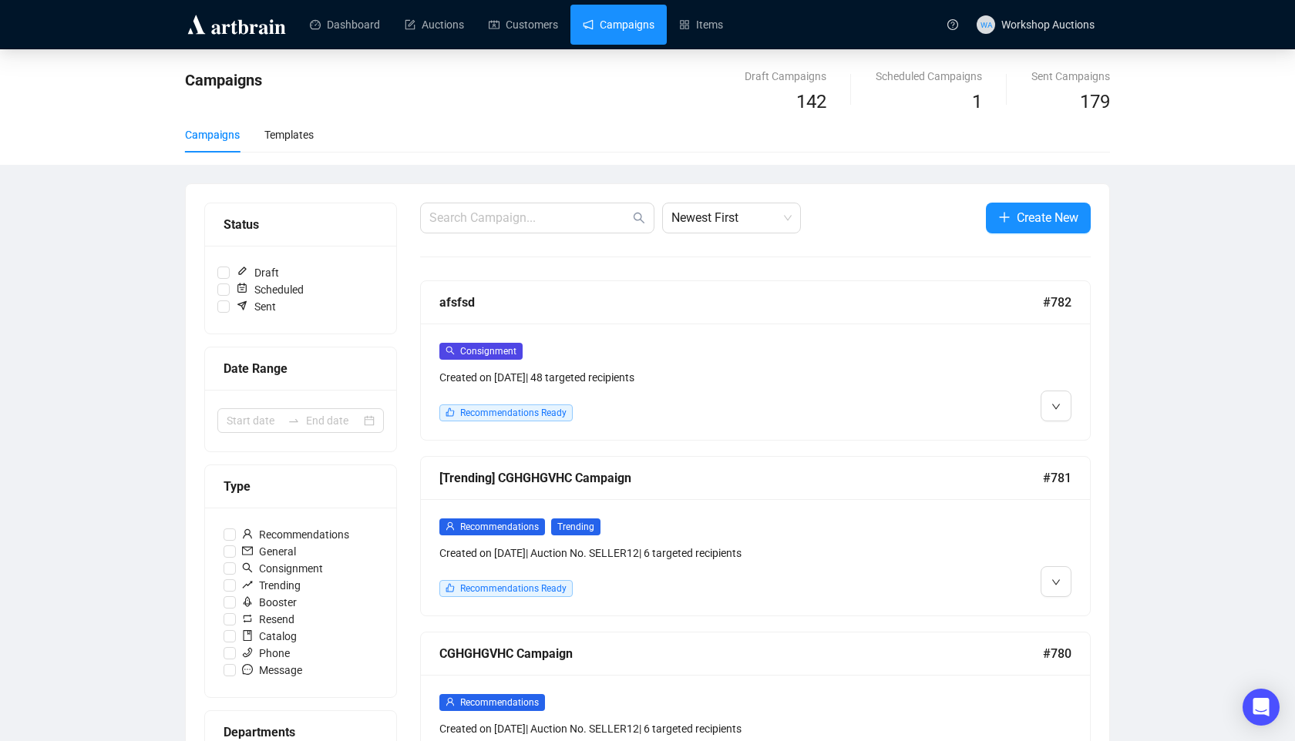
click at [695, 401] on div "Consignment Created on Sep 22, 2025 | 48 targeted recipients Recommendations Re…" at bounding box center [675, 381] width 472 height 79
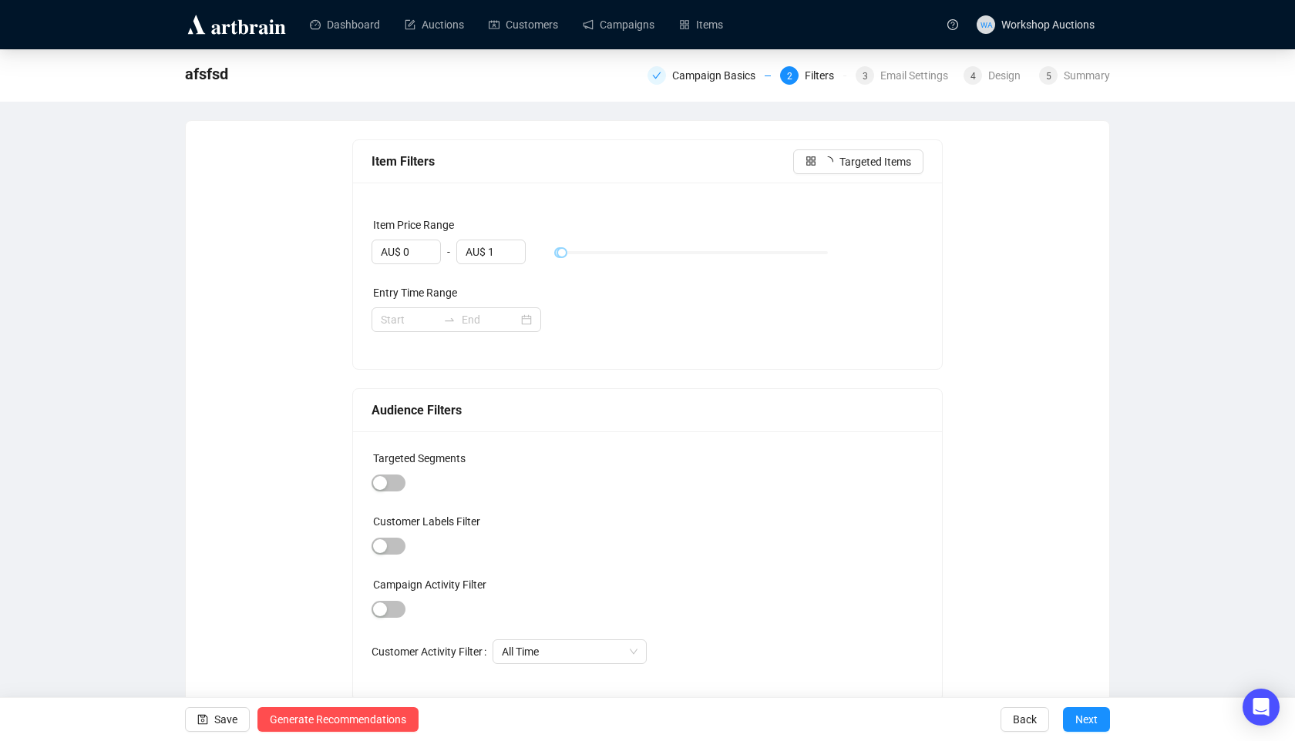
type input "AU$ 100"
click at [899, 72] on div "Email Settings" at bounding box center [918, 75] width 77 height 18
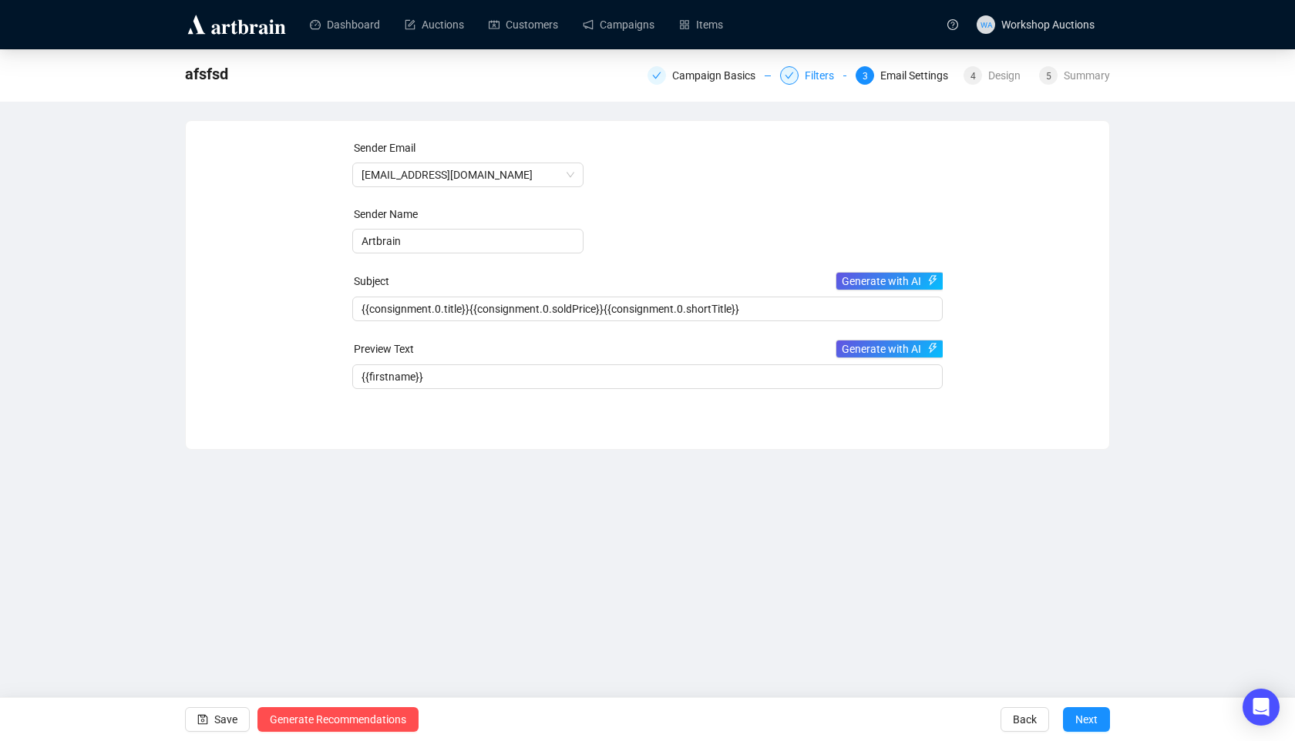
click at [804, 72] on div "Filters" at bounding box center [823, 75] width 39 height 18
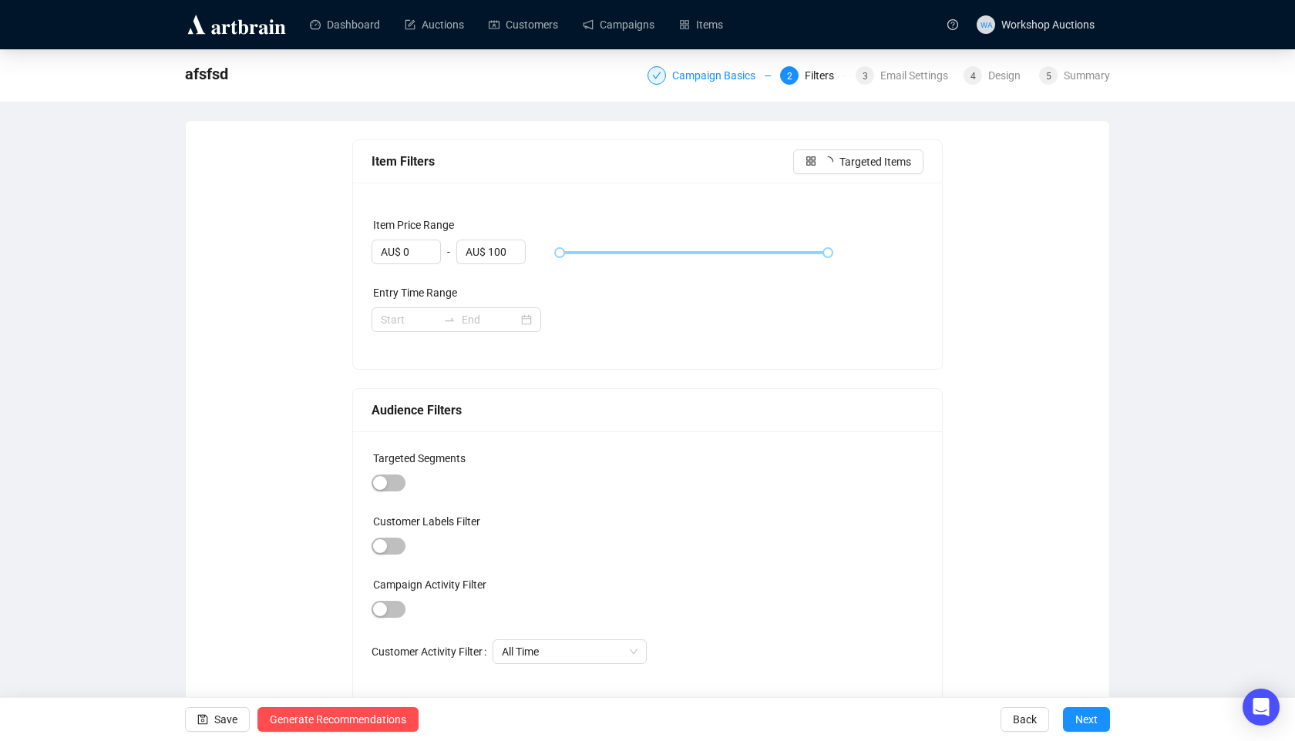
click at [694, 78] on div "Campaign Basics" at bounding box center [718, 75] width 92 height 18
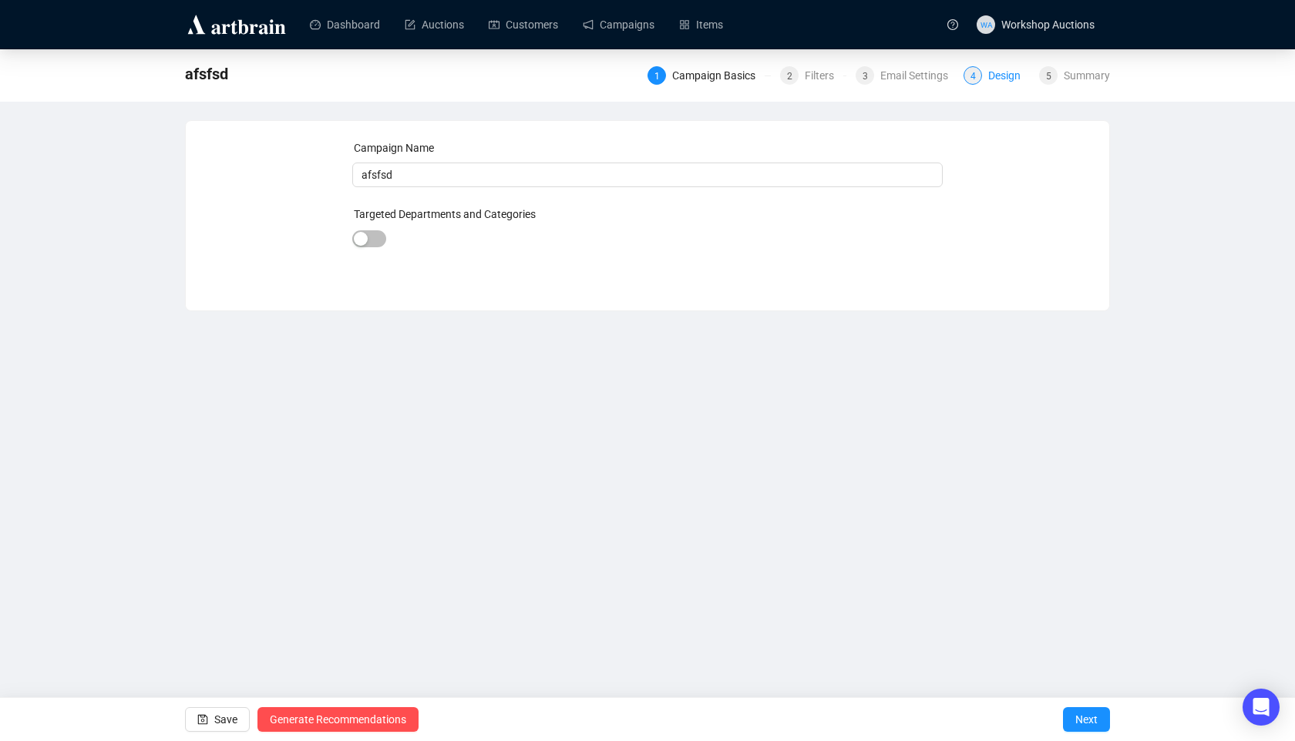
click at [994, 71] on div "Design" at bounding box center [1009, 75] width 42 height 18
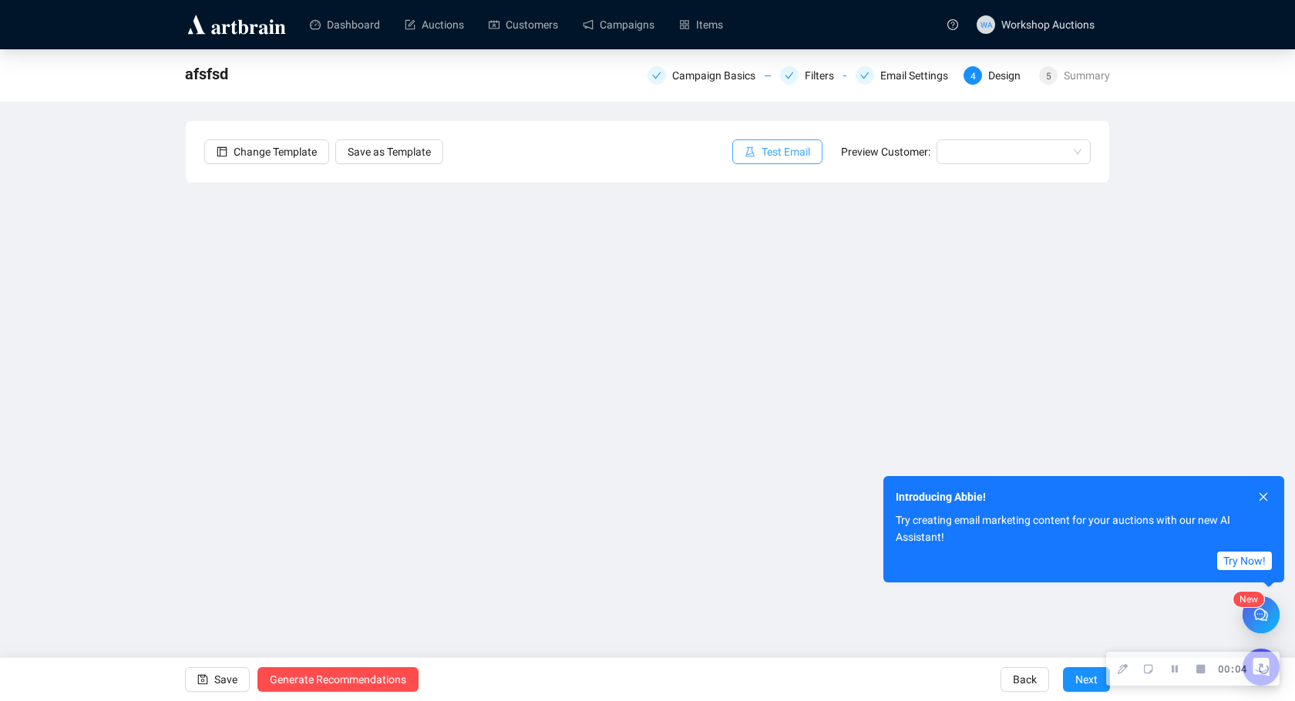
click at [798, 156] on span "Test Email" at bounding box center [785, 151] width 49 height 17
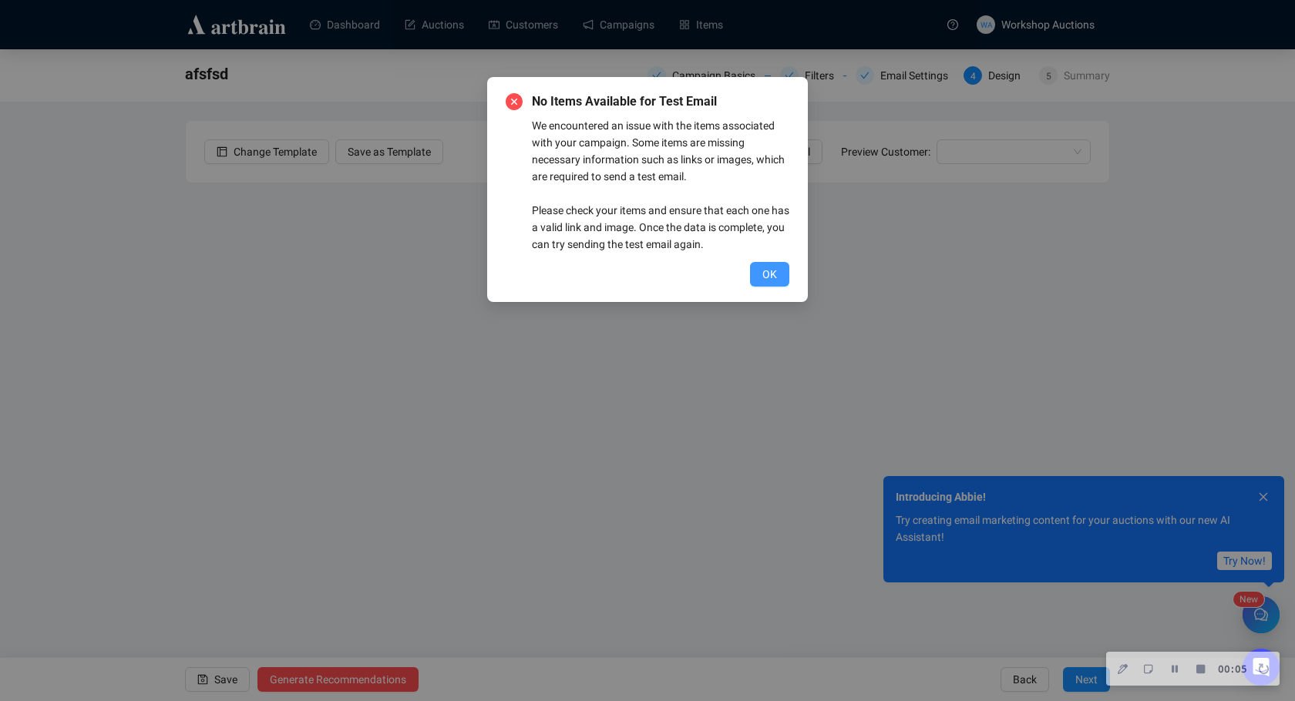
click at [761, 278] on button "OK" at bounding box center [769, 274] width 39 height 25
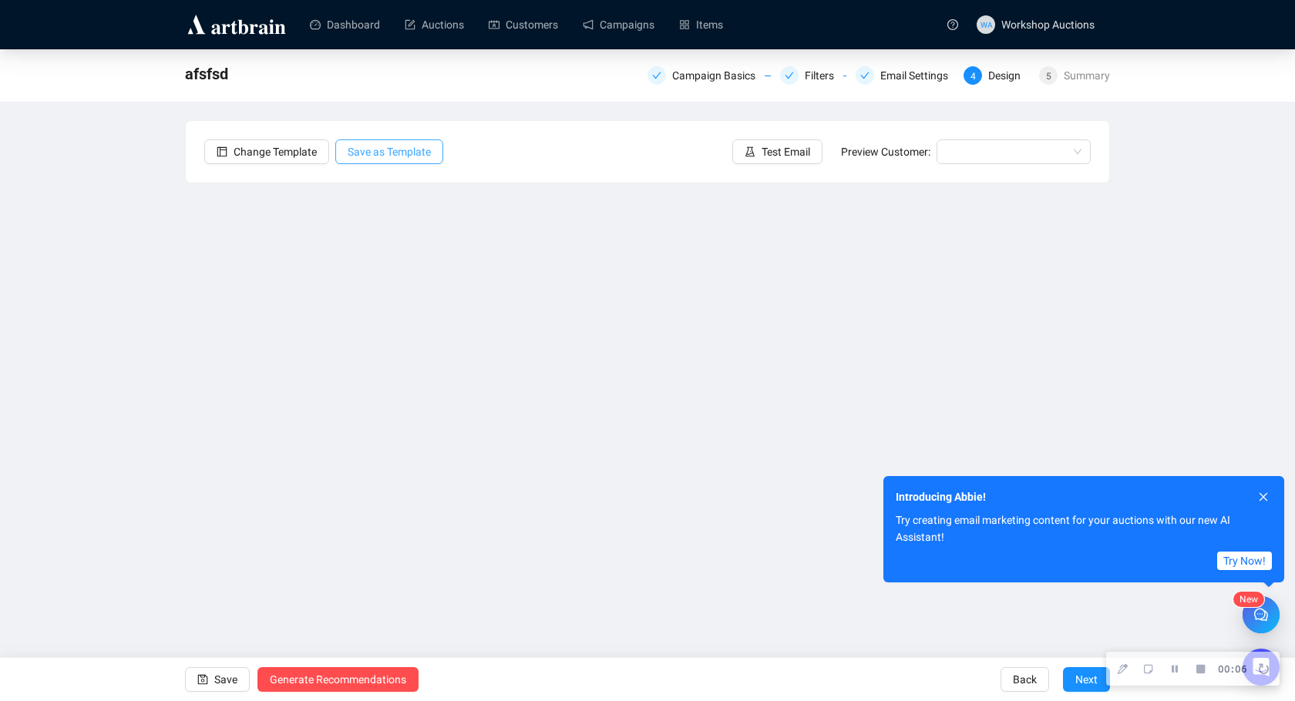
click at [350, 143] on button "Save as Template" at bounding box center [389, 151] width 108 height 25
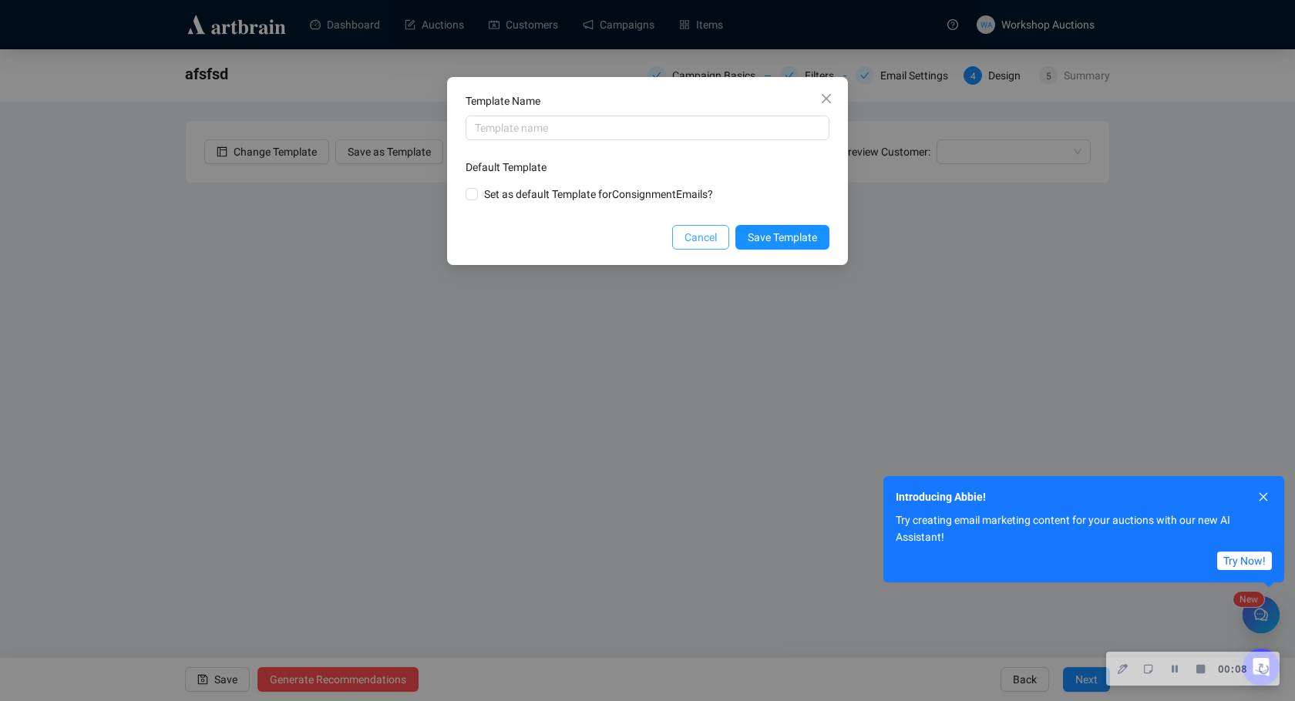
click at [686, 240] on span "Cancel" at bounding box center [700, 237] width 32 height 17
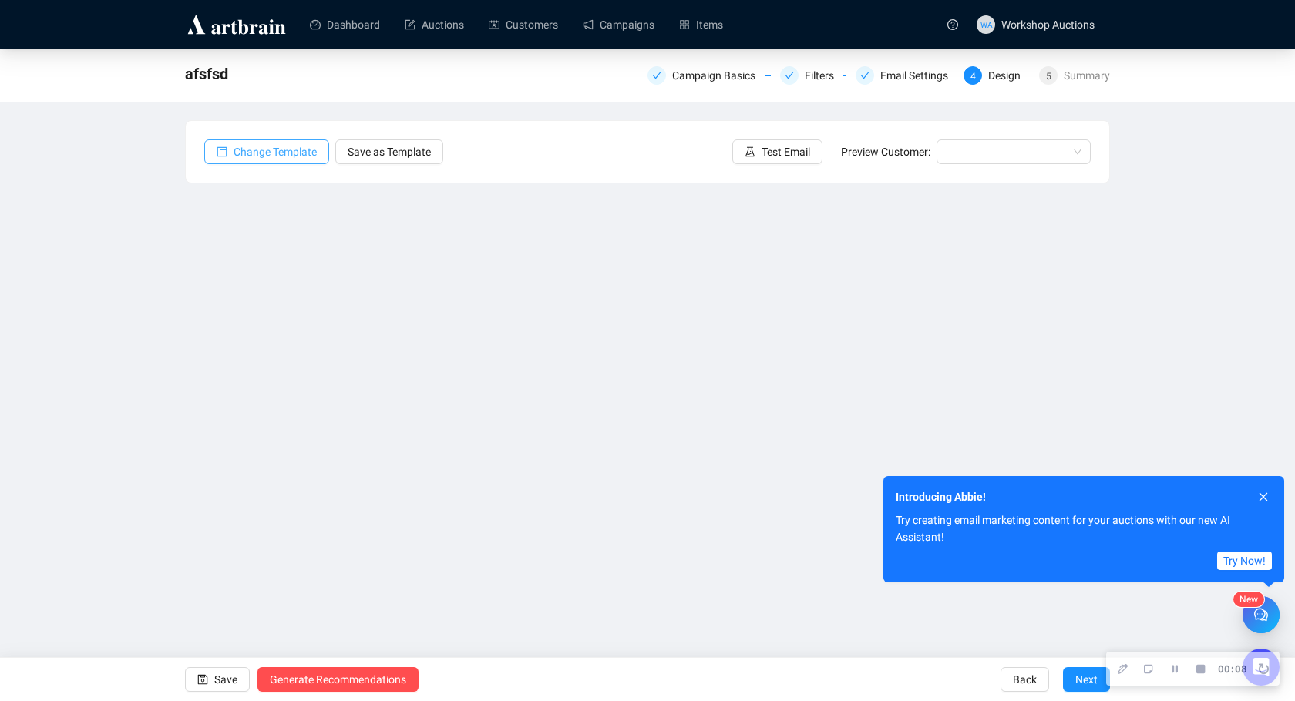
click at [248, 146] on span "Change Template" at bounding box center [274, 151] width 83 height 17
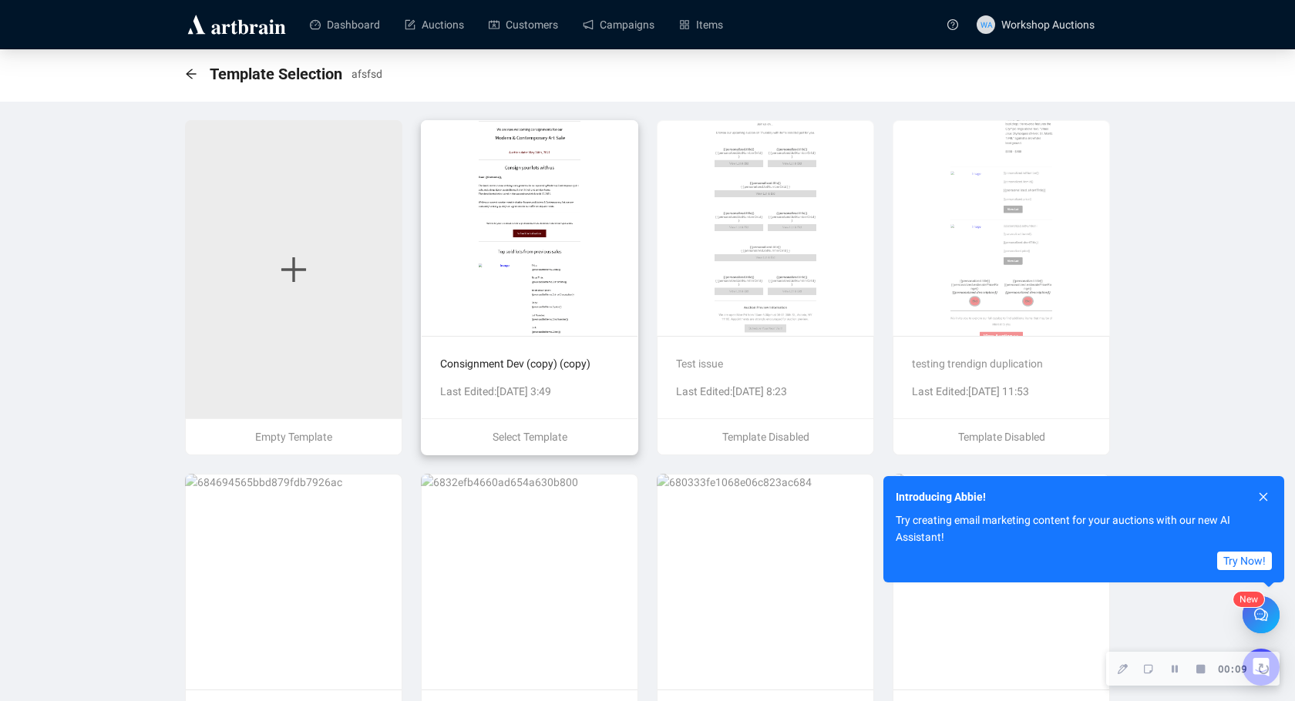
click at [587, 287] on img at bounding box center [529, 228] width 217 height 216
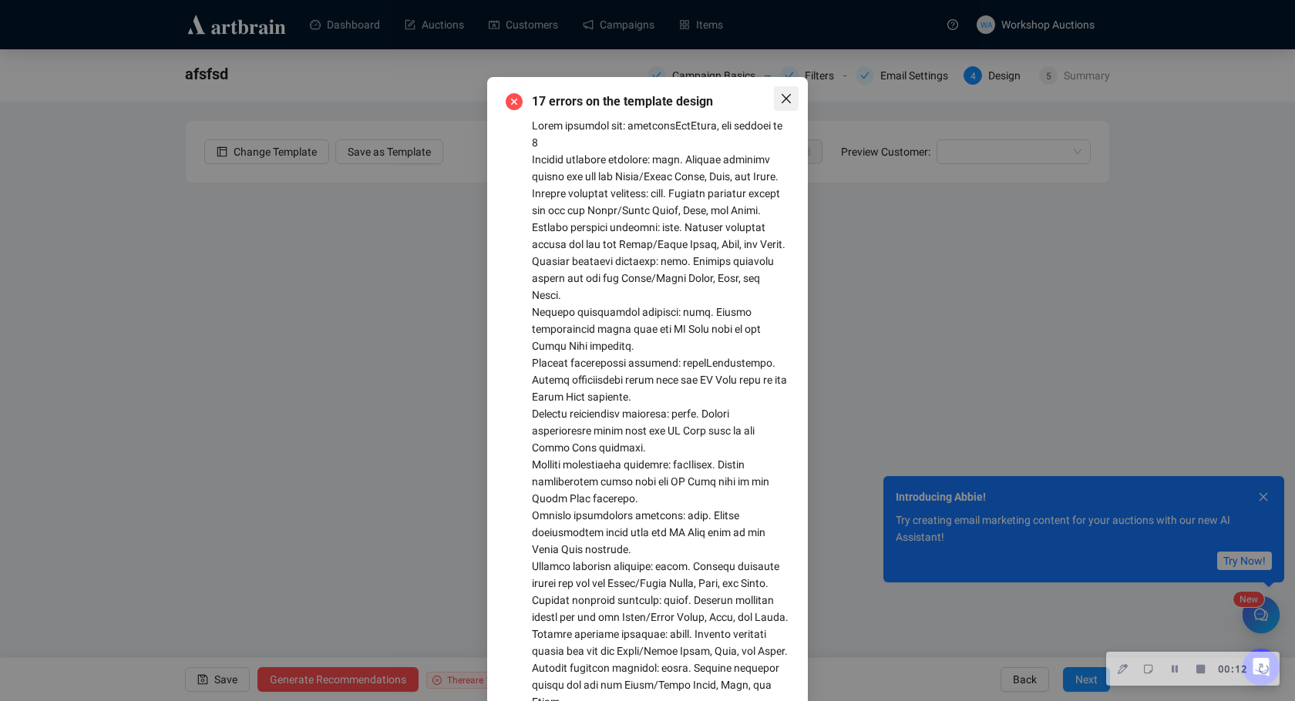
click at [784, 99] on icon "close" at bounding box center [785, 98] width 9 height 9
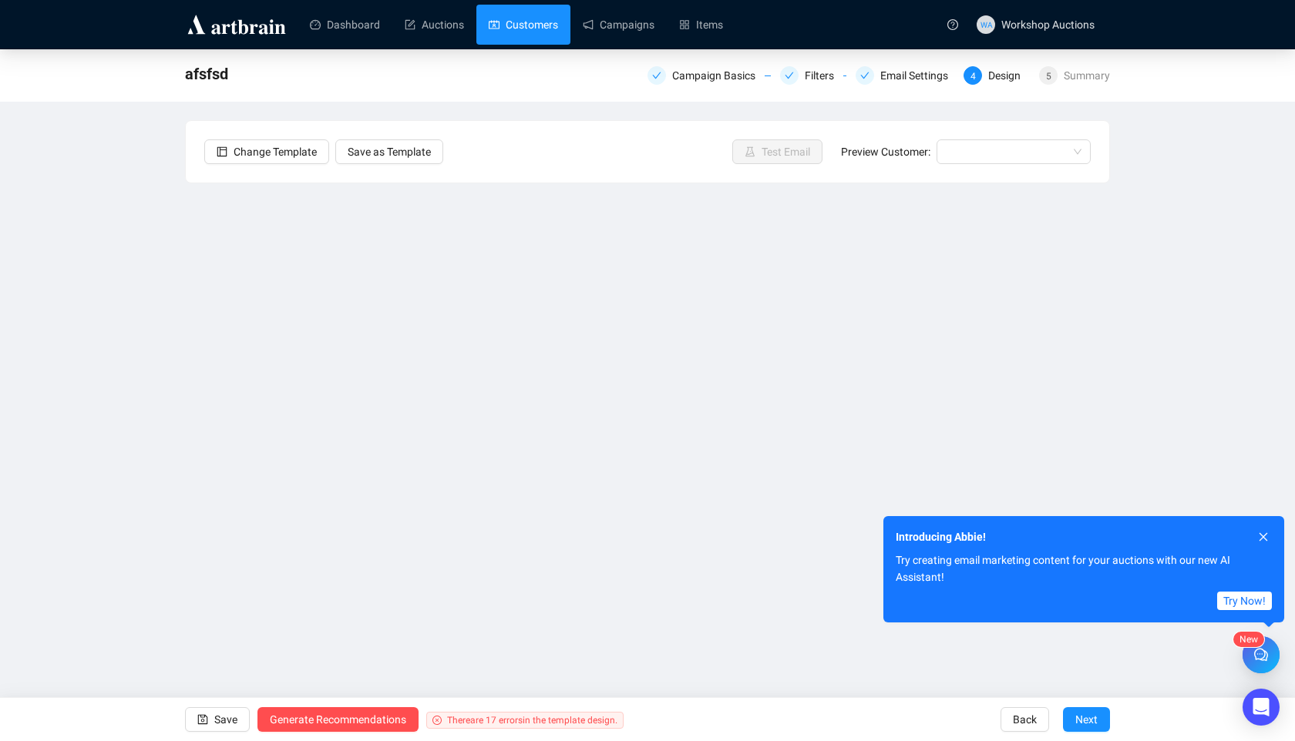
click at [535, 15] on link "Customers" at bounding box center [523, 25] width 69 height 40
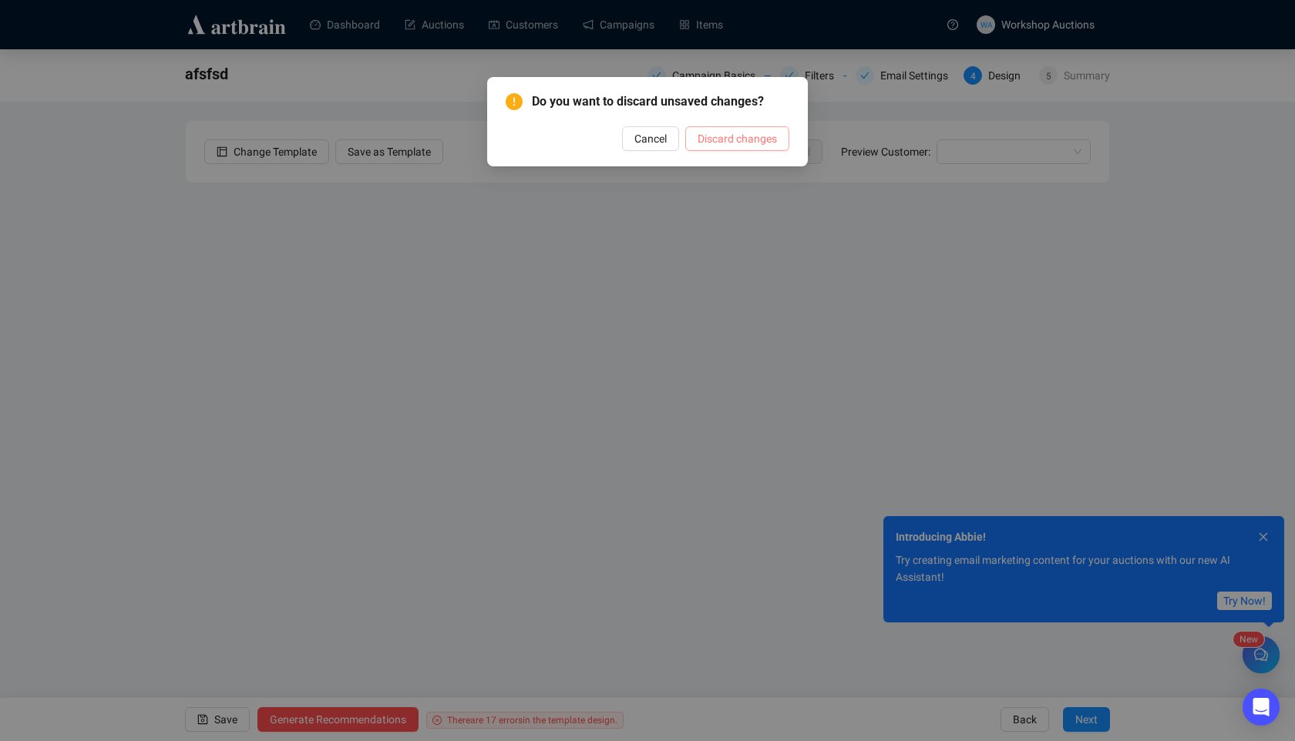
click at [738, 134] on span "Discard changes" at bounding box center [736, 138] width 79 height 17
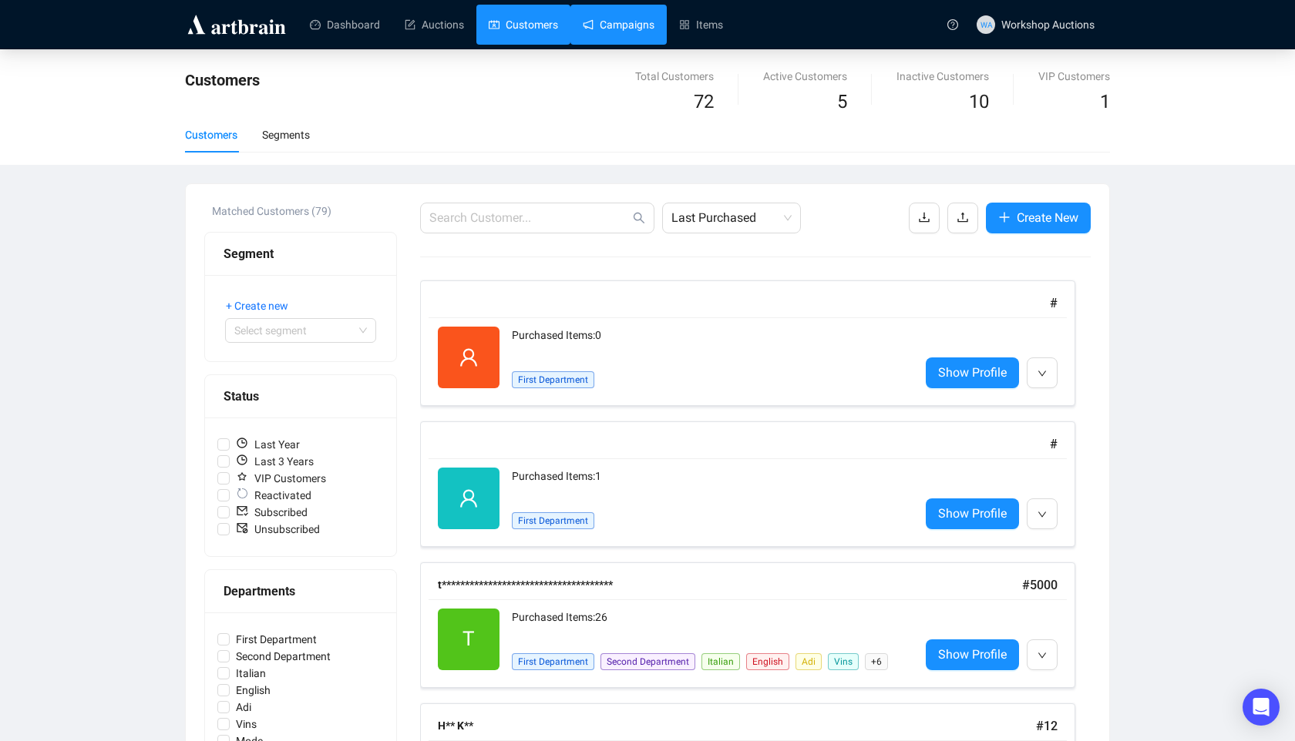
click at [608, 42] on link "Campaigns" at bounding box center [619, 25] width 72 height 40
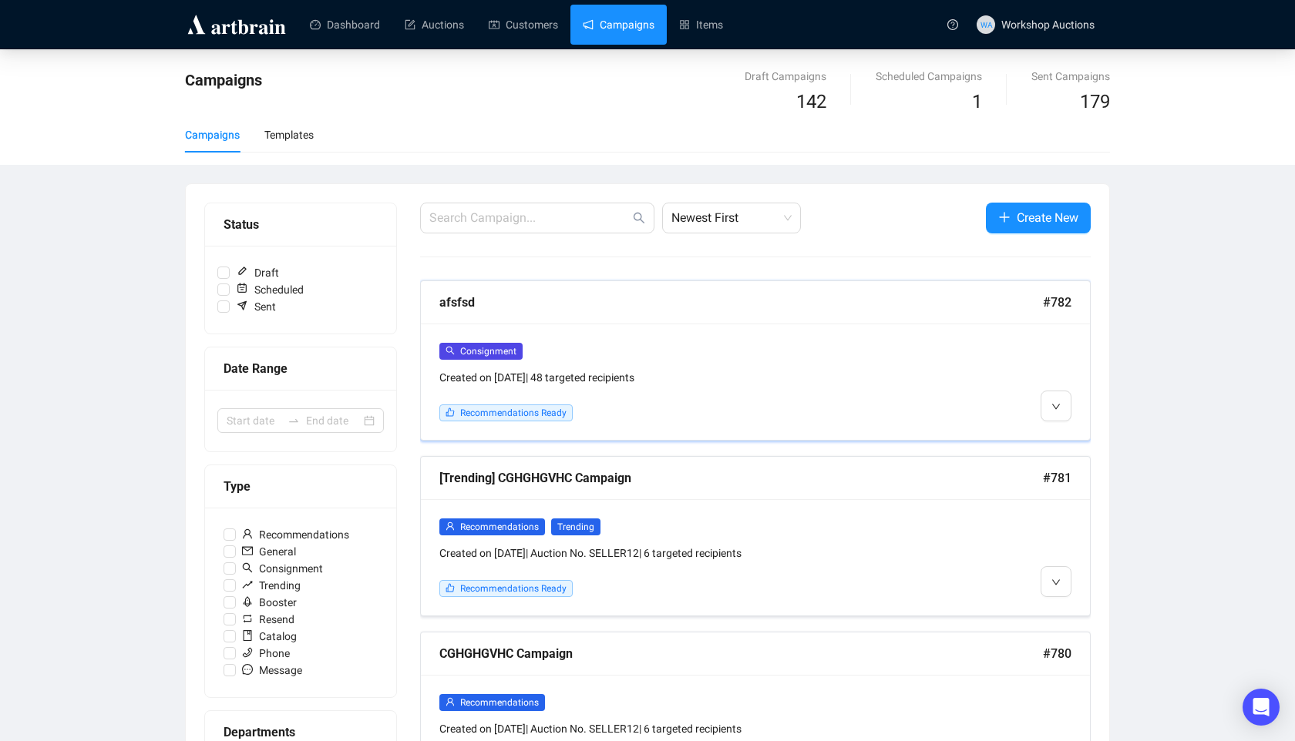
click at [844, 282] on div "afsfsd #782" at bounding box center [755, 302] width 669 height 43
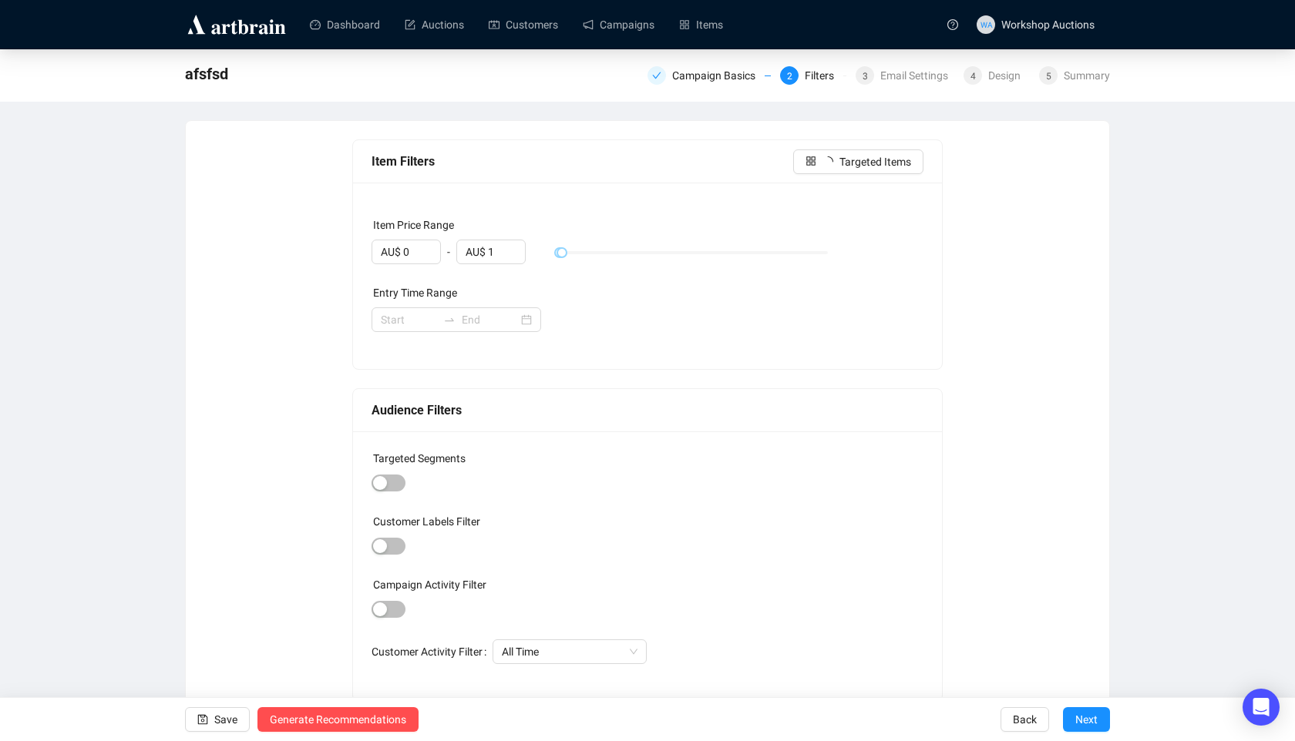
type input "AU$ 100"
click at [991, 82] on div "Design" at bounding box center [1009, 75] width 42 height 18
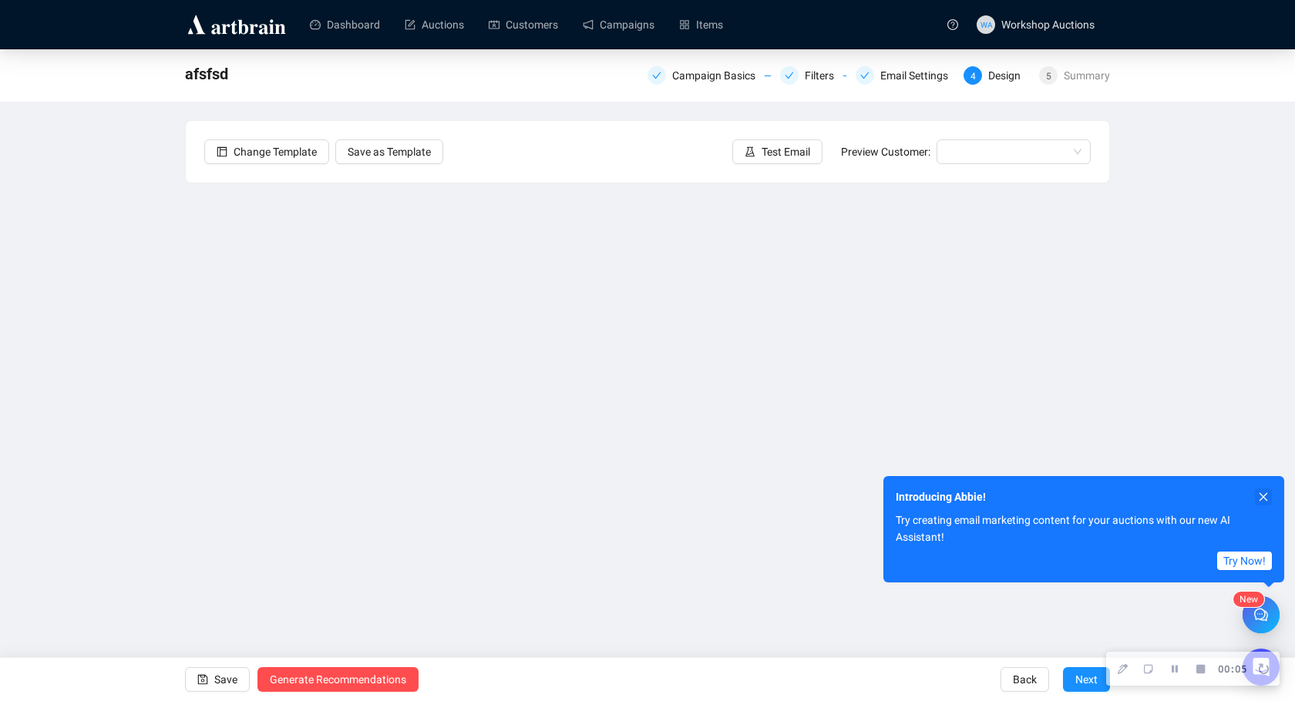
click at [1261, 499] on icon "close" at bounding box center [1263, 497] width 8 height 8
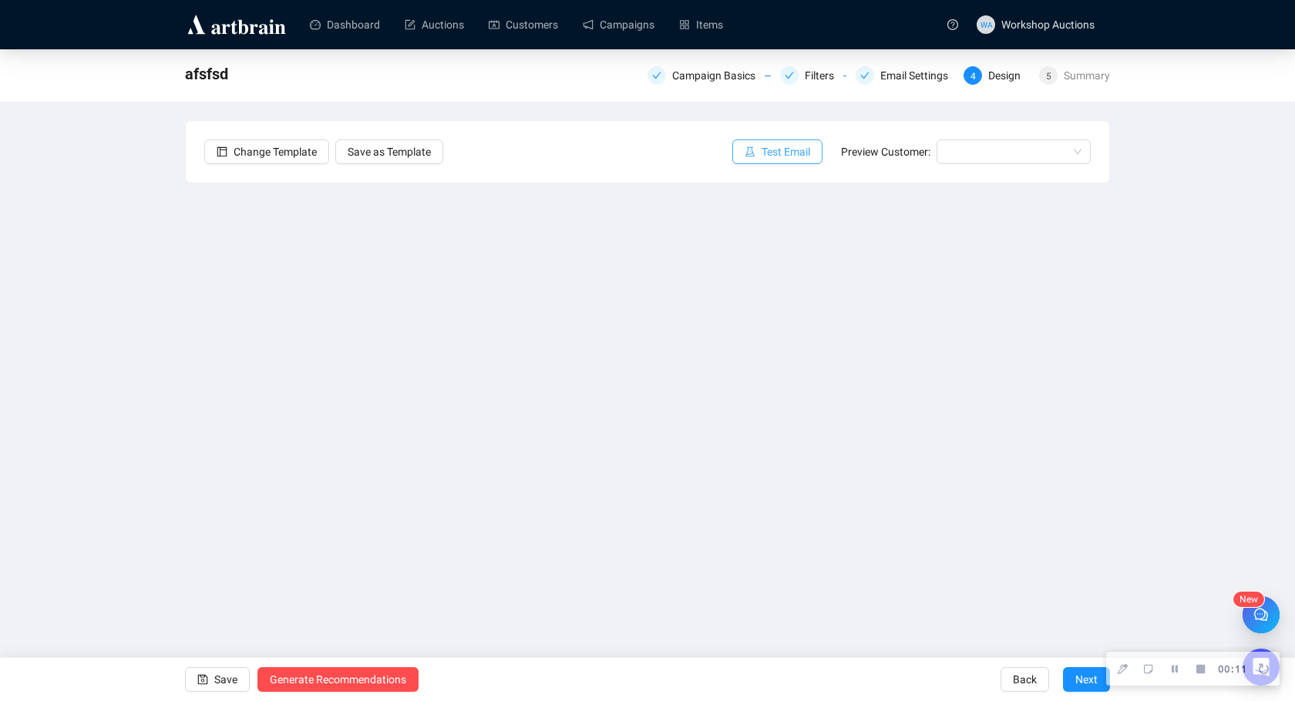
click at [801, 163] on button "Test Email" at bounding box center [777, 151] width 90 height 25
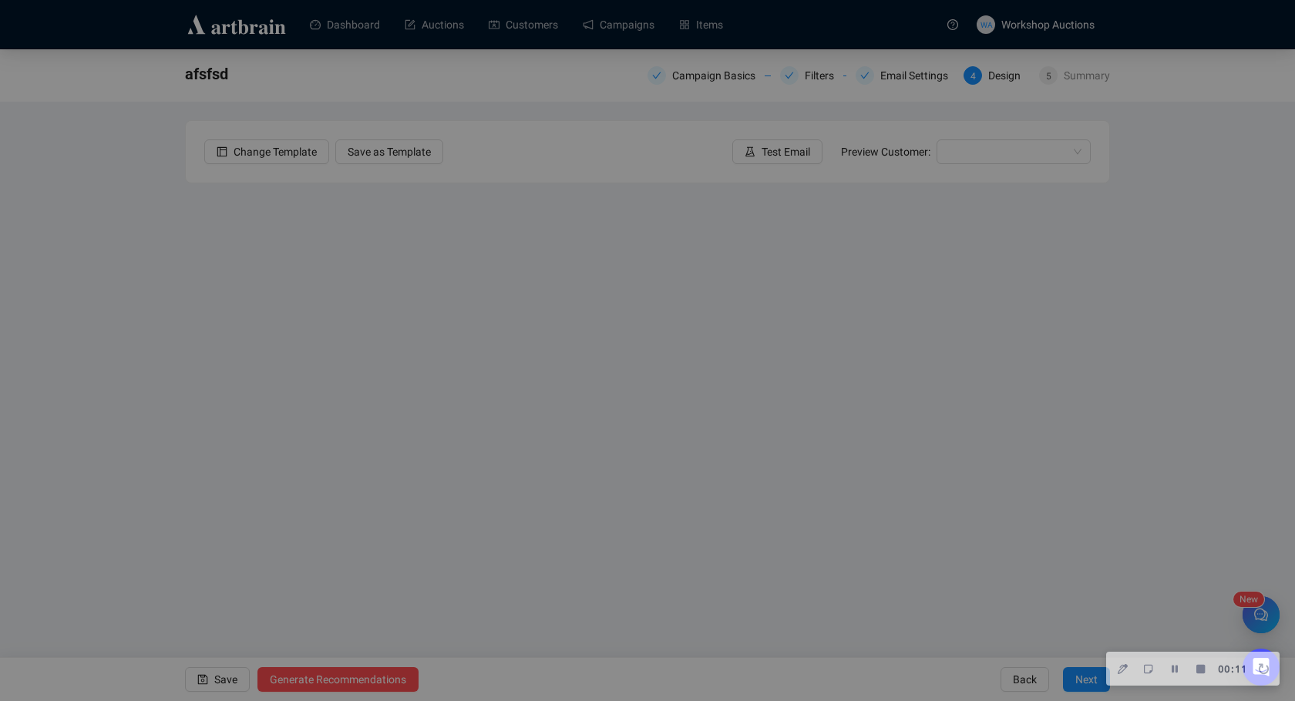
click at [801, 153] on div "No Items Available for Test Email We encountered an issue with the items associ…" at bounding box center [647, 189] width 321 height 225
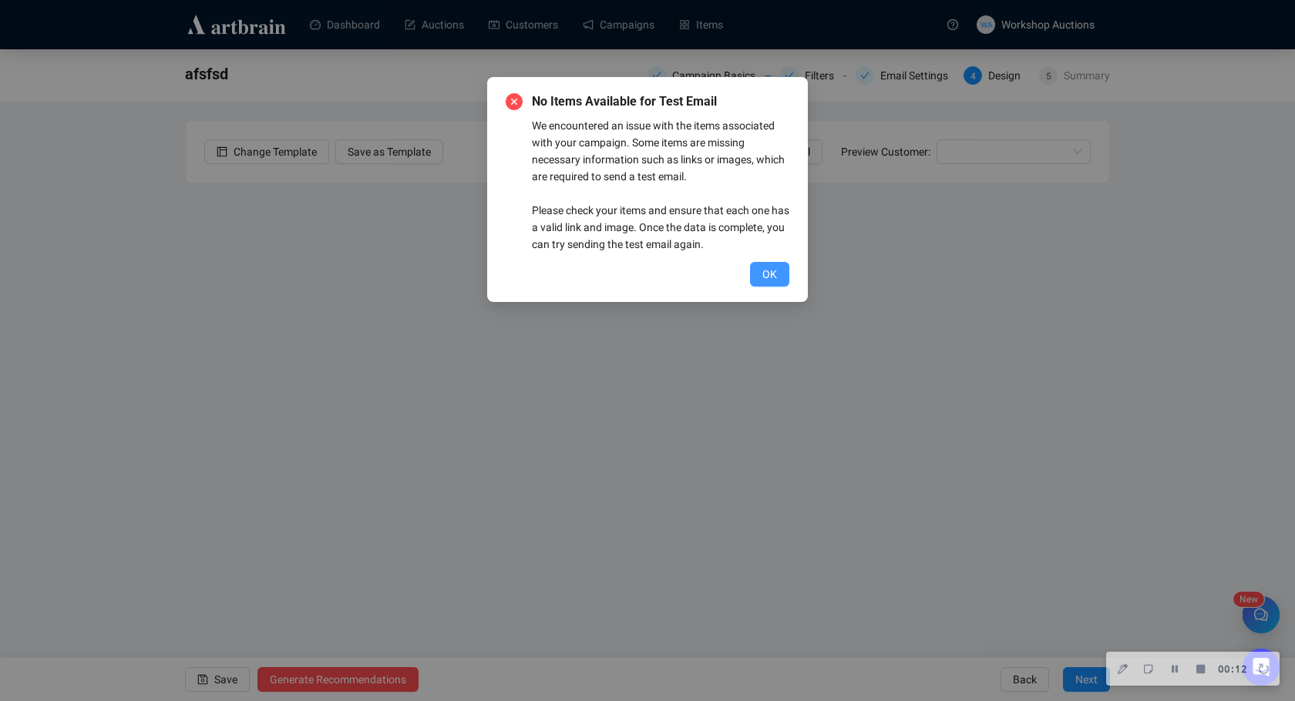
click at [769, 267] on span "OK" at bounding box center [769, 274] width 15 height 17
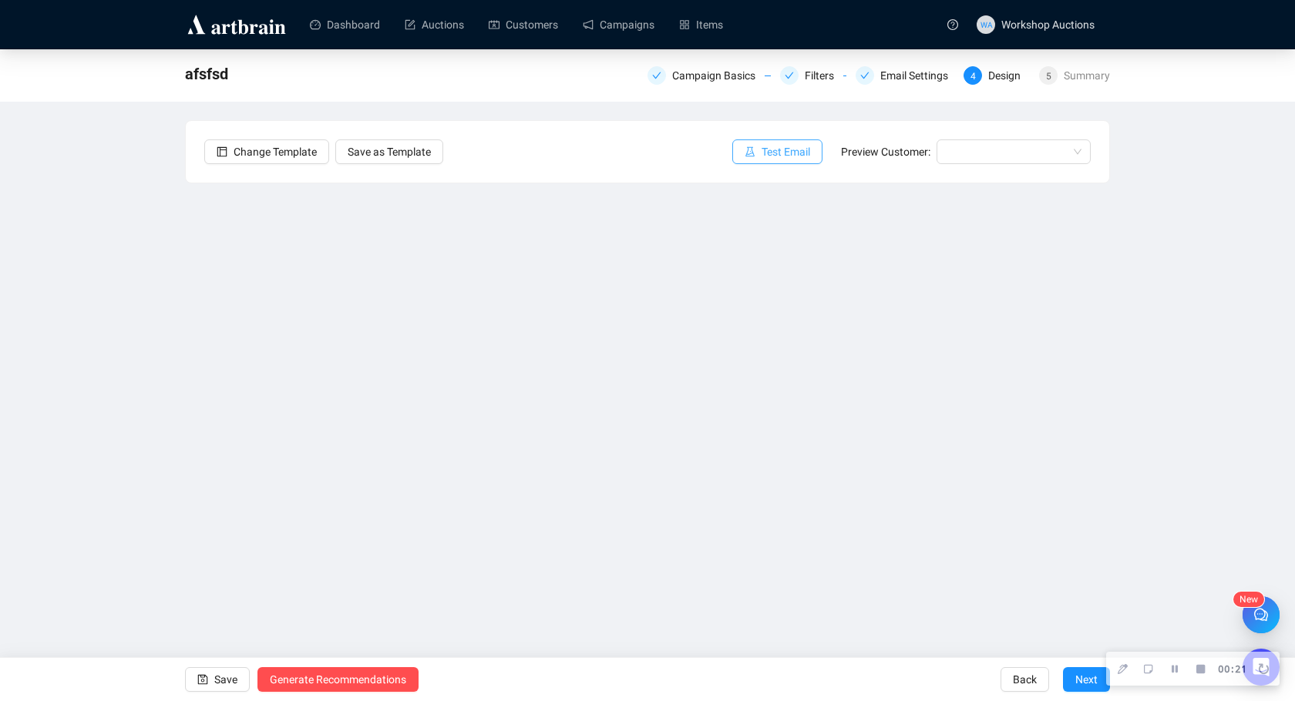
click at [775, 163] on button "Test Email" at bounding box center [777, 151] width 90 height 25
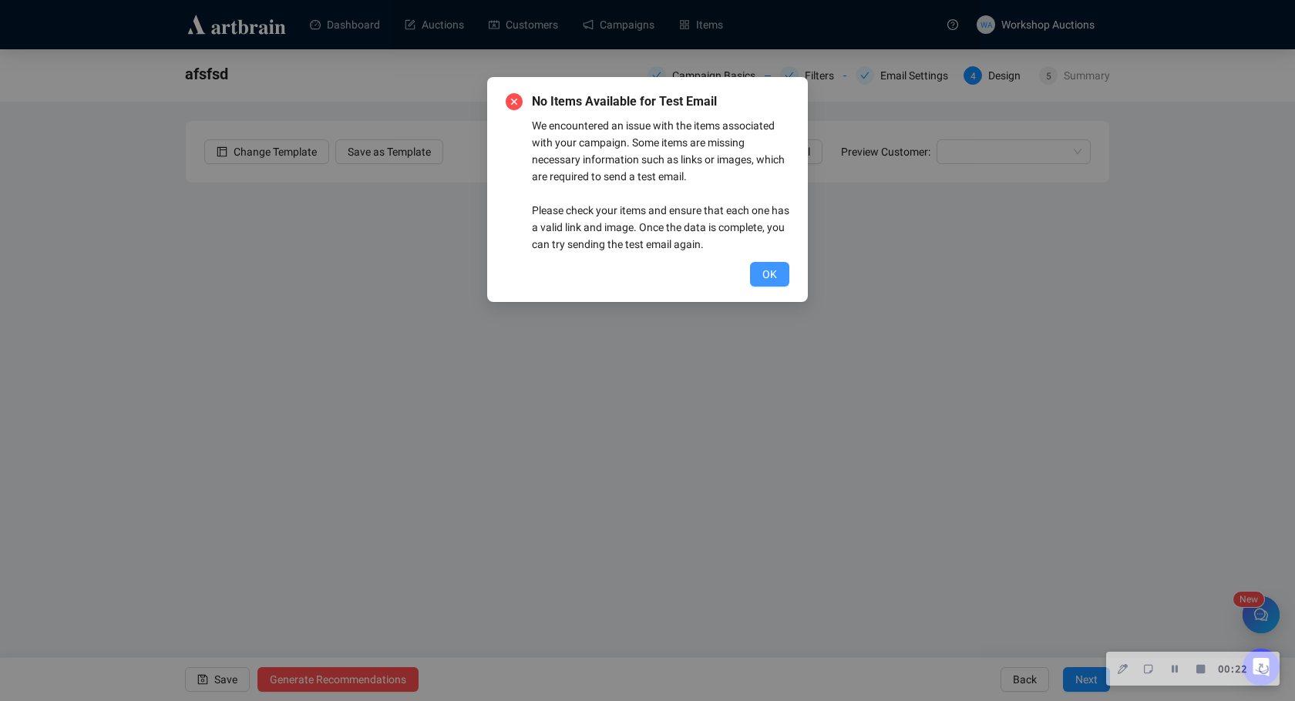
click at [767, 277] on span "OK" at bounding box center [769, 274] width 15 height 17
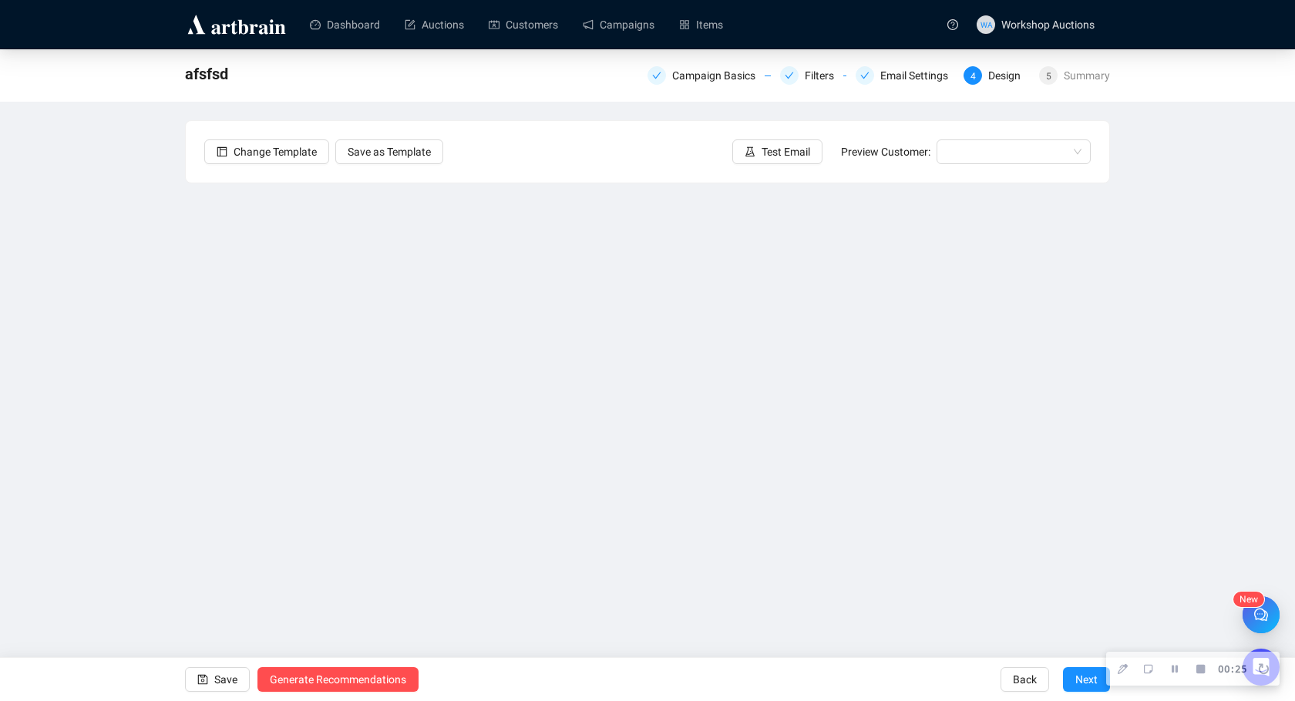
click at [301, 157] on div "Send Test Emails Enter up to 20 Test Email Addresses Send Test Emails" at bounding box center [647, 350] width 1295 height 701
click at [892, 234] on div "Send Test Emails Enter up to 20 Test Email Addresses Send Test Emails" at bounding box center [647, 350] width 1295 height 701
click at [569, 280] on div "Send Test Emails Enter up to 20 Test Email Addresses Send Test Emails" at bounding box center [647, 350] width 1295 height 701
click at [603, 499] on div "Send Test Emails Enter up to 20 Test Email Addresses Send Test Emails" at bounding box center [647, 350] width 1295 height 701
drag, startPoint x: 949, startPoint y: 442, endPoint x: 891, endPoint y: 442, distance: 57.8
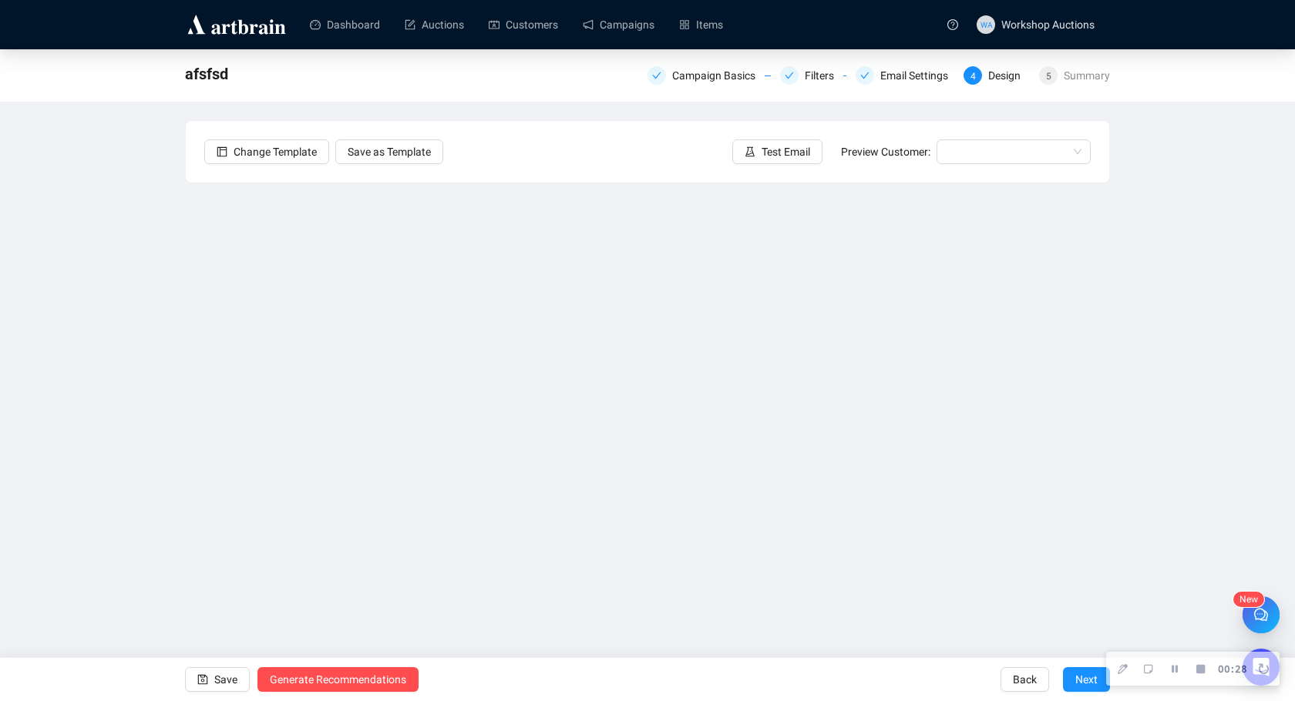
click at [940, 442] on div "Send Test Emails Enter up to 20 Test Email Addresses Send Test Emails" at bounding box center [647, 350] width 1295 height 701
click at [539, 466] on div "Send Test Emails Enter up to 20 Test Email Addresses Send Test Emails" at bounding box center [647, 350] width 1295 height 701
click at [700, 139] on div "Send Test Emails Enter up to 20 Test Email Addresses Send Test Emails" at bounding box center [647, 350] width 1295 height 701
click at [869, 128] on div "Send Test Emails Enter up to 20 Test Email Addresses Send Test Emails" at bounding box center [647, 350] width 1295 height 701
click at [895, 89] on div "Send Test Emails Enter up to 20 Test Email Addresses Send Test Emails" at bounding box center [647, 350] width 1295 height 701
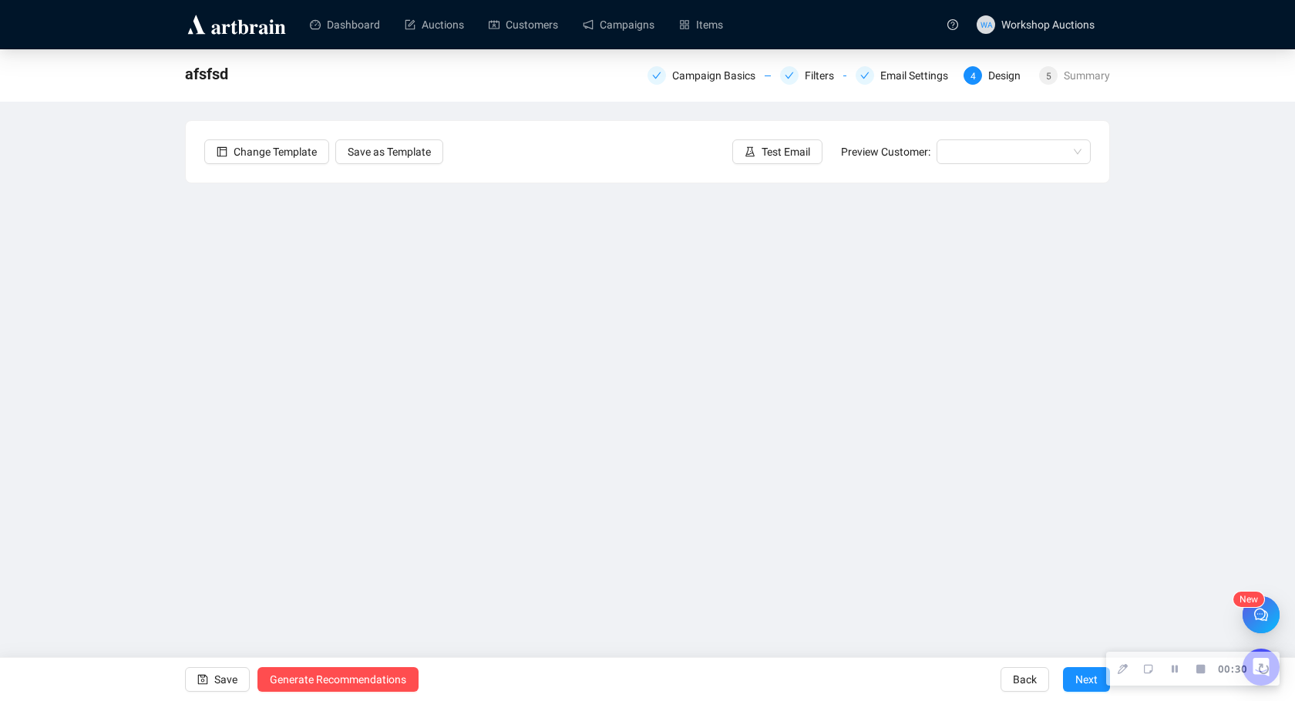
click at [896, 75] on div "Send Test Emails Enter up to 20 Test Email Addresses Send Test Emails" at bounding box center [647, 350] width 1295 height 701
click at [671, 85] on div "Send Test Emails Enter up to 20 Test Email Addresses Send Test Emails" at bounding box center [647, 350] width 1295 height 701
click at [392, 79] on div "Send Test Emails Enter up to 20 Test Email Addresses Send Test Emails" at bounding box center [647, 350] width 1295 height 701
click at [440, 457] on div "Send Test Emails Enter up to 20 Test Email Addresses Send Test Emails" at bounding box center [647, 350] width 1295 height 701
click at [915, 378] on div "Send Test Emails Enter up to 20 Test Email Addresses Send Test Emails" at bounding box center [647, 350] width 1295 height 701
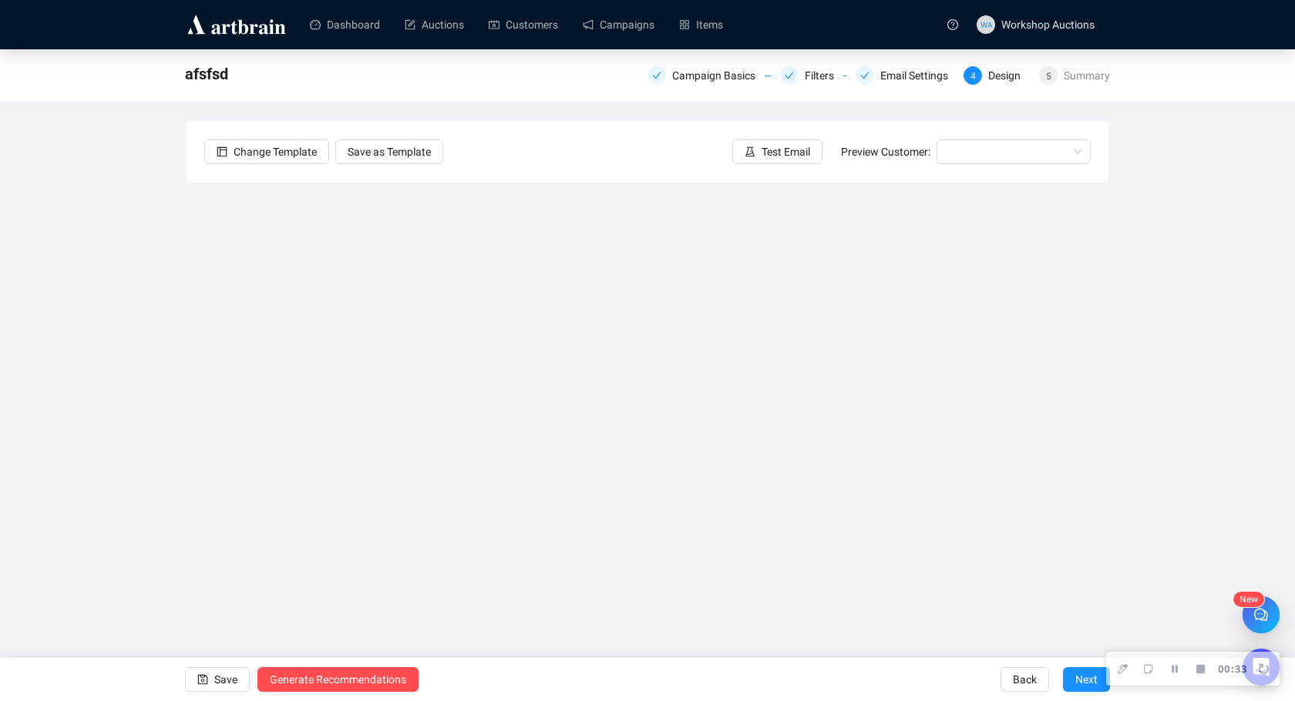
click at [882, 329] on div "Send Test Emails Enter up to 20 Test Email Addresses Send Test Emails" at bounding box center [647, 350] width 1295 height 701
click at [512, 317] on div "Send Test Emails Enter up to 20 Test Email Addresses Send Test Emails" at bounding box center [647, 350] width 1295 height 701
click at [746, 259] on div "Send Test Emails Enter up to 20 Test Email Addresses Send Test Emails" at bounding box center [647, 350] width 1295 height 701
click at [784, 136] on div "Send Test Emails Enter up to 20 Test Email Addresses Send Test Emails" at bounding box center [647, 350] width 1295 height 701
click at [935, 308] on div "Send Test Emails Enter up to 20 Test Email Addresses Send Test Emails" at bounding box center [647, 350] width 1295 height 701
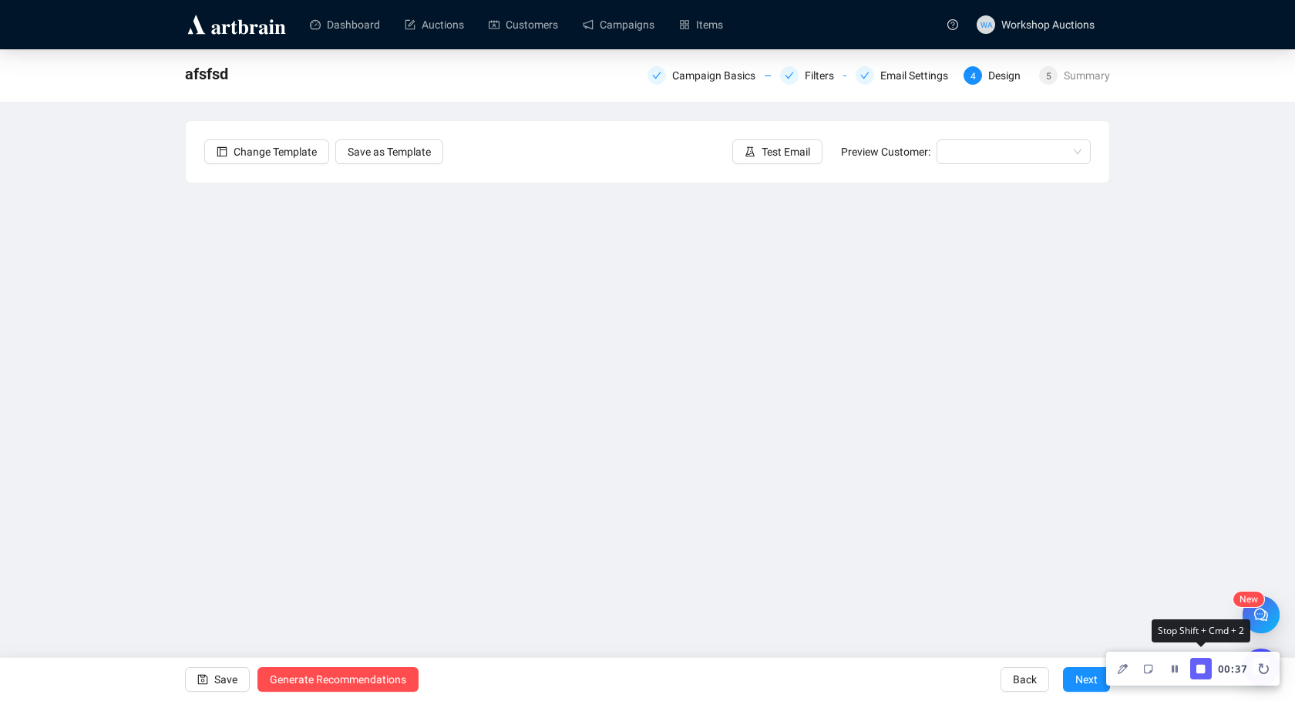
click at [1208, 672] on button "Finish Recording" at bounding box center [1201, 669] width 22 height 22
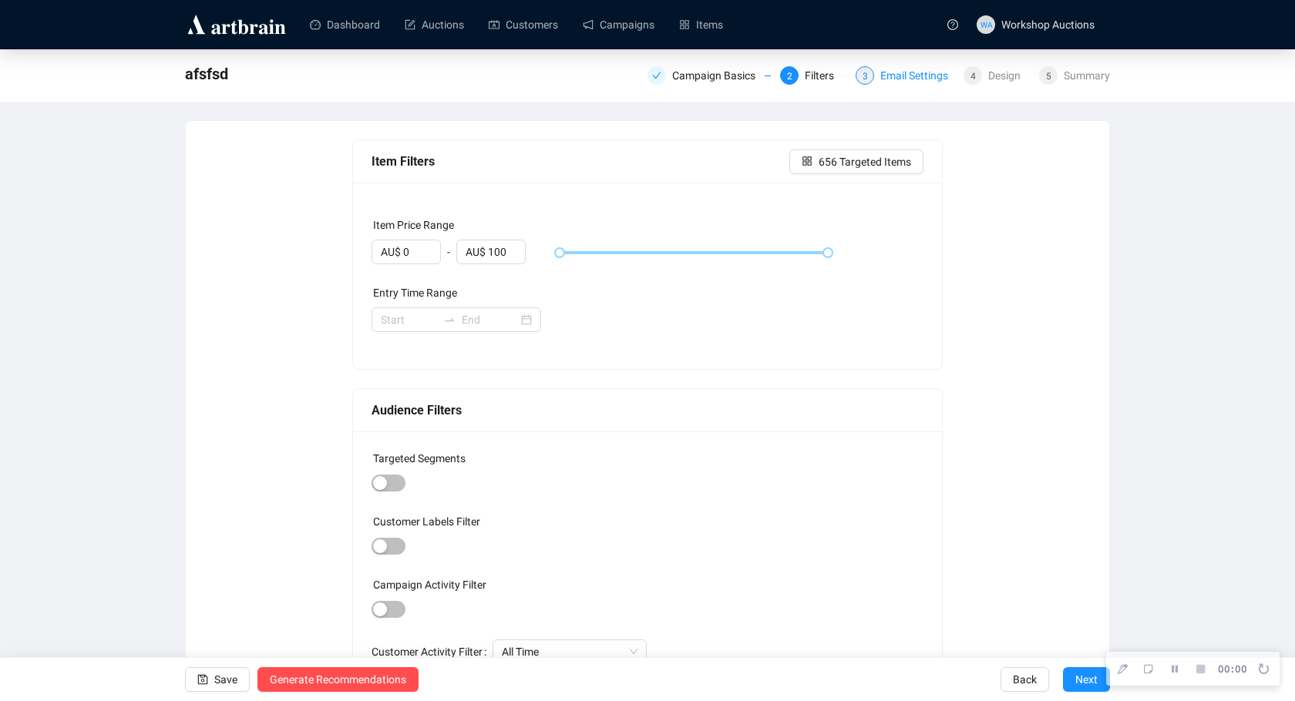
click at [909, 68] on div "Email Settings" at bounding box center [918, 75] width 77 height 18
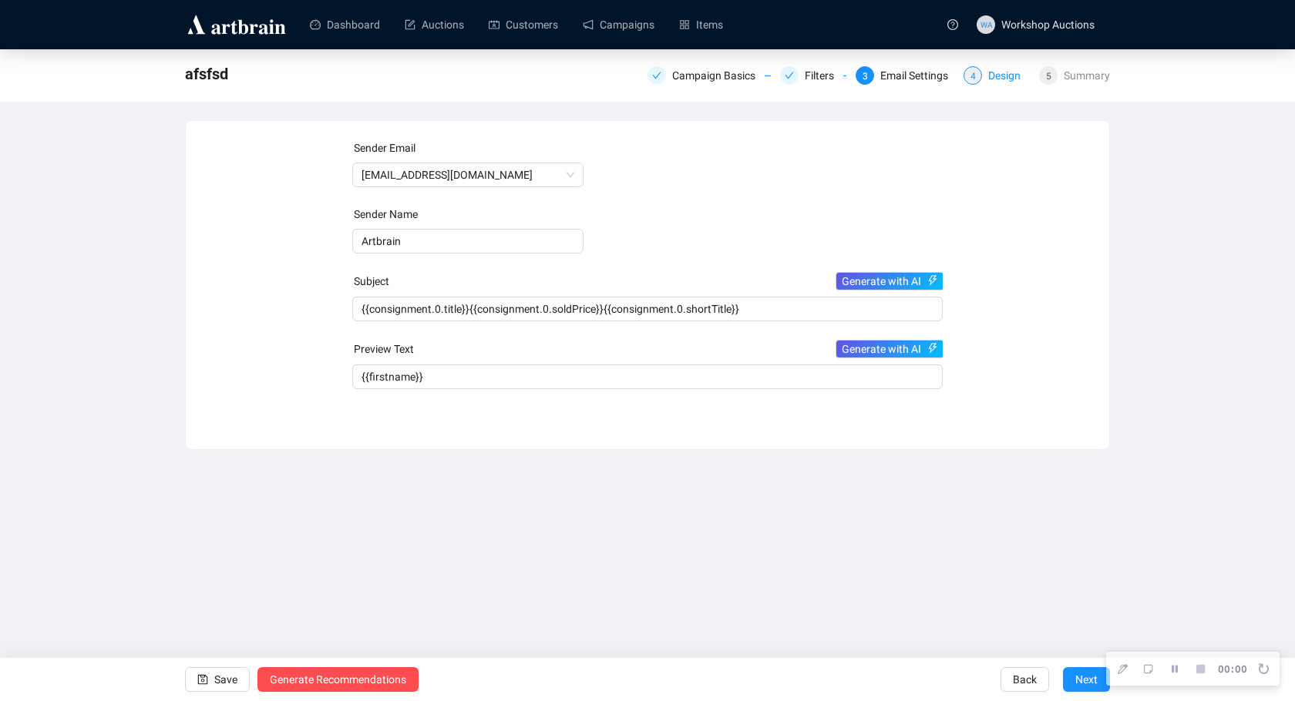
click at [970, 77] on span "4" at bounding box center [972, 76] width 5 height 11
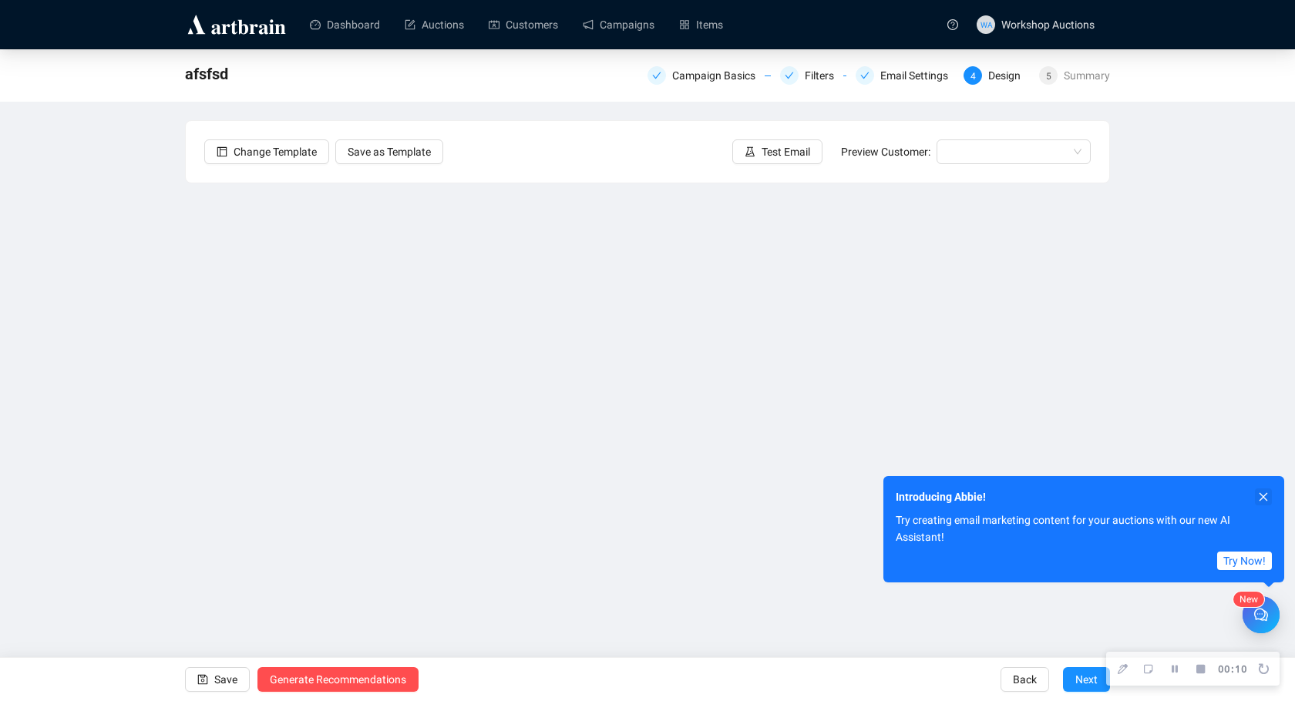
click at [1265, 497] on icon "close" at bounding box center [1263, 497] width 11 height 11
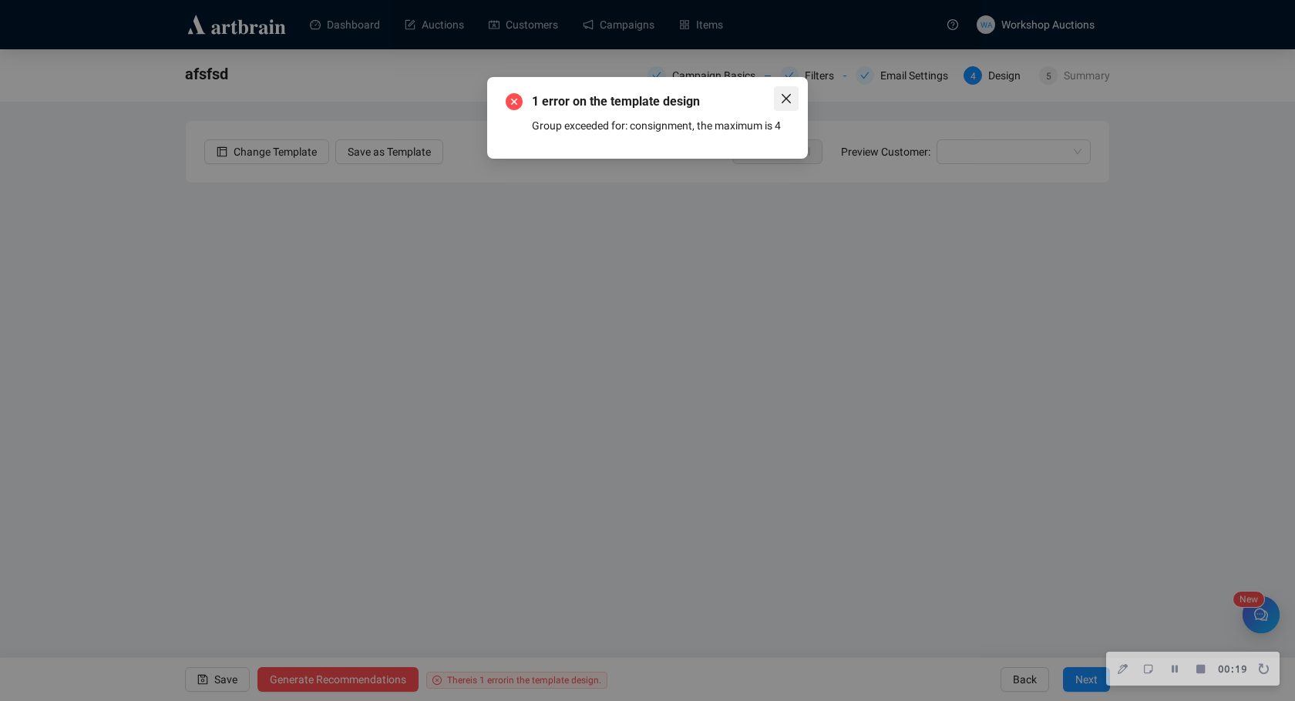
click at [790, 96] on icon "close" at bounding box center [786, 98] width 12 height 12
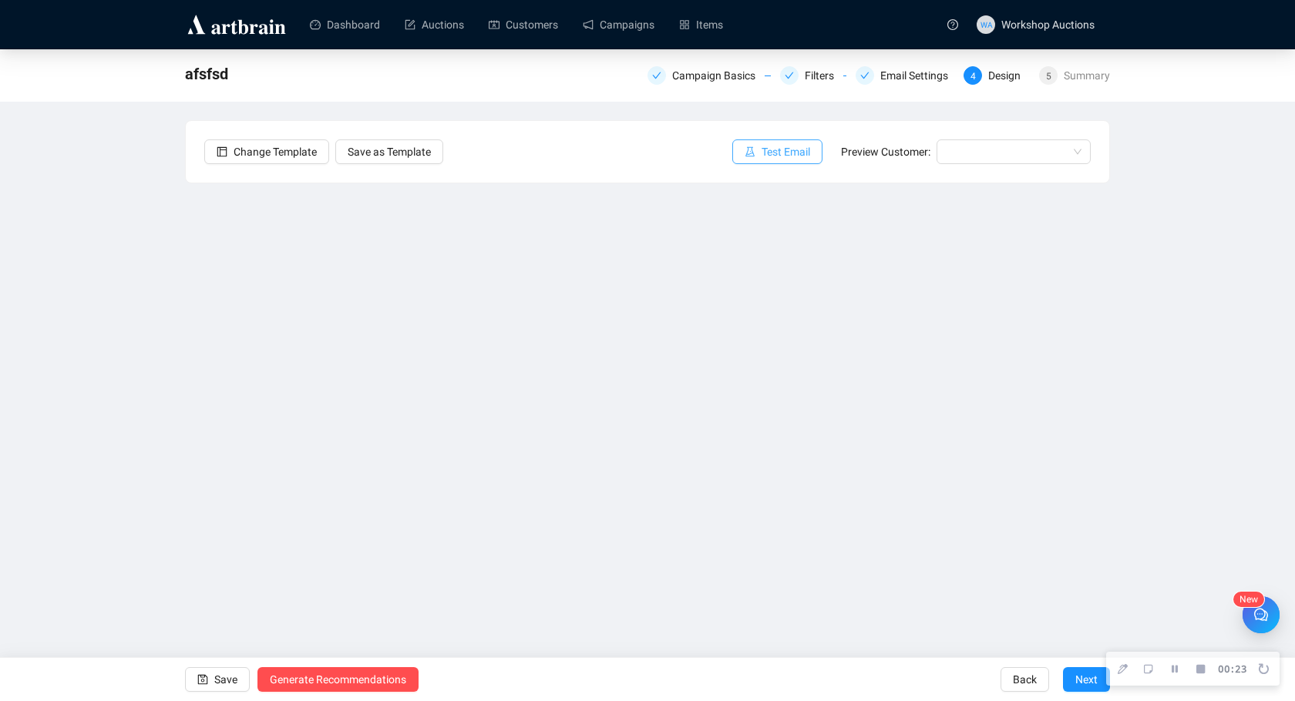
click at [747, 153] on icon "experiment" at bounding box center [749, 151] width 11 height 11
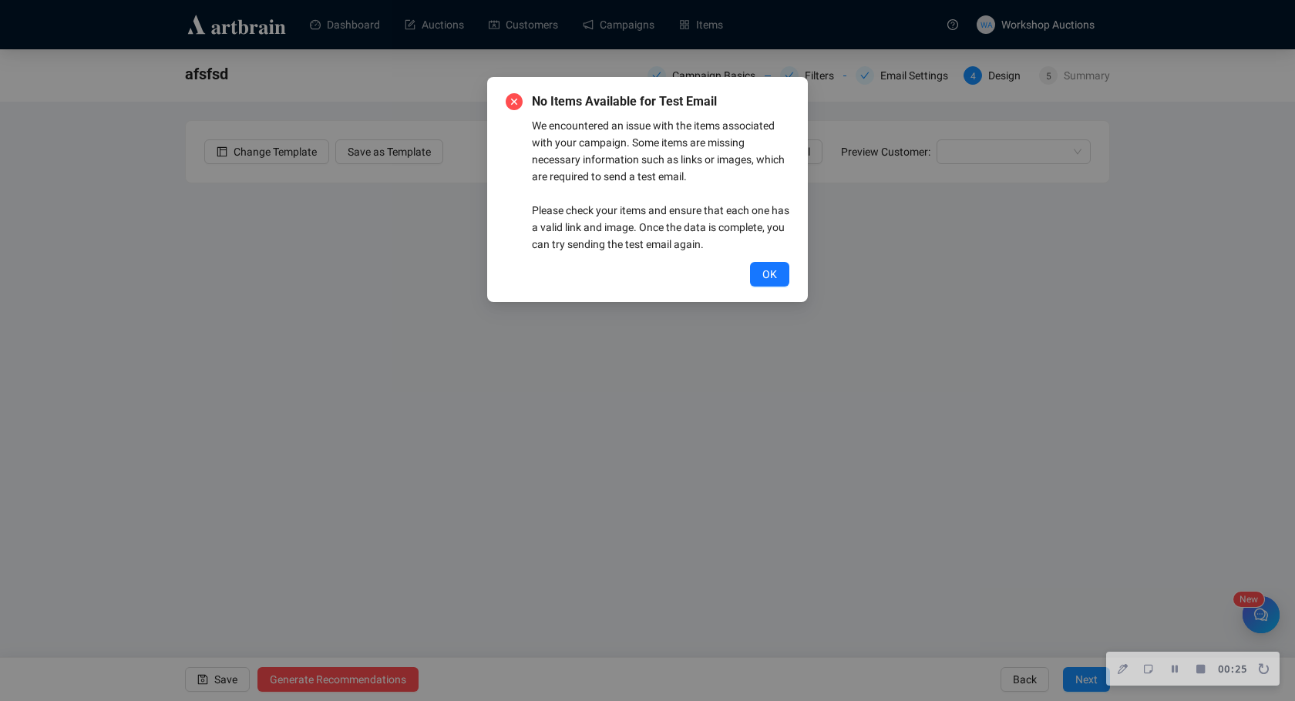
drag, startPoint x: 759, startPoint y: 285, endPoint x: 768, endPoint y: 275, distance: 13.6
click at [759, 283] on button "OK" at bounding box center [769, 274] width 39 height 25
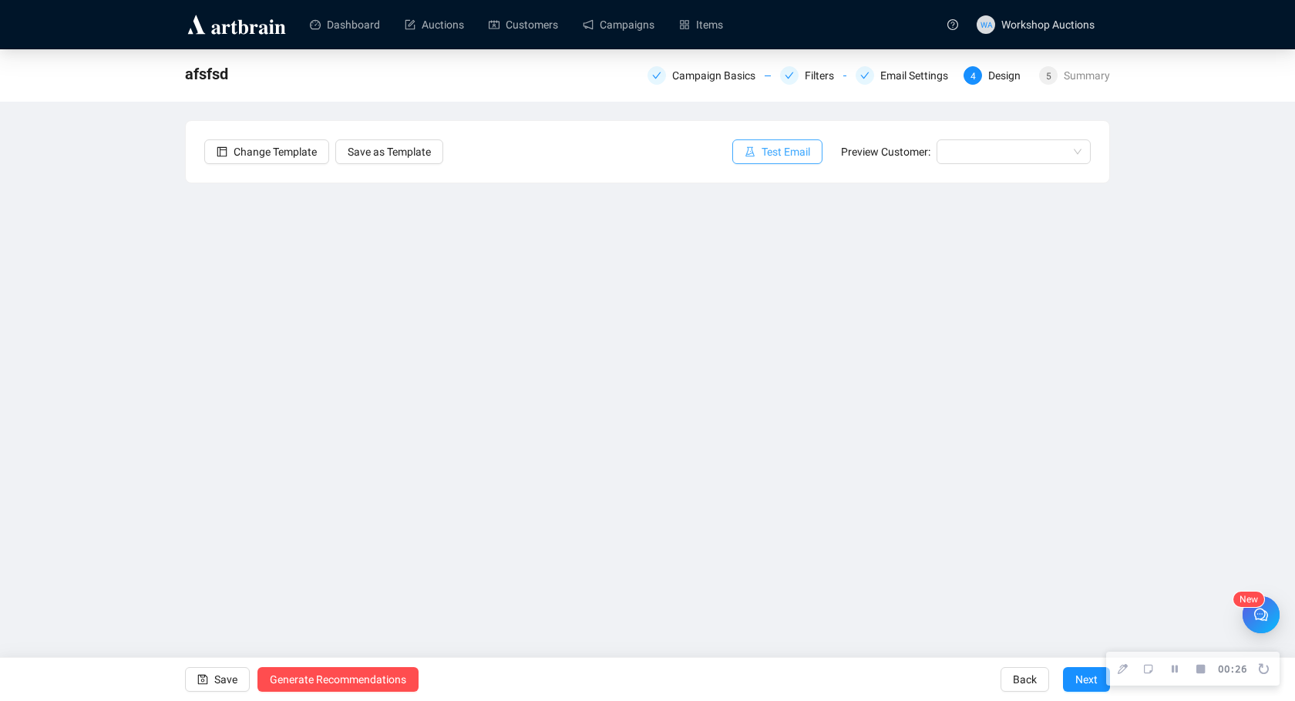
click at [768, 157] on span "Test Email" at bounding box center [785, 151] width 49 height 17
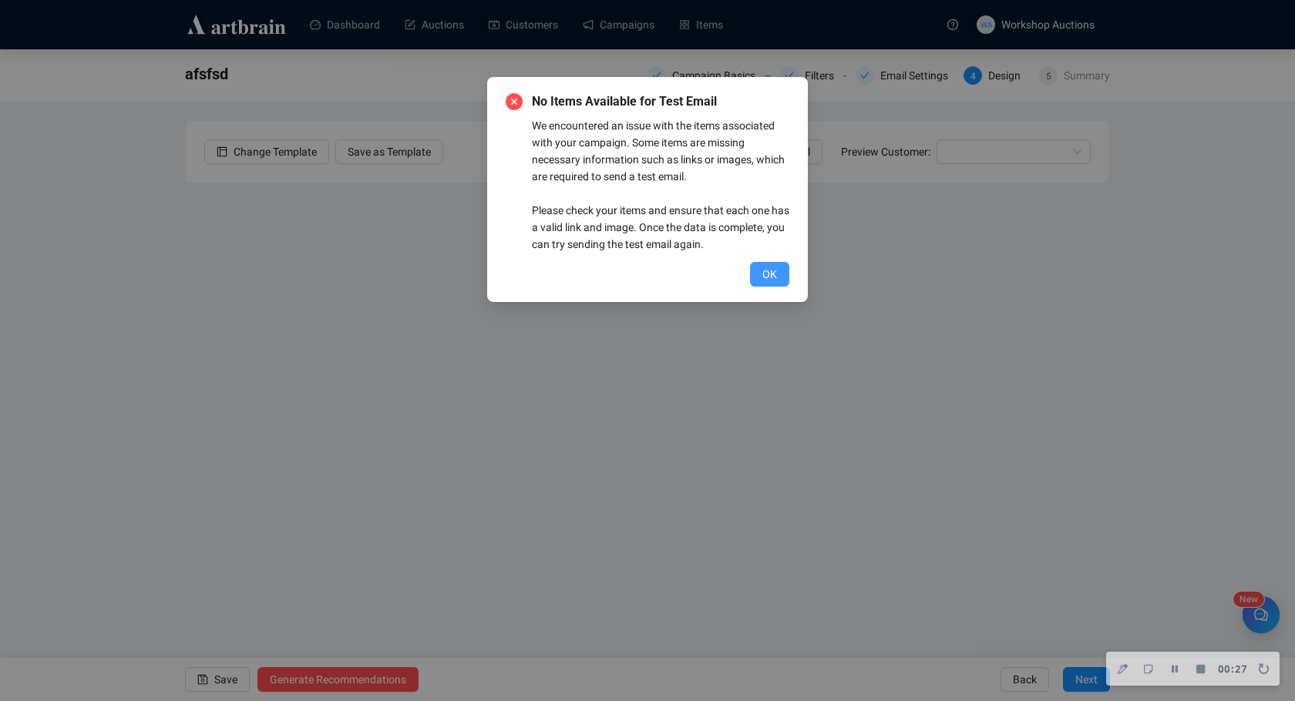
click at [781, 270] on button "OK" at bounding box center [769, 274] width 39 height 25
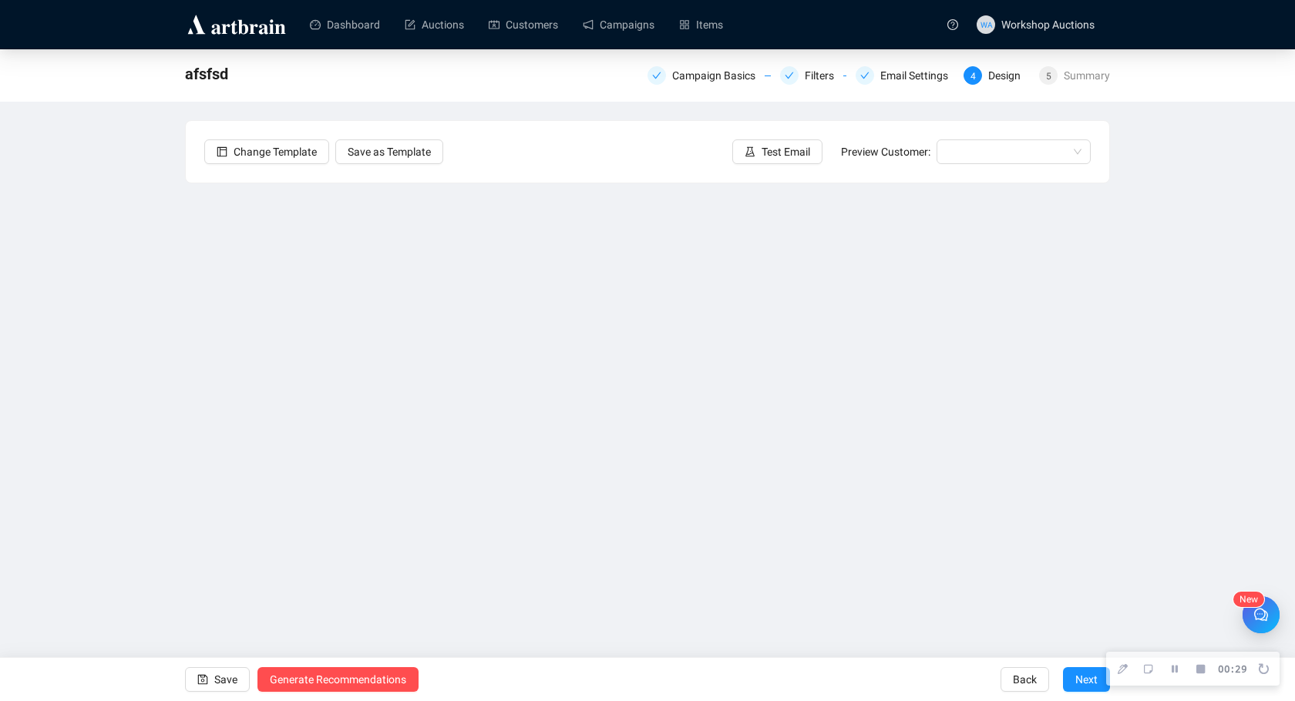
click at [745, 129] on div "Send Test Emails Enter up to 20 Test Email Addresses Send Test Emails" at bounding box center [647, 350] width 1295 height 701
click at [568, 300] on div "Send Test Emails Enter up to 20 Test Email Addresses Send Test Emails" at bounding box center [647, 350] width 1295 height 701
drag, startPoint x: 707, startPoint y: 257, endPoint x: 558, endPoint y: 252, distance: 149.6
click at [703, 257] on div "Send Test Emails Enter up to 20 Test Email Addresses Send Test Emails" at bounding box center [647, 350] width 1295 height 701
click at [547, 271] on div "Send Test Emails Enter up to 20 Test Email Addresses Send Test Emails" at bounding box center [647, 350] width 1295 height 701
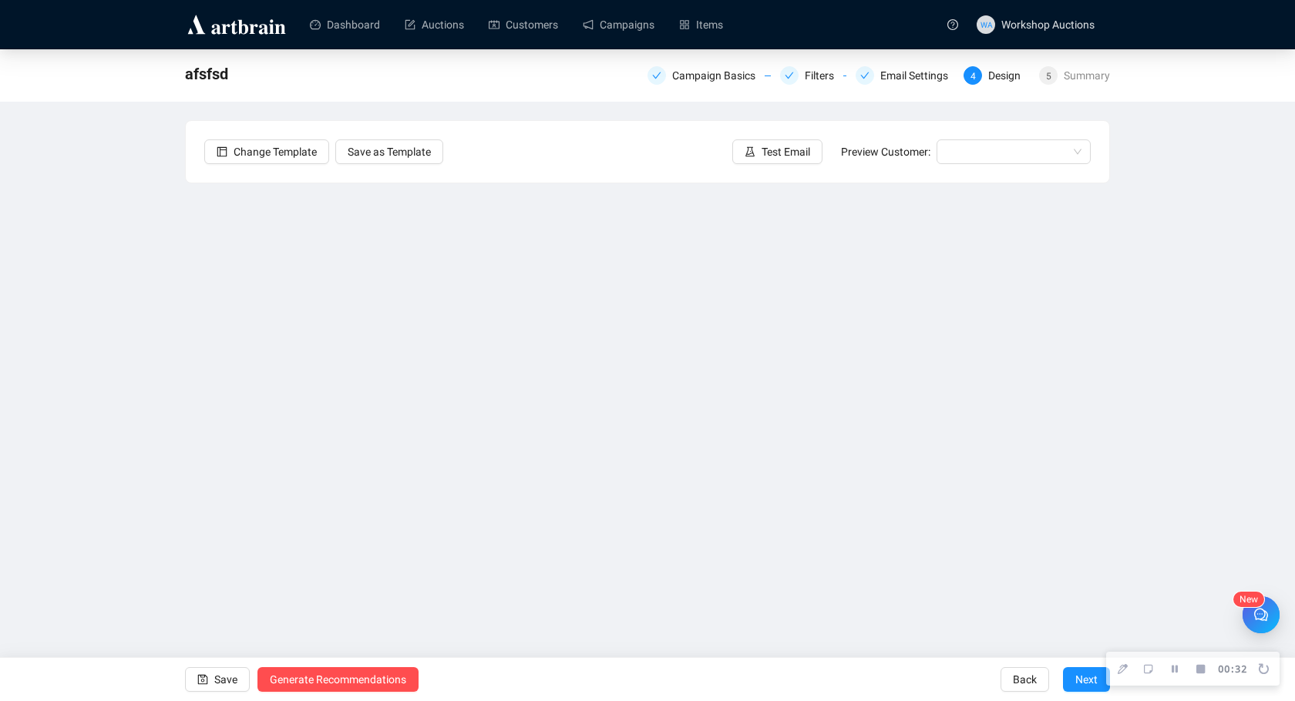
drag, startPoint x: 411, startPoint y: 455, endPoint x: 404, endPoint y: 454, distance: 7.7
click at [410, 455] on div "Send Test Emails Enter up to 20 Test Email Addresses Send Test Emails" at bounding box center [647, 350] width 1295 height 701
drag, startPoint x: 404, startPoint y: 454, endPoint x: 404, endPoint y: 475, distance: 21.6
click at [404, 458] on div "Send Test Emails Enter up to 20 Test Email Addresses Send Test Emails" at bounding box center [647, 350] width 1295 height 701
click at [404, 475] on div "Send Test Emails Enter up to 20 Test Email Addresses Send Test Emails" at bounding box center [647, 350] width 1295 height 701
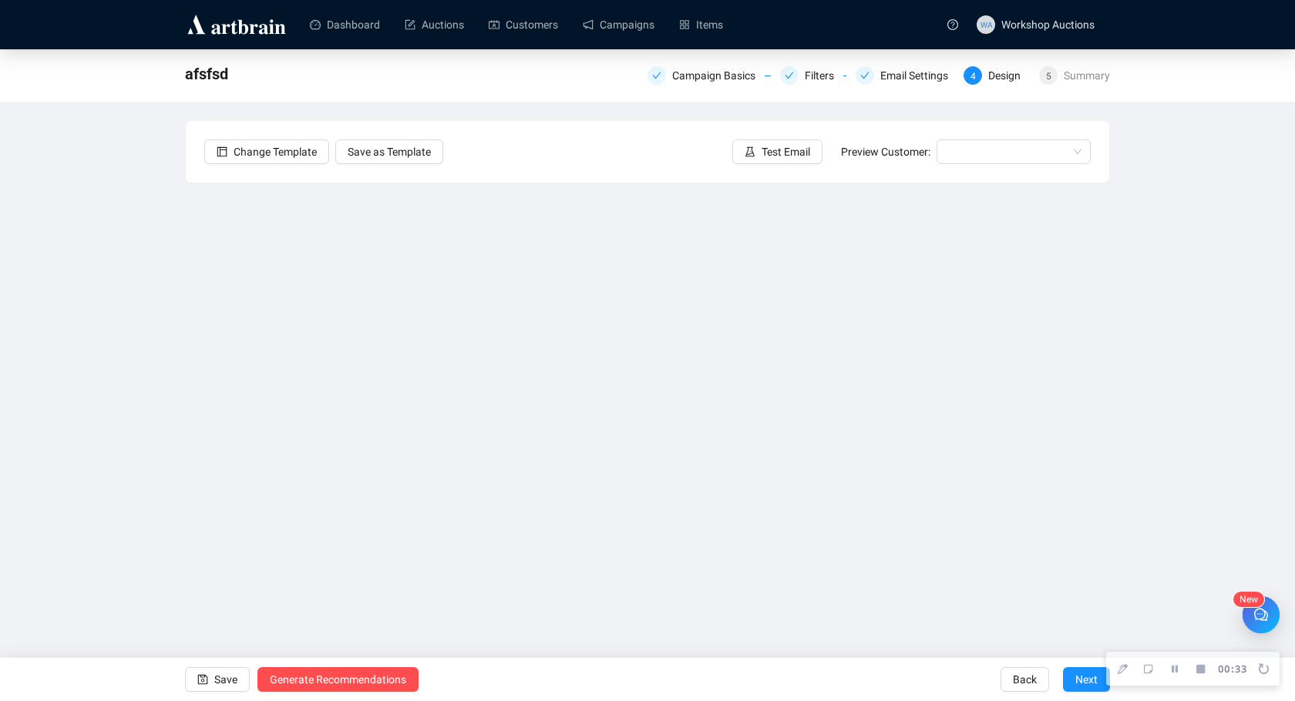
click at [576, 562] on div "Send Test Emails Enter up to 20 Test Email Addresses Send Test Emails" at bounding box center [647, 350] width 1295 height 701
drag, startPoint x: 836, startPoint y: 560, endPoint x: 519, endPoint y: 518, distance: 319.5
click at [519, 518] on div "Send Test Emails Enter up to 20 Test Email Addresses Send Test Emails" at bounding box center [647, 350] width 1295 height 701
drag, startPoint x: 802, startPoint y: 471, endPoint x: 479, endPoint y: 475, distance: 323.7
click at [479, 475] on div "Send Test Emails Enter up to 20 Test Email Addresses Send Test Emails" at bounding box center [647, 350] width 1295 height 701
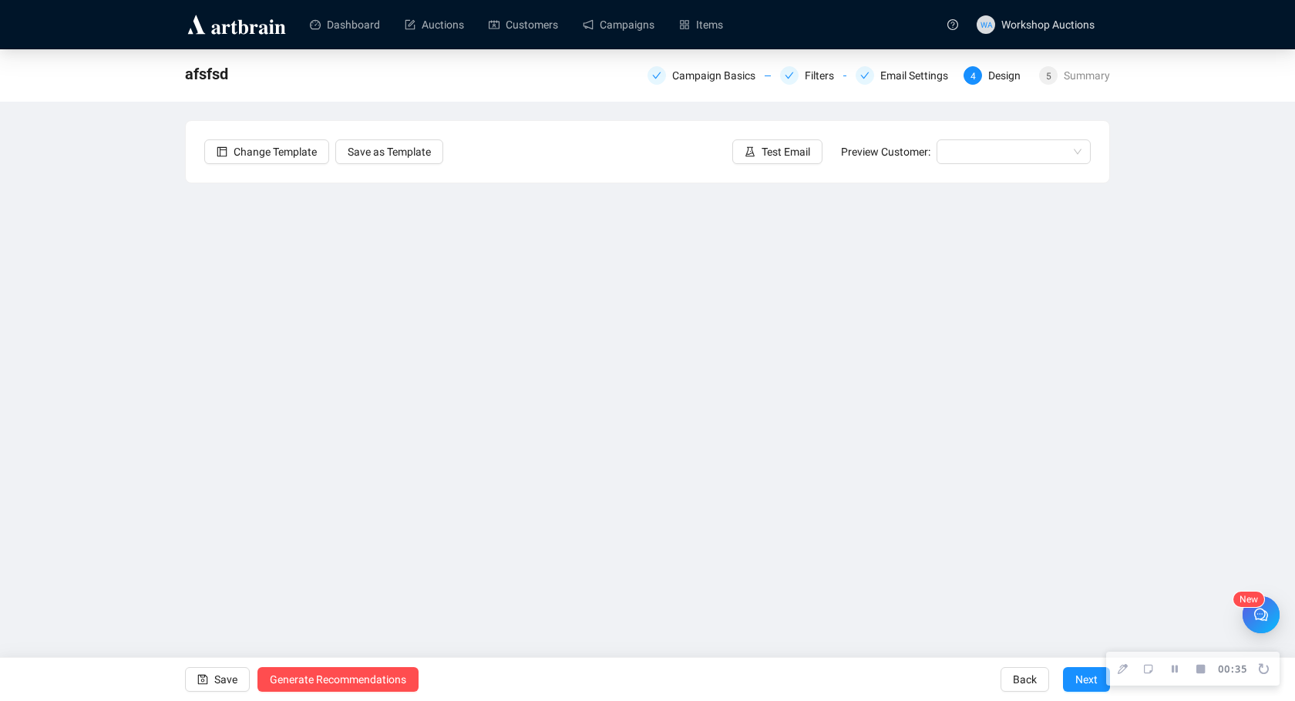
drag, startPoint x: 945, startPoint y: 462, endPoint x: 691, endPoint y: 465, distance: 254.3
click at [691, 465] on div "Send Test Emails Enter up to 20 Test Email Addresses Send Test Emails" at bounding box center [647, 350] width 1295 height 701
click at [505, 290] on div "Send Test Emails Enter up to 20 Test Email Addresses Send Test Emails" at bounding box center [647, 350] width 1295 height 701
click at [510, 614] on div "Send Test Emails Enter up to 20 Test Email Addresses Send Test Emails" at bounding box center [647, 350] width 1295 height 701
click at [740, 145] on div "Send Test Emails Enter up to 20 Test Email Addresses Send Test Emails" at bounding box center [647, 350] width 1295 height 701
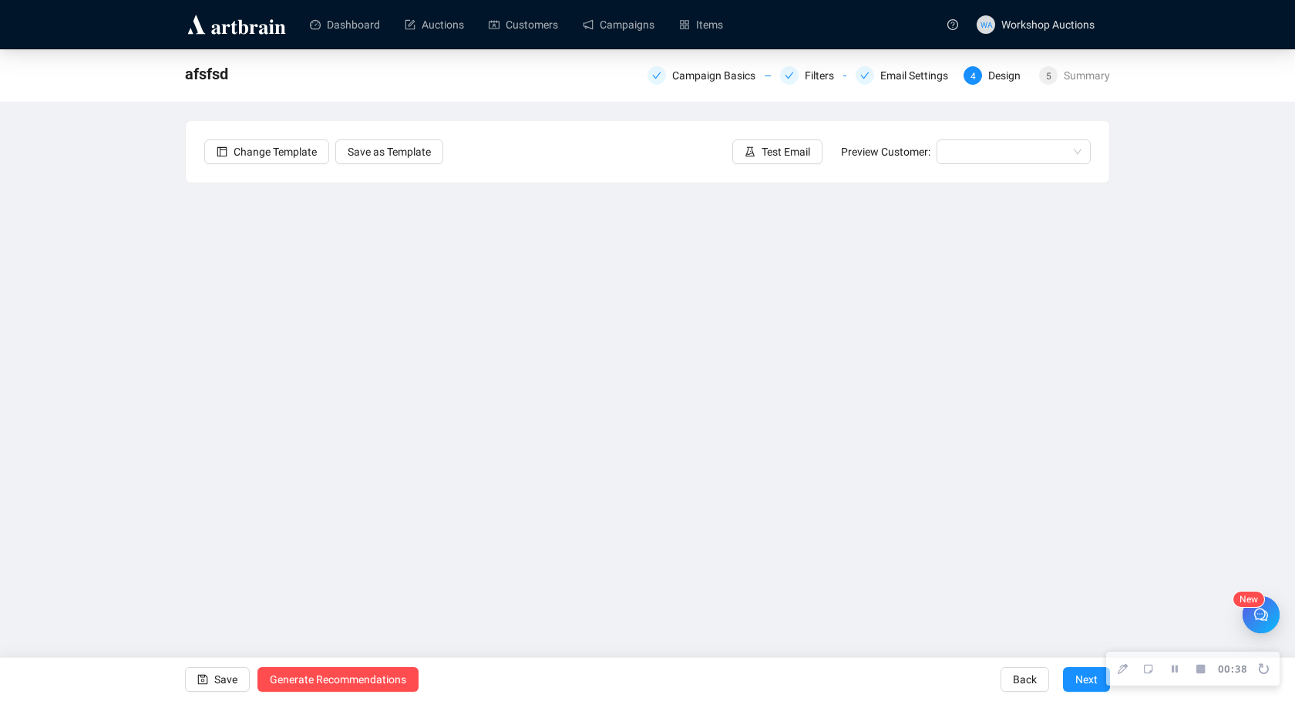
click at [961, 155] on div "Send Test Emails Enter up to 20 Test Email Addresses Send Test Emails" at bounding box center [647, 350] width 1295 height 701
click at [418, 153] on div "Send Test Emails Enter up to 20 Test Email Addresses Send Test Emails" at bounding box center [647, 350] width 1295 height 701
click at [262, 149] on div "Send Test Emails Enter up to 20 Test Email Addresses Send Test Emails" at bounding box center [647, 350] width 1295 height 701
click at [889, 81] on div "Send Test Emails Enter up to 20 Test Email Addresses Send Test Emails" at bounding box center [647, 350] width 1295 height 701
click at [790, 69] on div "Send Test Emails Enter up to 20 Test Email Addresses Send Test Emails" at bounding box center [647, 350] width 1295 height 701
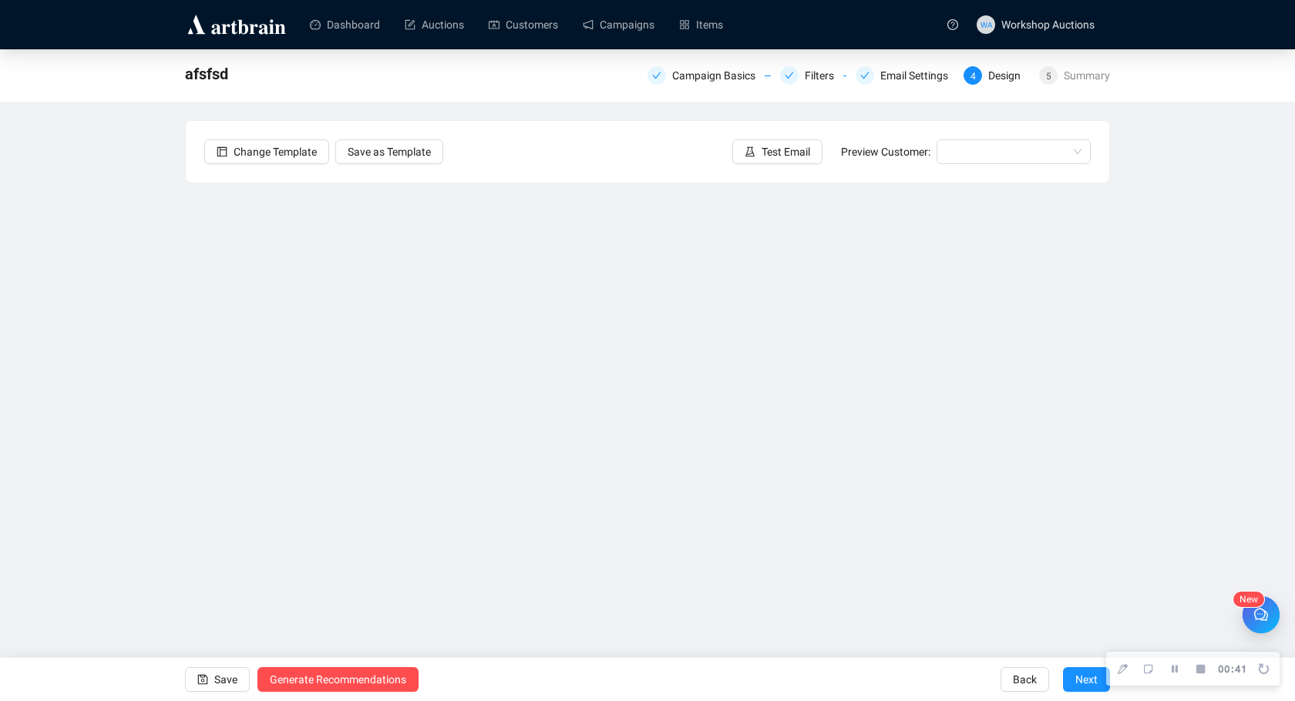
click at [701, 81] on div "Send Test Emails Enter up to 20 Test Email Addresses Send Test Emails" at bounding box center [647, 350] width 1295 height 701
drag, startPoint x: 597, startPoint y: 28, endPoint x: 585, endPoint y: 28, distance: 12.3
click at [595, 28] on div "Send Test Emails Enter up to 20 Test Email Addresses Send Test Emails" at bounding box center [647, 350] width 1295 height 701
click at [531, 28] on div "Send Test Emails Enter up to 20 Test Email Addresses Send Test Emails" at bounding box center [647, 350] width 1295 height 701
click at [396, 41] on div "Send Test Emails Enter up to 20 Test Email Addresses Send Test Emails" at bounding box center [647, 350] width 1295 height 701
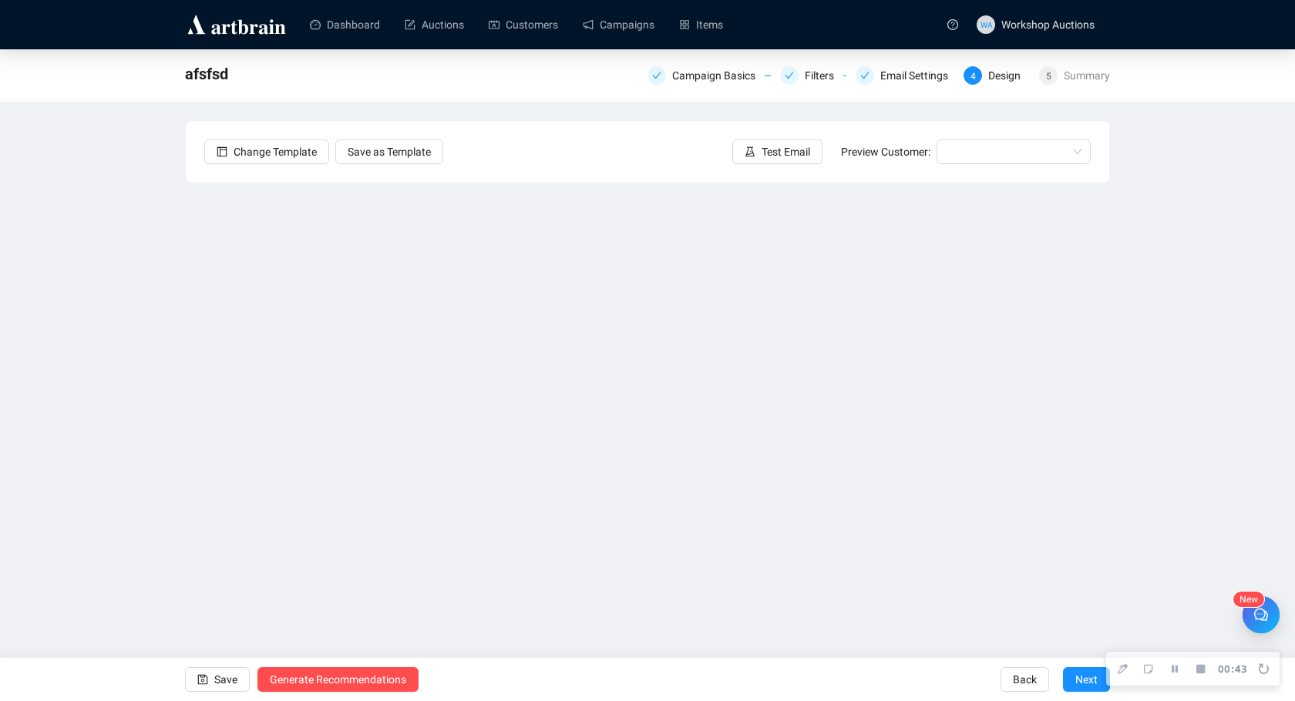
click at [348, 27] on div "Send Test Emails Enter up to 20 Test Email Addresses Send Test Emails" at bounding box center [647, 350] width 1295 height 701
click at [408, 9] on div "Send Test Emails Enter up to 20 Test Email Addresses Send Test Emails" at bounding box center [647, 350] width 1295 height 701
click at [485, 23] on div "Send Test Emails Enter up to 20 Test Email Addresses Send Test Emails" at bounding box center [647, 350] width 1295 height 701
drag, startPoint x: 555, startPoint y: 23, endPoint x: 573, endPoint y: 23, distance: 17.7
click at [555, 23] on div "Send Test Emails Enter up to 20 Test Email Addresses Send Test Emails" at bounding box center [647, 350] width 1295 height 701
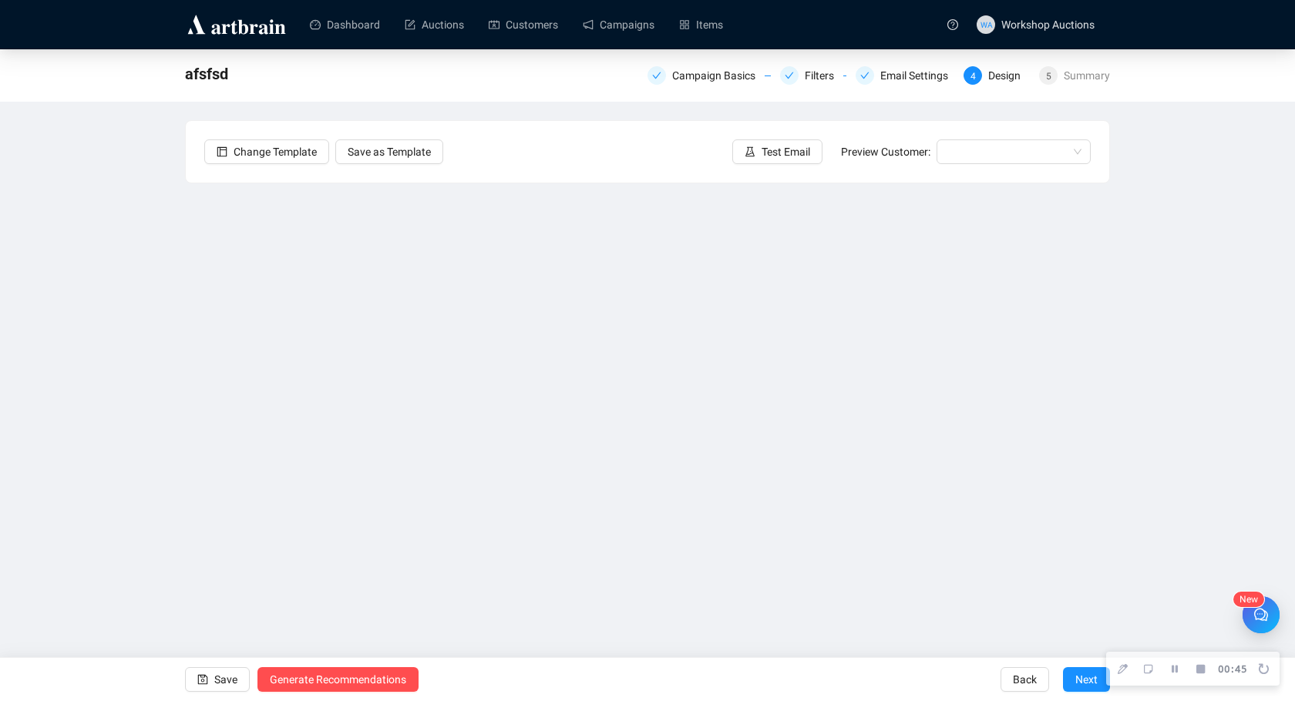
click at [710, 25] on div "Send Test Emails Enter up to 20 Test Email Addresses Send Test Emails" at bounding box center [647, 350] width 1295 height 701
click at [1075, 21] on div "Send Test Emails Enter up to 20 Test Email Addresses Send Test Emails" at bounding box center [647, 350] width 1295 height 701
click at [1105, 556] on div "Send Test Emails Enter up to 20 Test Email Addresses Send Test Emails" at bounding box center [647, 350] width 1295 height 701
click at [1105, 461] on div "Send Test Emails Enter up to 20 Test Email Addresses Send Test Emails" at bounding box center [647, 350] width 1295 height 701
click at [1097, 404] on div "Send Test Emails Enter up to 20 Test Email Addresses Send Test Emails" at bounding box center [647, 350] width 1295 height 701
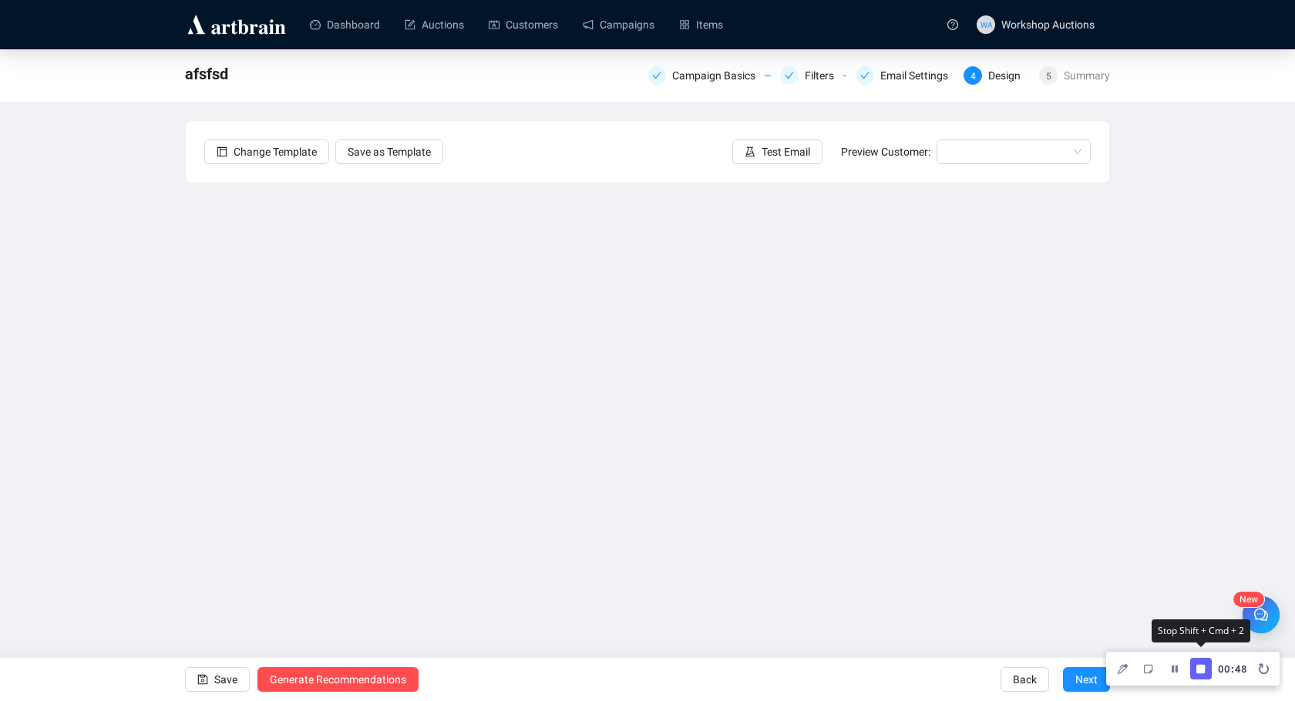
click at [1206, 671] on button "Finish Recording" at bounding box center [1201, 669] width 22 height 22
